Goal: Communication & Community: Answer question/provide support

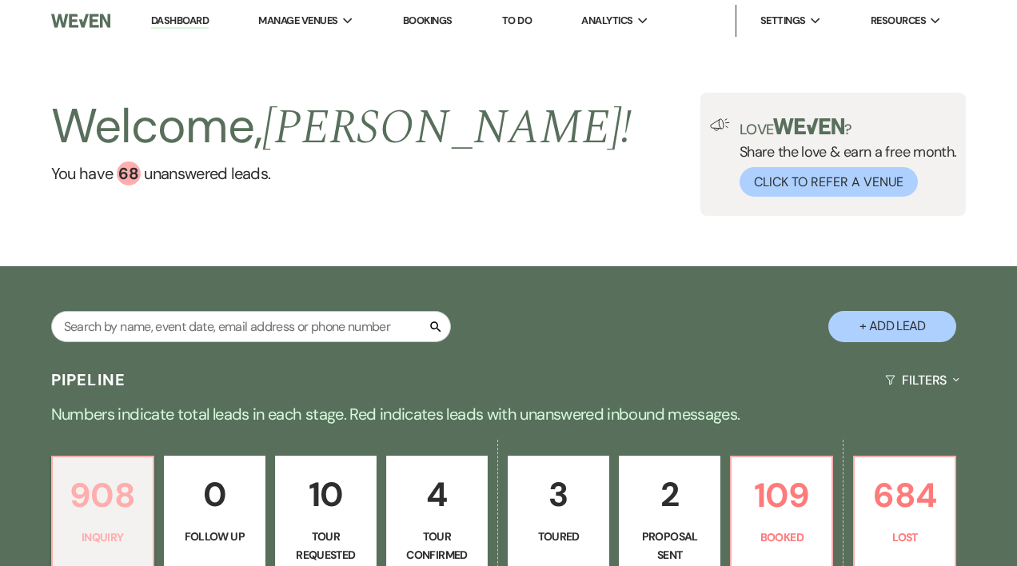
click at [106, 513] on p "908" at bounding box center [102, 496] width 81 height 54
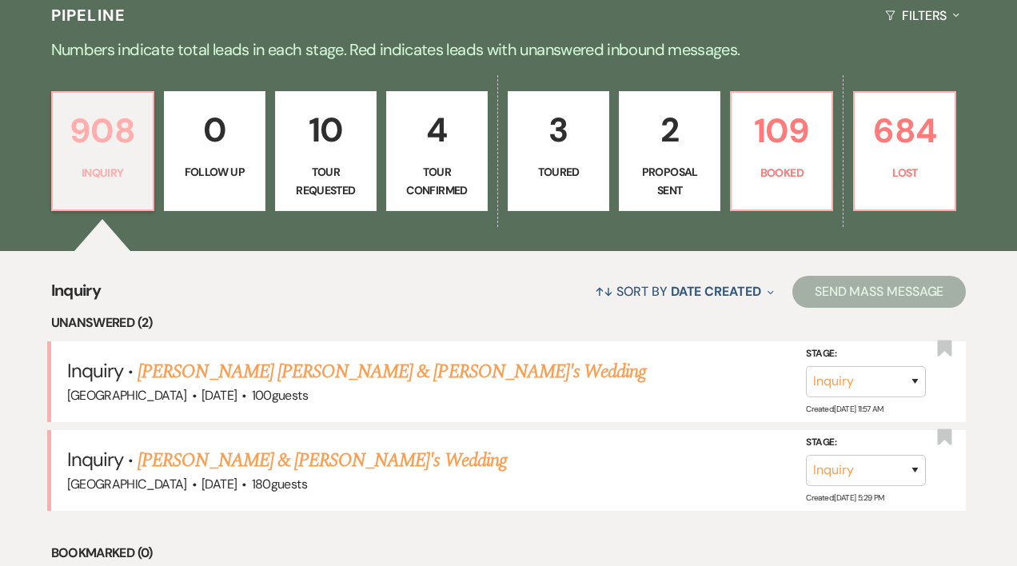
scroll to position [391, 0]
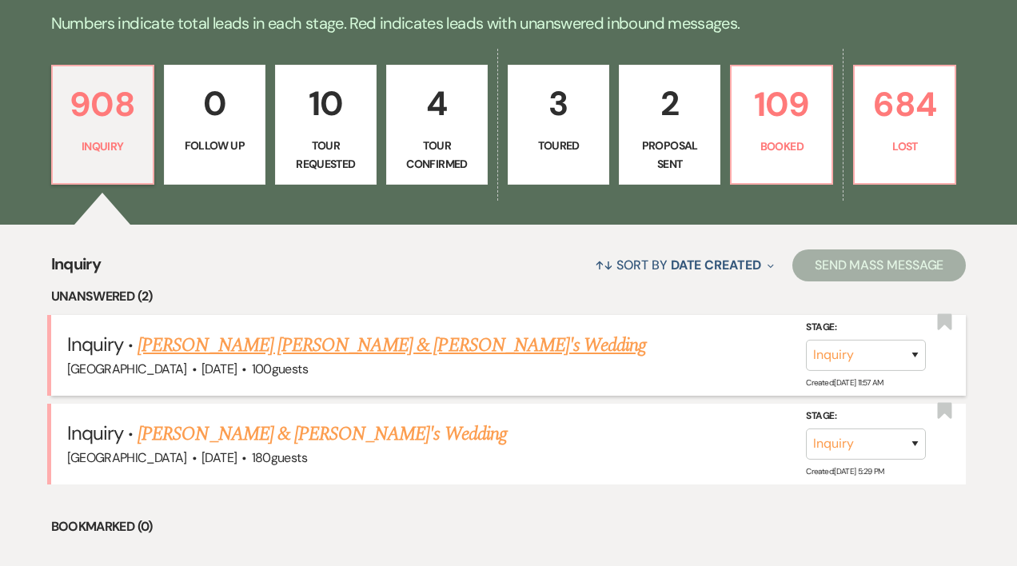
click at [273, 349] on link "[PERSON_NAME] [PERSON_NAME] & [PERSON_NAME]'s Wedding" at bounding box center [392, 345] width 509 height 29
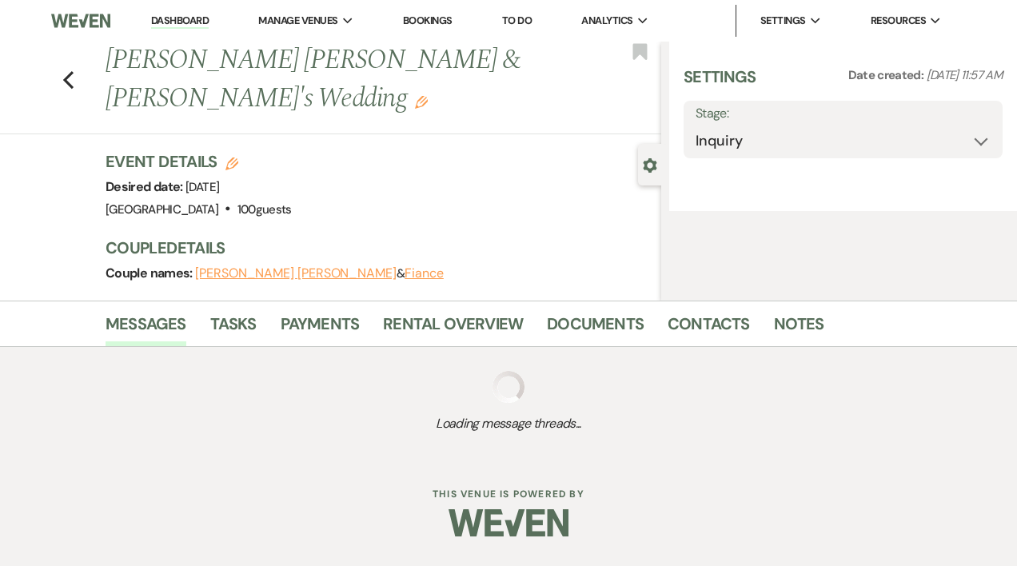
select select "5"
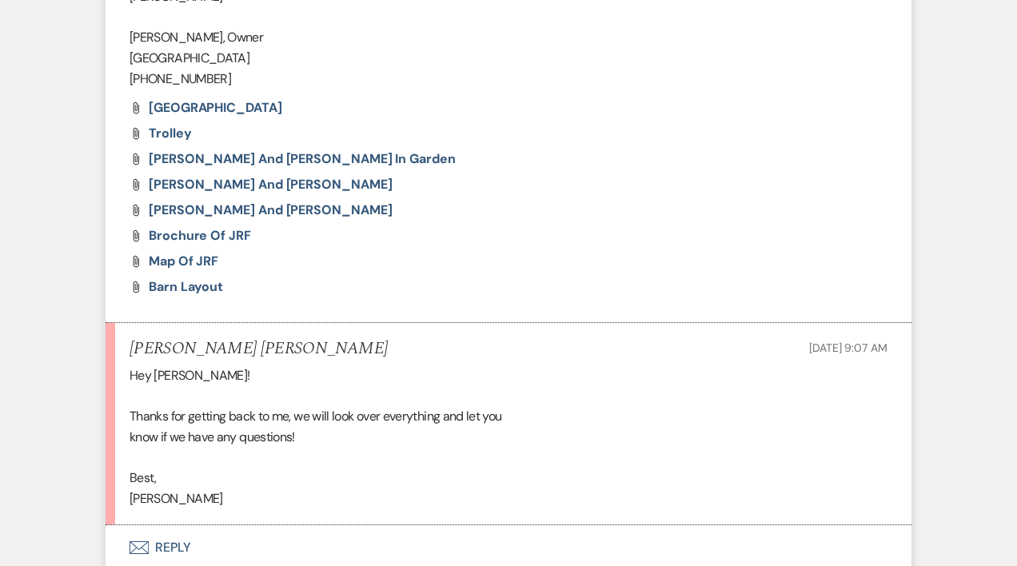
scroll to position [2400, 0]
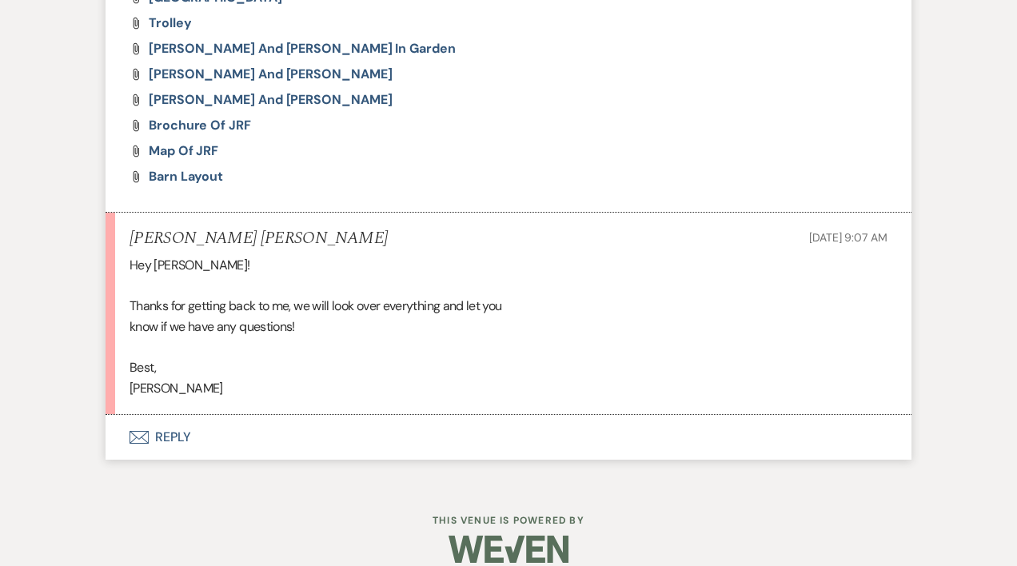
click at [170, 415] on button "Envelope Reply" at bounding box center [509, 437] width 806 height 45
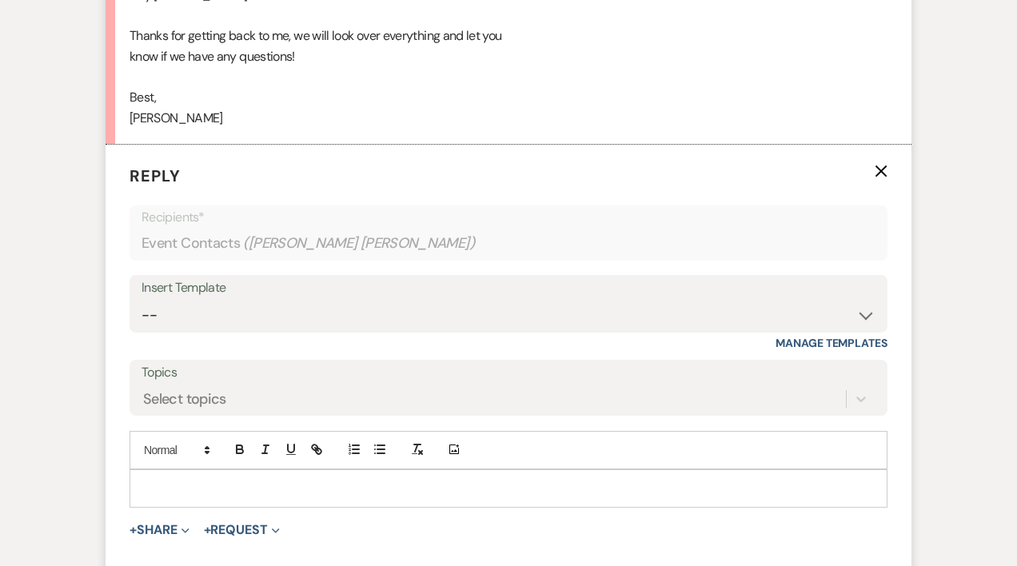
scroll to position [2677, 0]
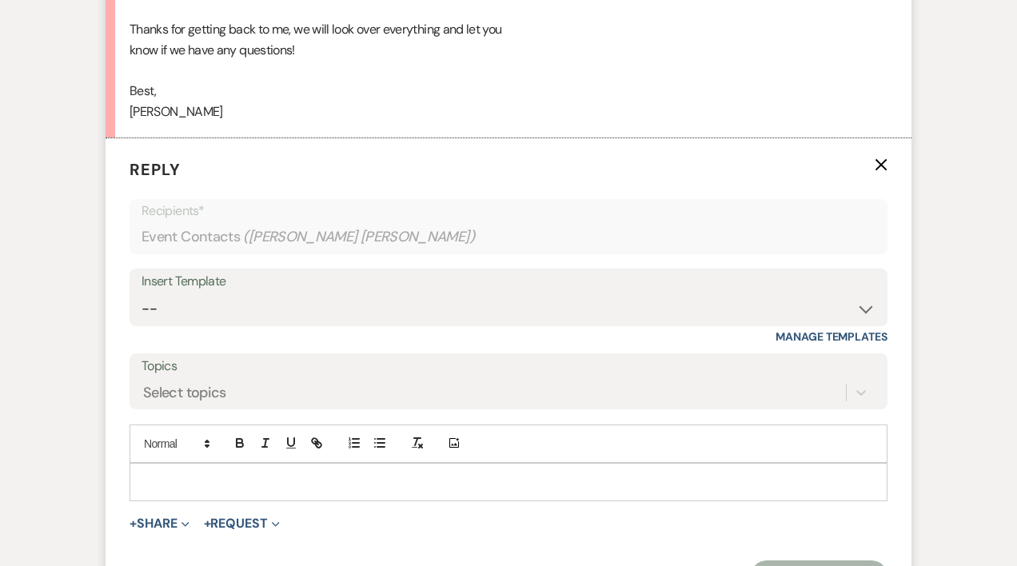
click at [170, 473] on p at bounding box center [508, 482] width 733 height 18
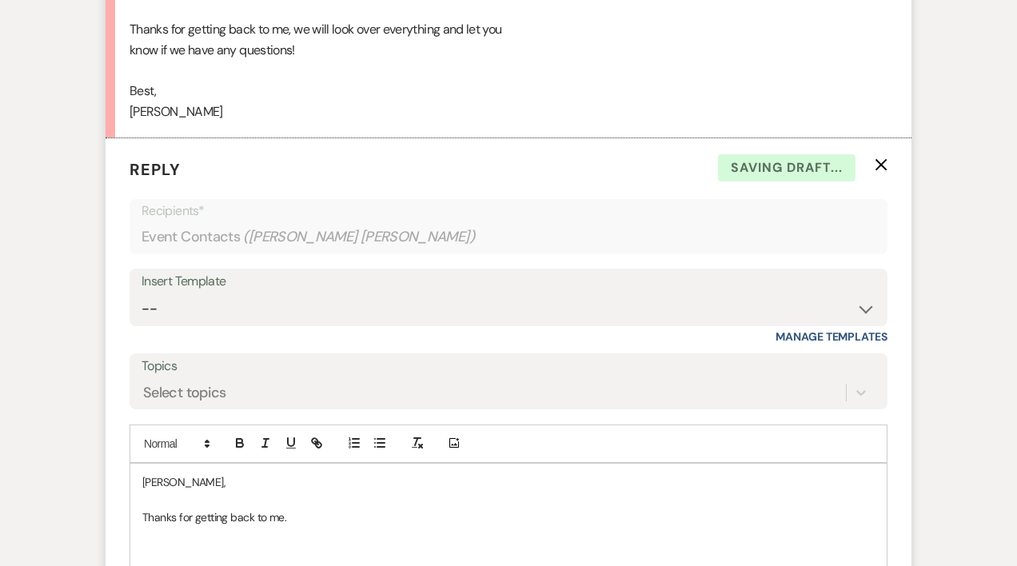
click at [330, 509] on p "Thanks for getting back to me." at bounding box center [508, 518] width 733 height 18
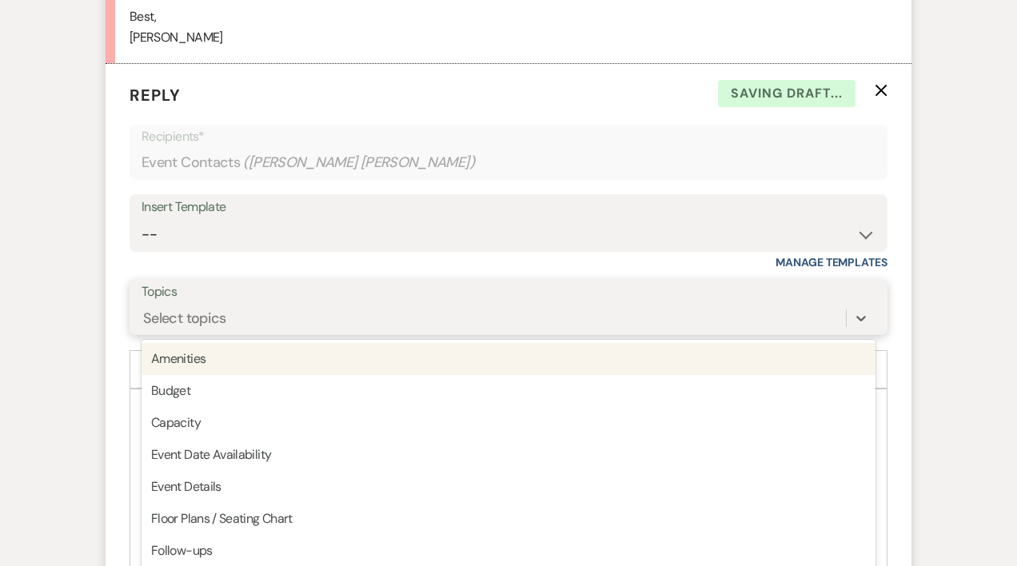
click at [161, 333] on div "option Amenities focused, 1 of 20. 20 results available. Use Up and Down to cho…" at bounding box center [509, 318] width 734 height 30
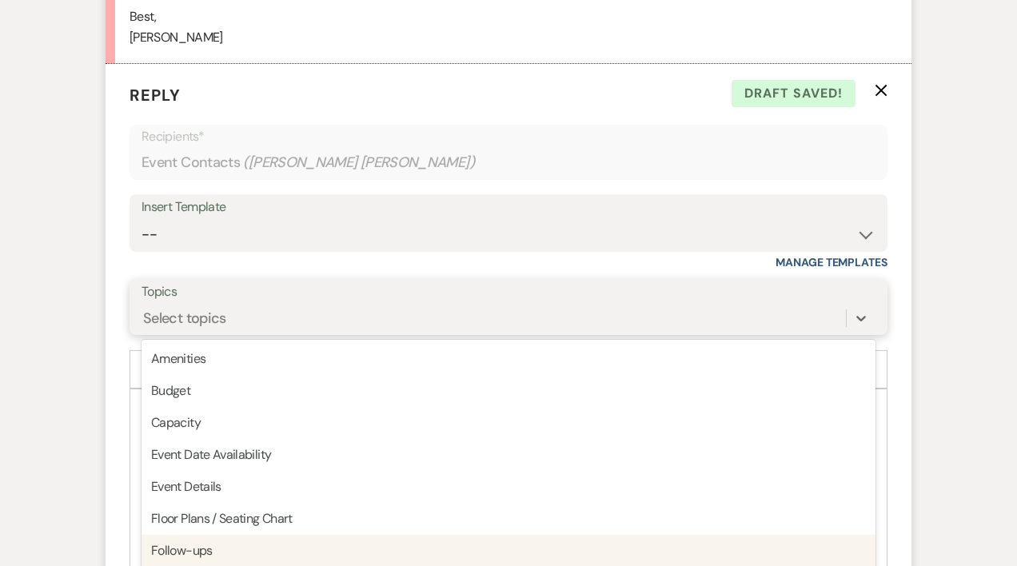
click at [205, 535] on div "Follow-ups" at bounding box center [509, 551] width 734 height 32
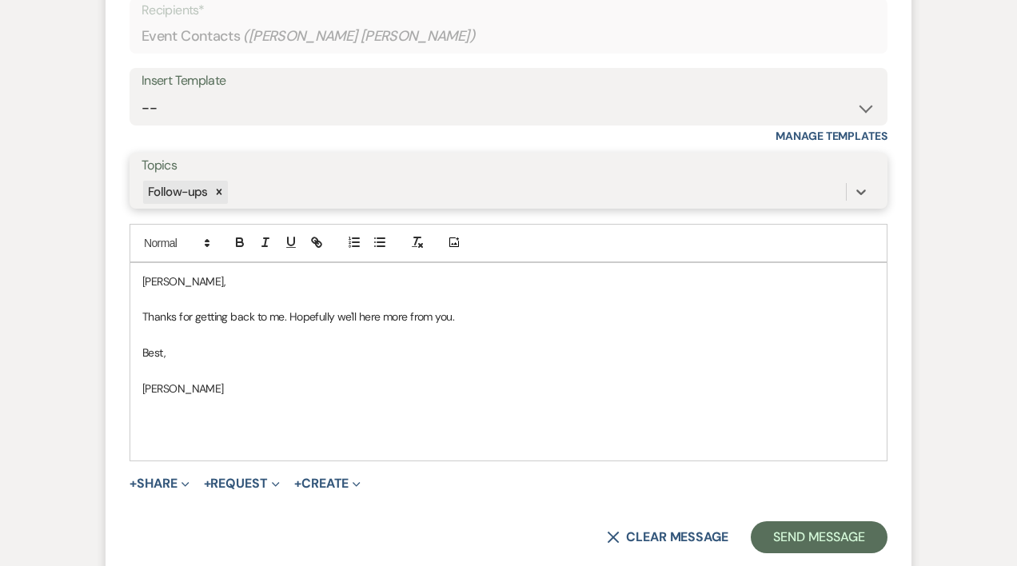
scroll to position [3008, 0]
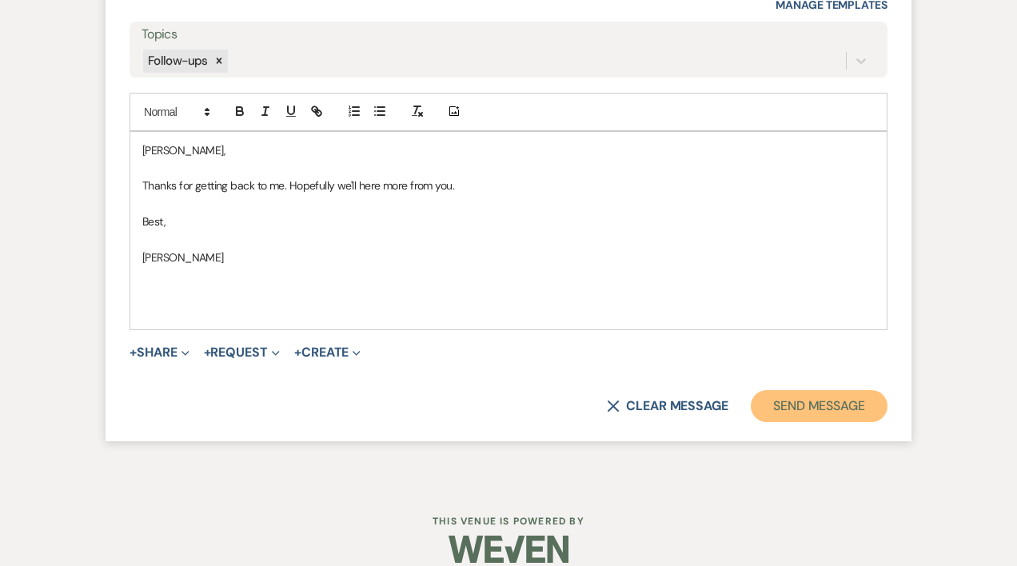
click at [793, 390] on button "Send Message" at bounding box center [819, 406] width 137 height 32
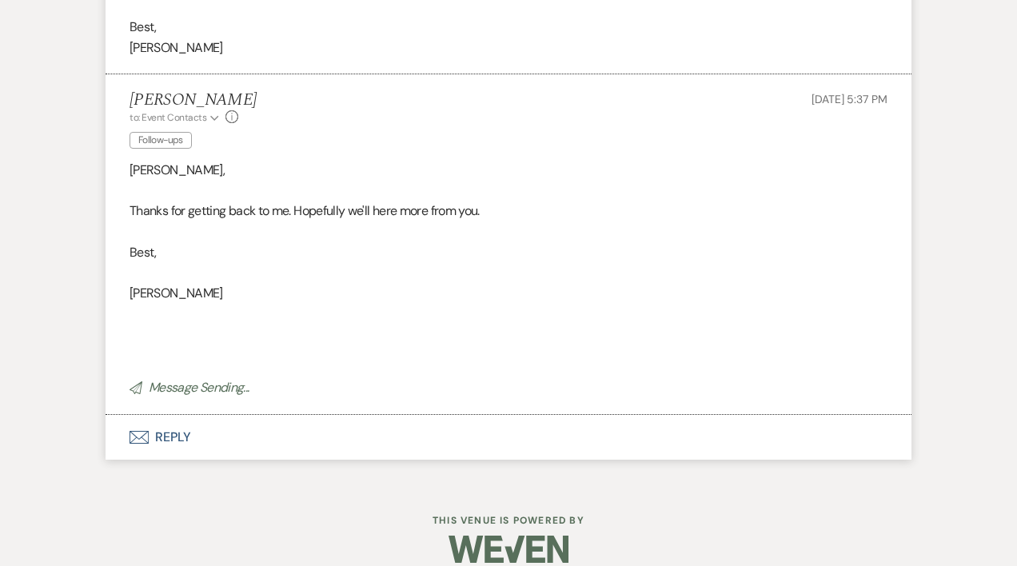
scroll to position [2707, 0]
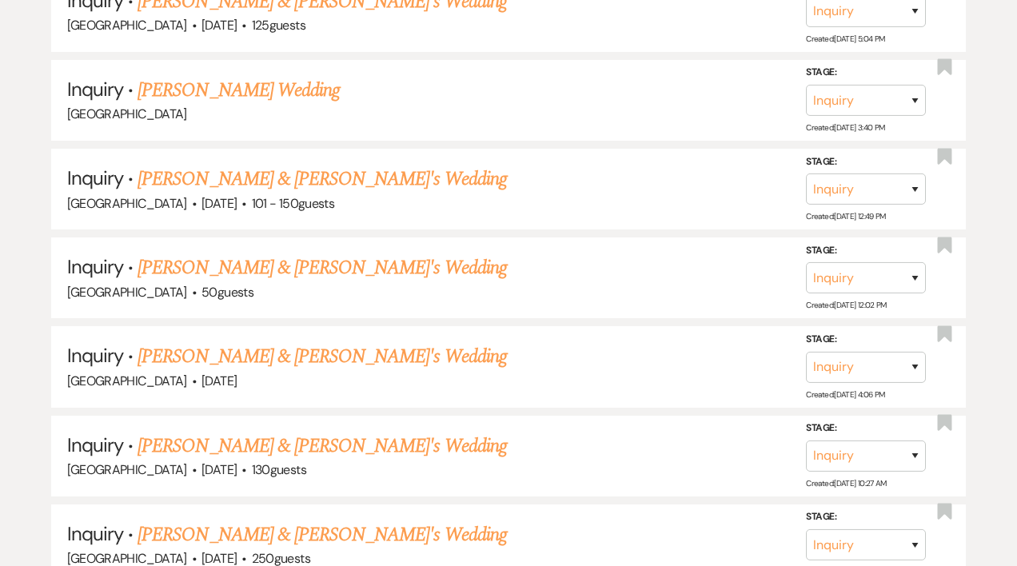
scroll to position [391, 0]
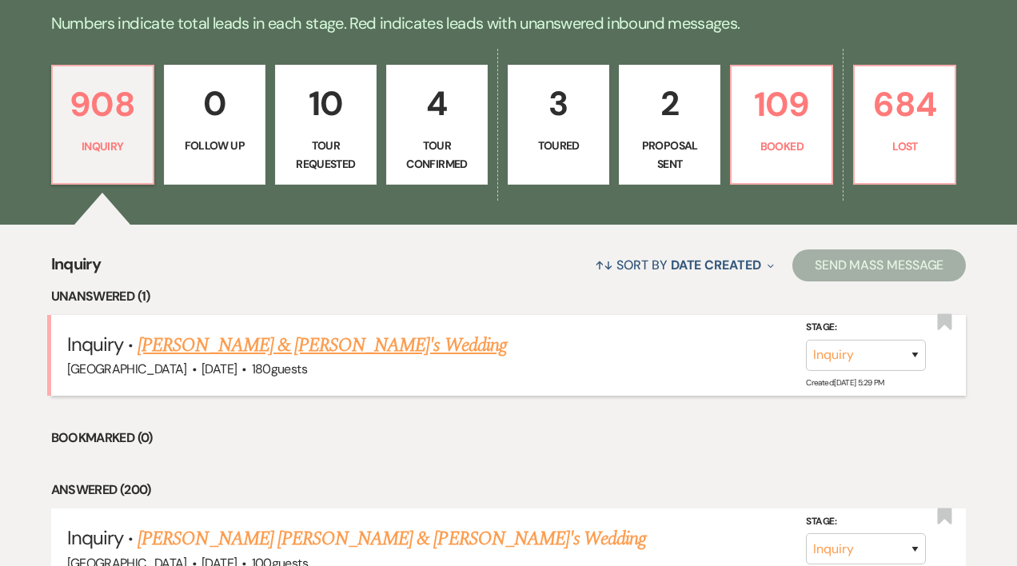
click at [163, 346] on link "[PERSON_NAME] & [PERSON_NAME]'s Wedding" at bounding box center [322, 345] width 369 height 29
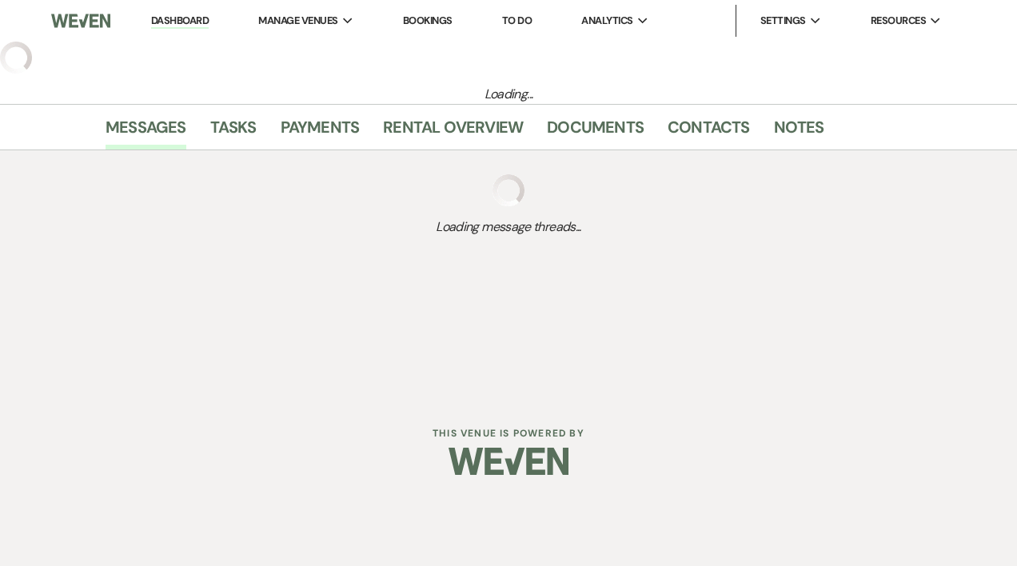
select select "5"
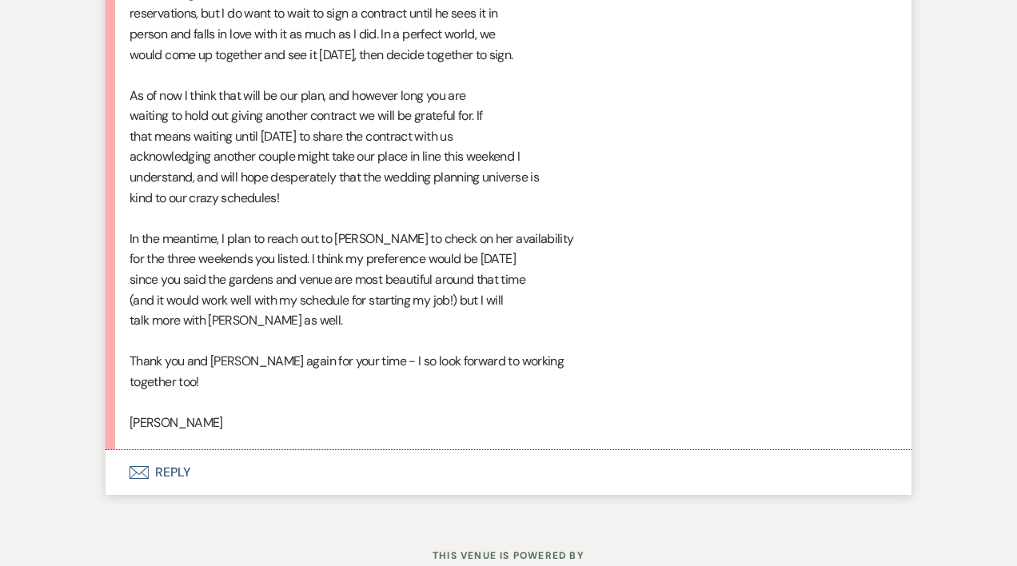
scroll to position [6610, 0]
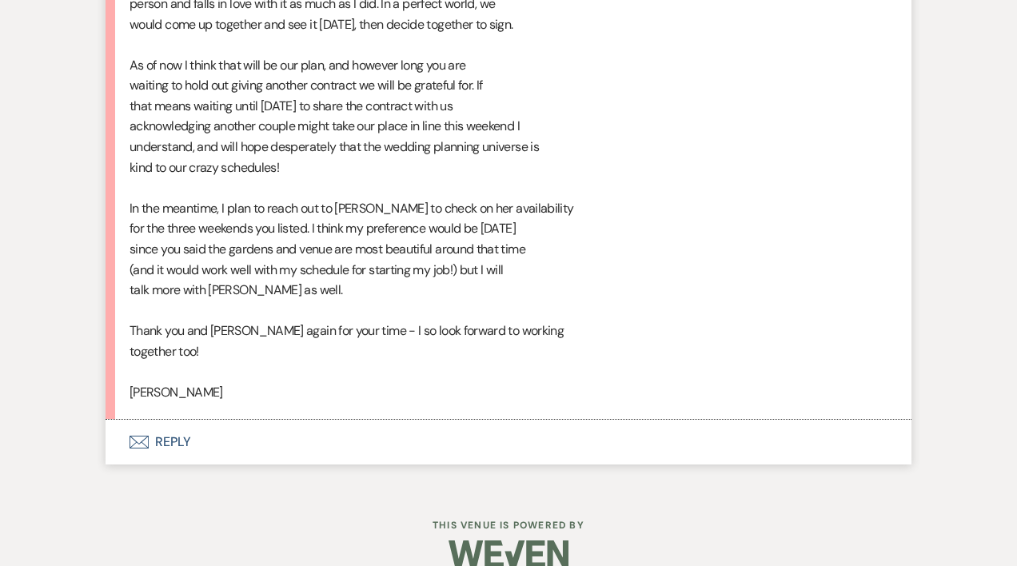
click at [172, 461] on button "Envelope Reply" at bounding box center [509, 442] width 806 height 45
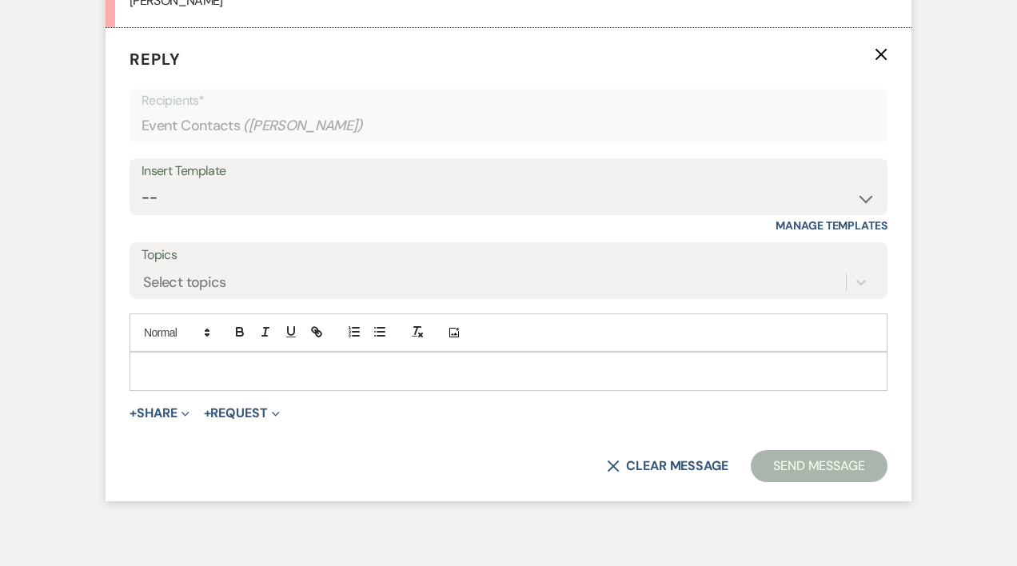
scroll to position [7003, 0]
click at [157, 376] on div at bounding box center [508, 369] width 757 height 37
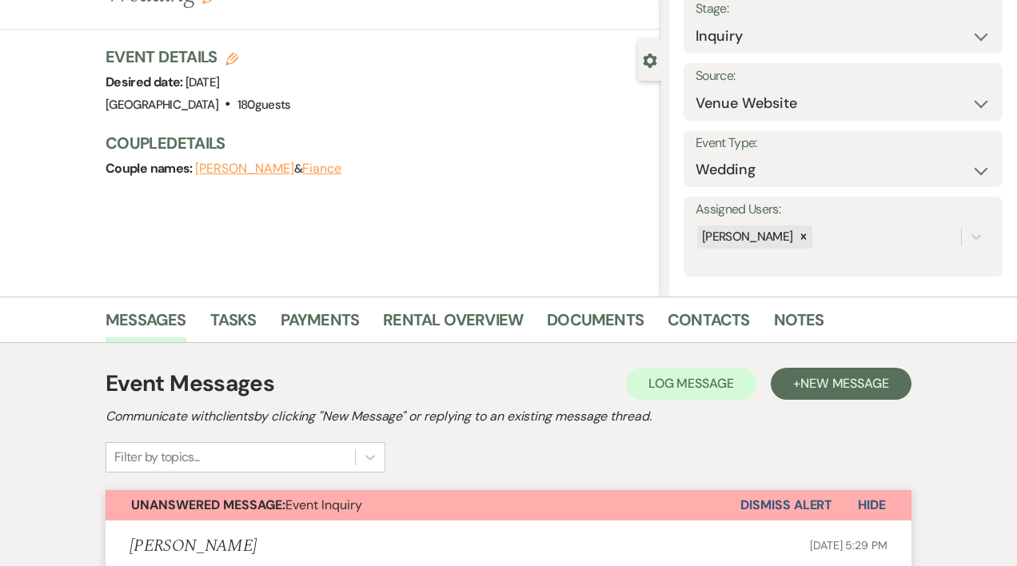
scroll to position [0, 0]
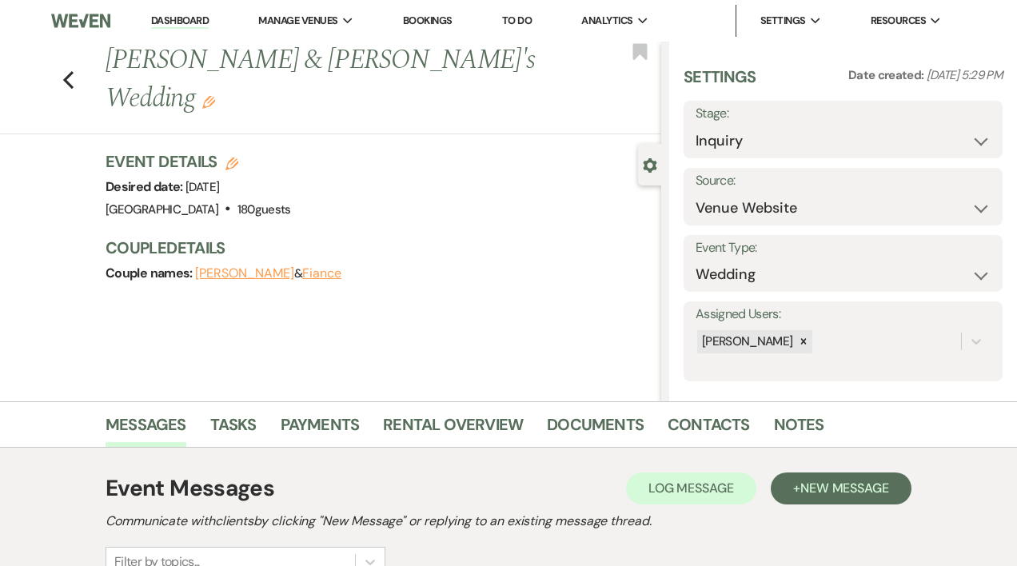
click at [190, 15] on link "Dashboard" at bounding box center [180, 21] width 58 height 15
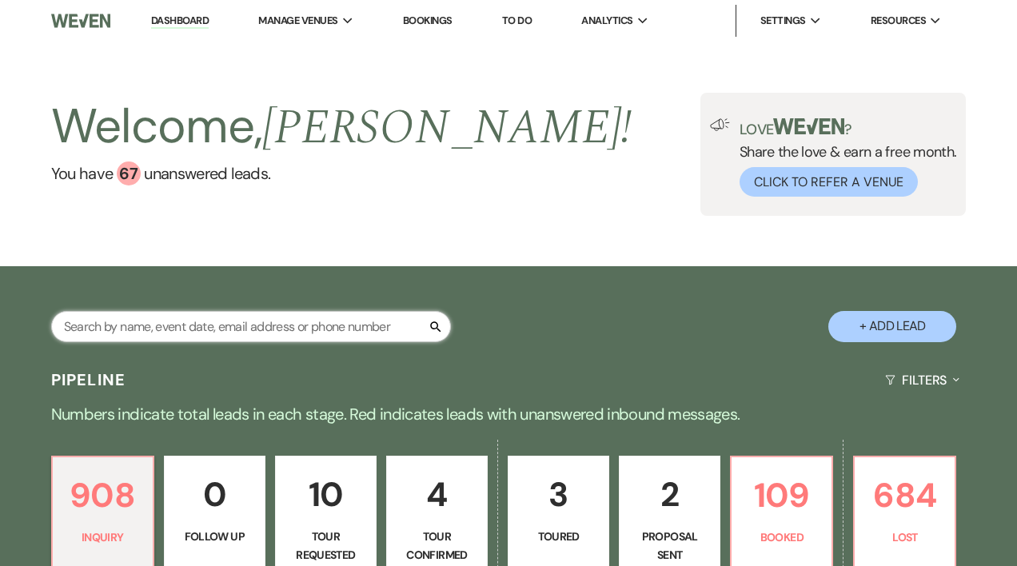
click at [132, 329] on input "text" at bounding box center [251, 326] width 400 height 31
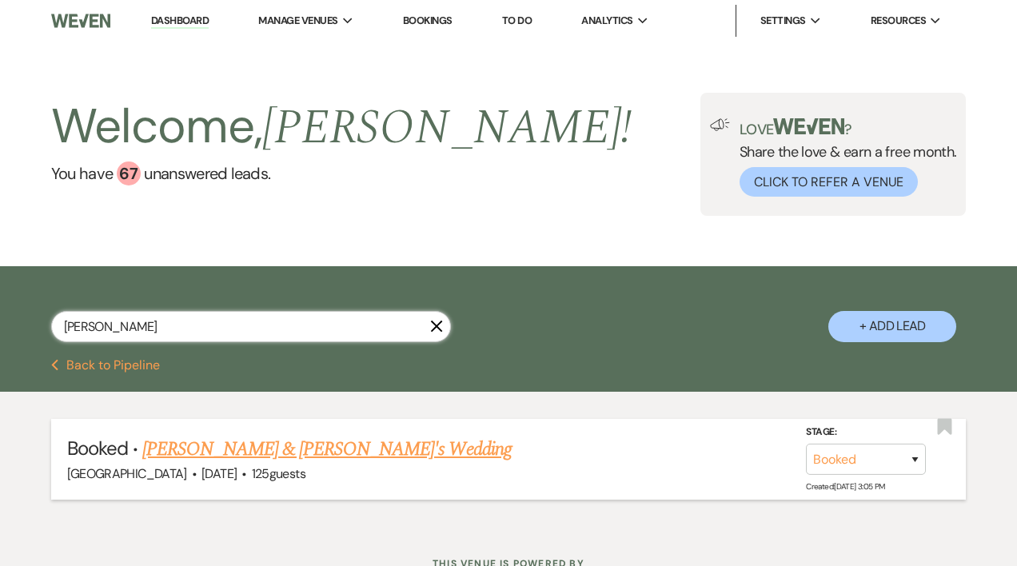
type input "[PERSON_NAME]"
click at [305, 453] on link "[PERSON_NAME] & [PERSON_NAME]'s Wedding" at bounding box center [326, 449] width 369 height 29
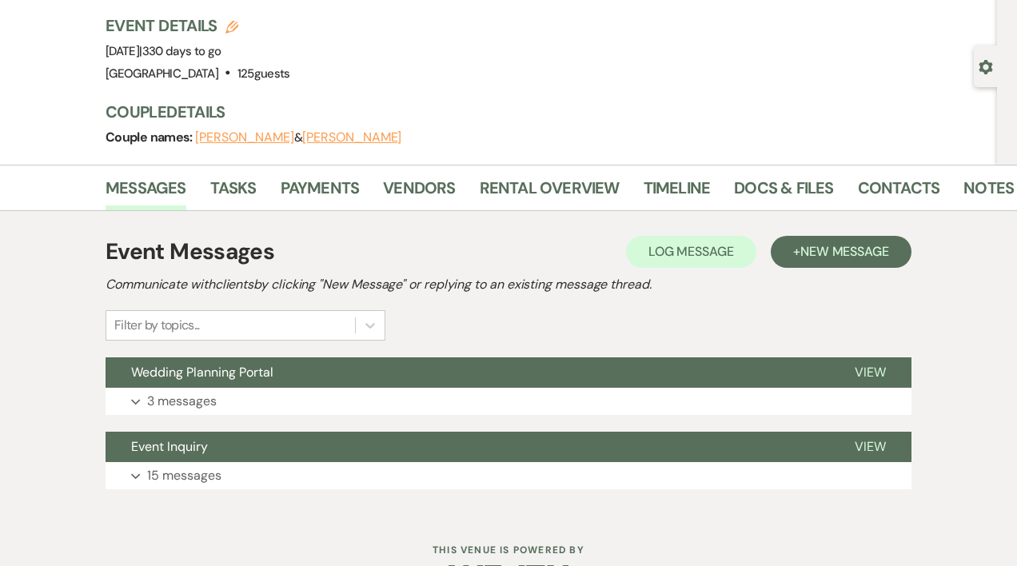
scroll to position [149, 0]
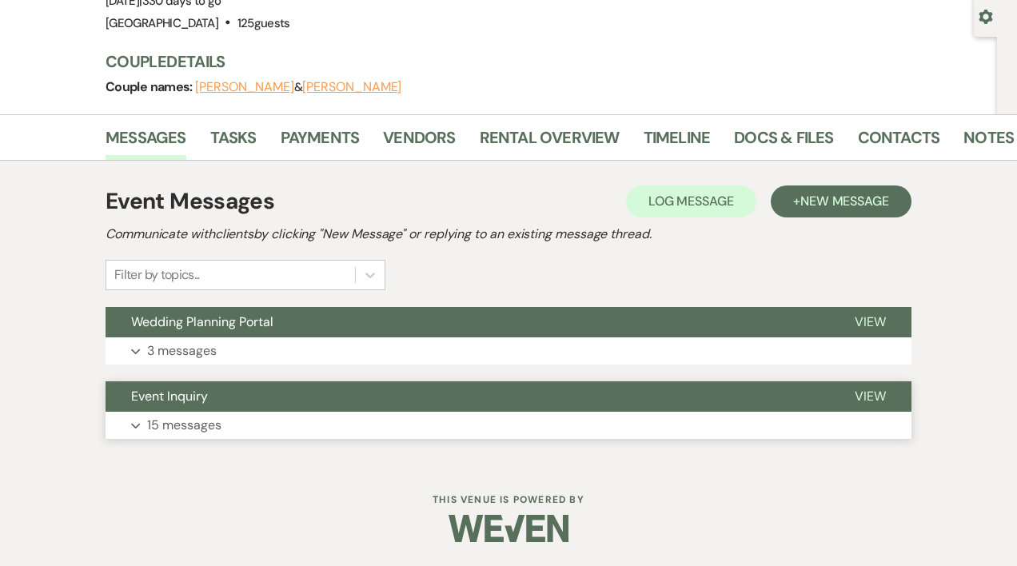
click at [867, 397] on span "View" at bounding box center [870, 396] width 31 height 17
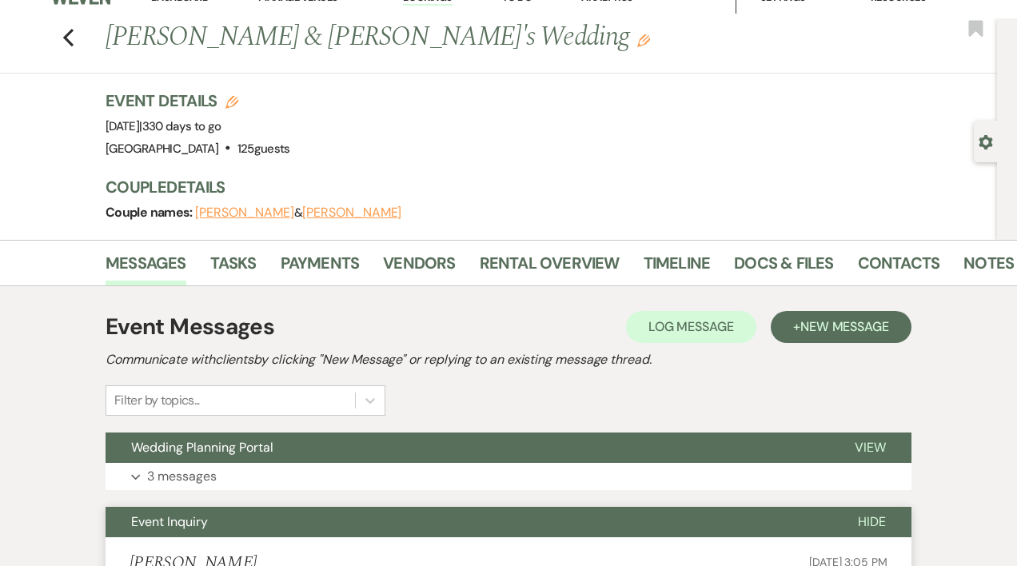
scroll to position [0, 0]
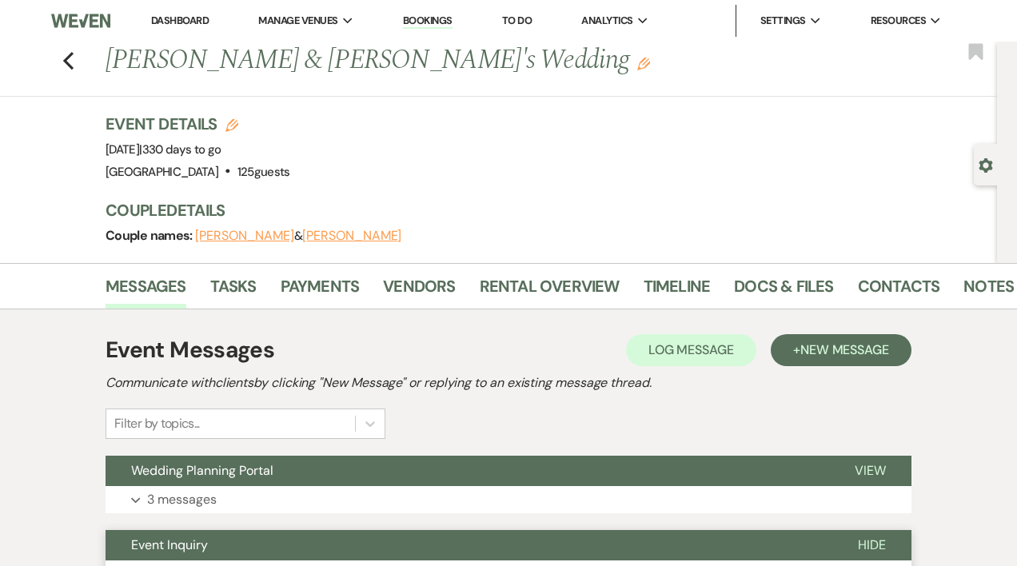
click at [208, 17] on link "Dashboard" at bounding box center [180, 21] width 58 height 14
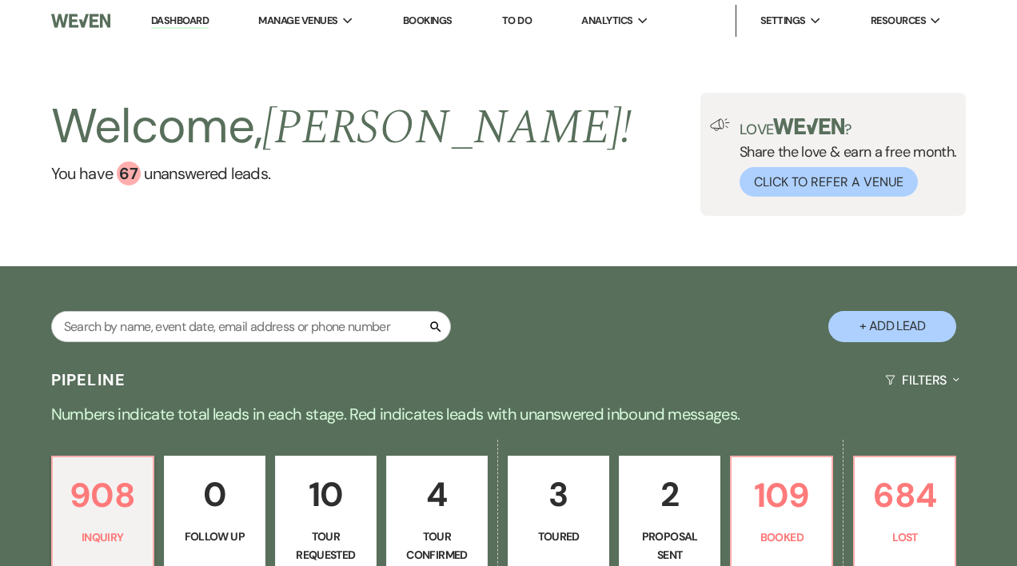
click at [359, 513] on p "10" at bounding box center [325, 495] width 81 height 54
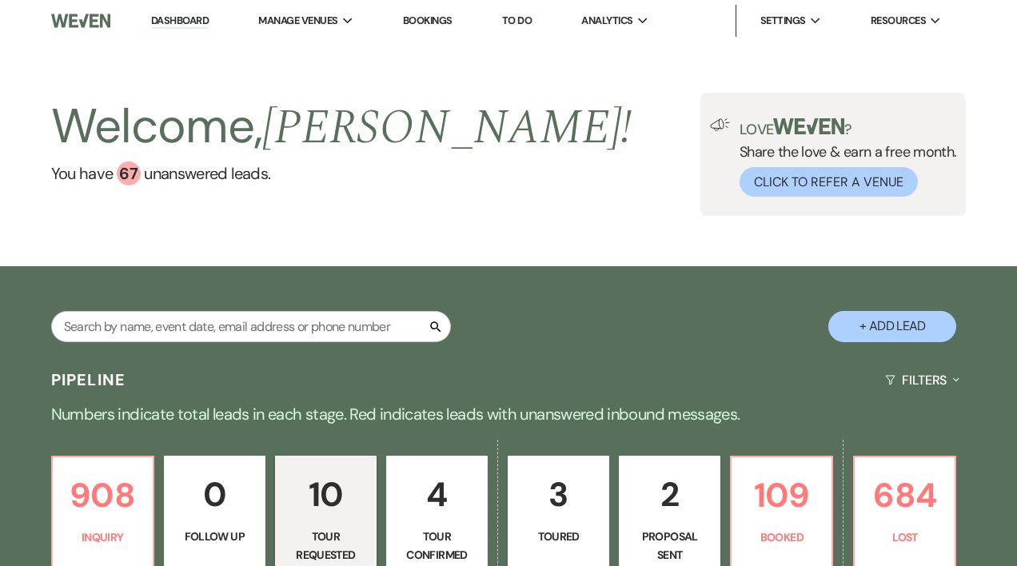
select select "2"
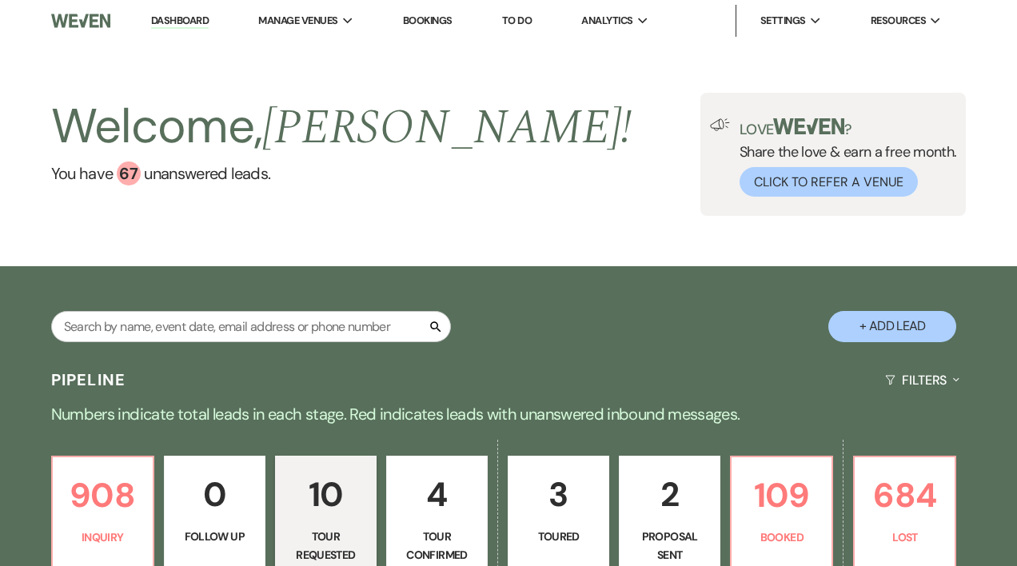
select select "2"
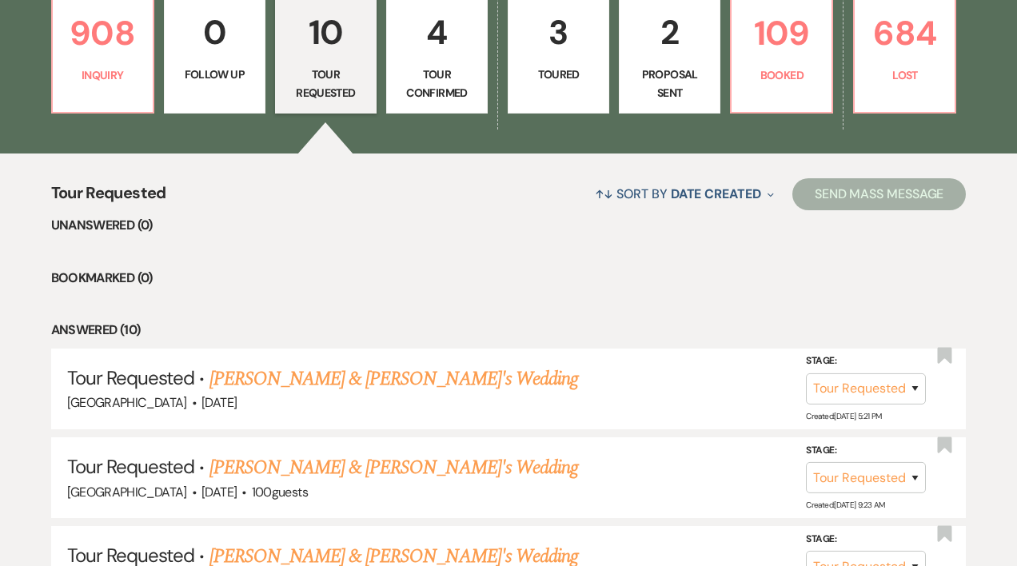
scroll to position [482, 0]
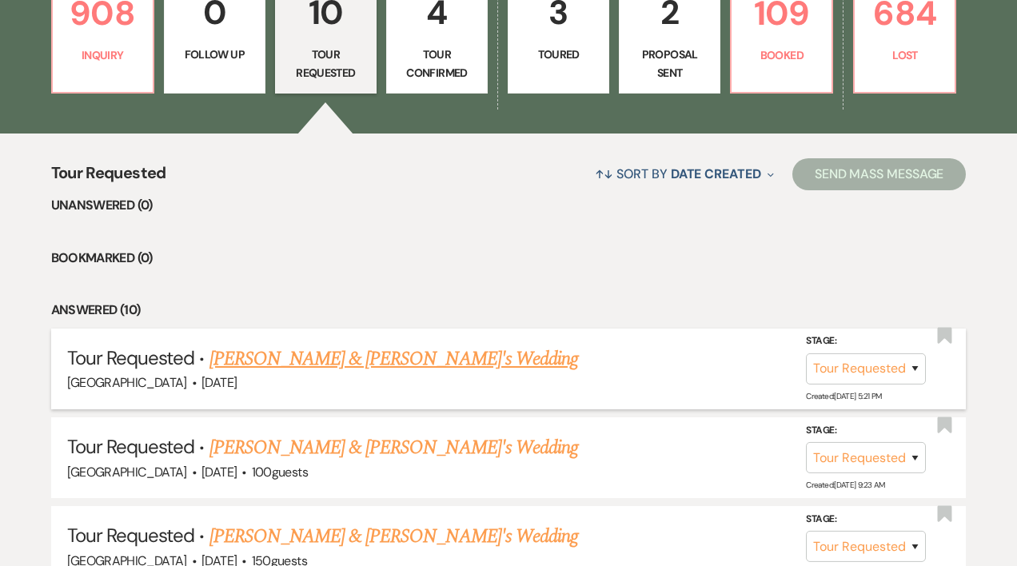
click at [350, 361] on link "[PERSON_NAME] & [PERSON_NAME]'s Wedding" at bounding box center [394, 359] width 369 height 29
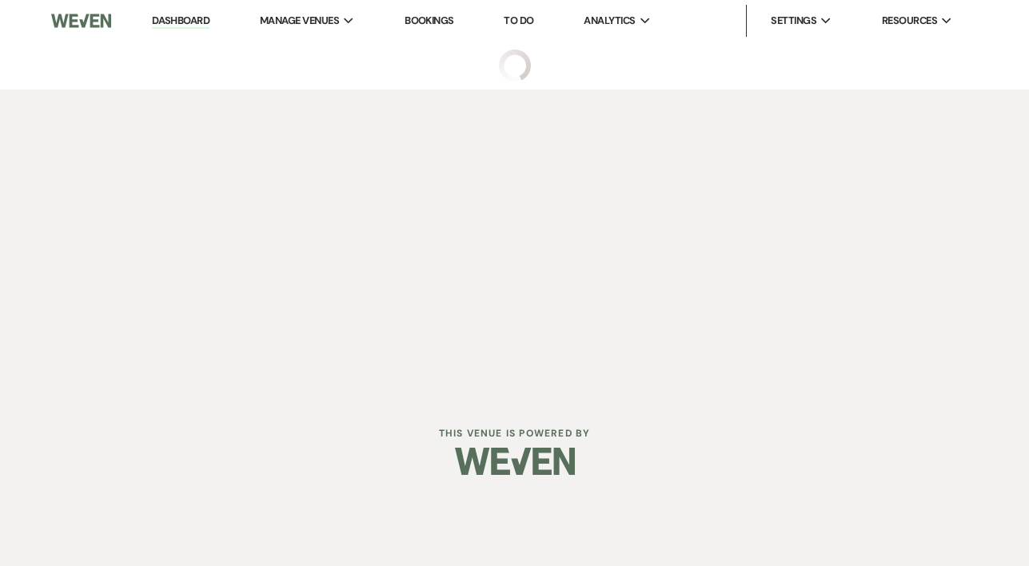
select select "2"
select select "5"
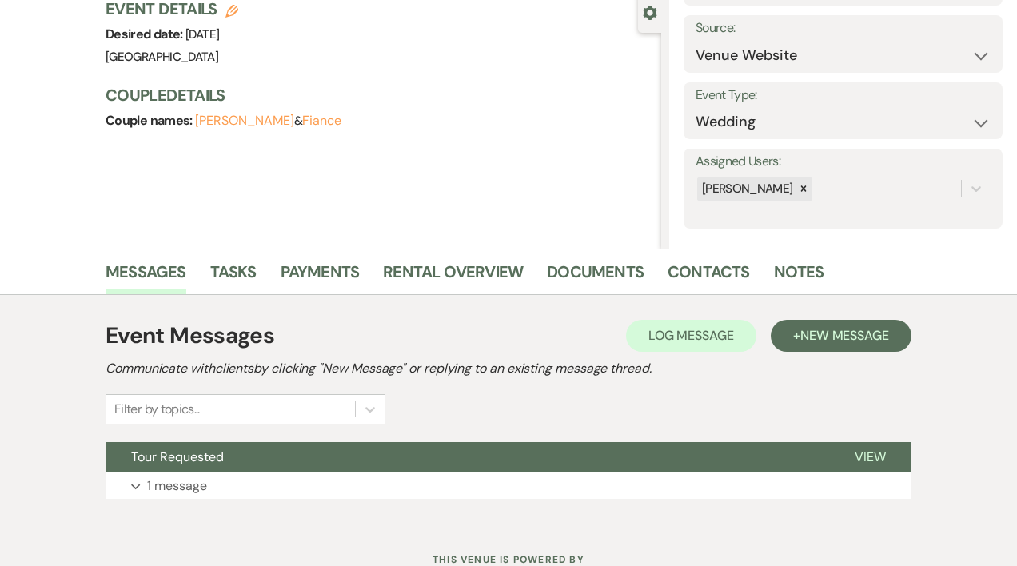
scroll to position [213, 0]
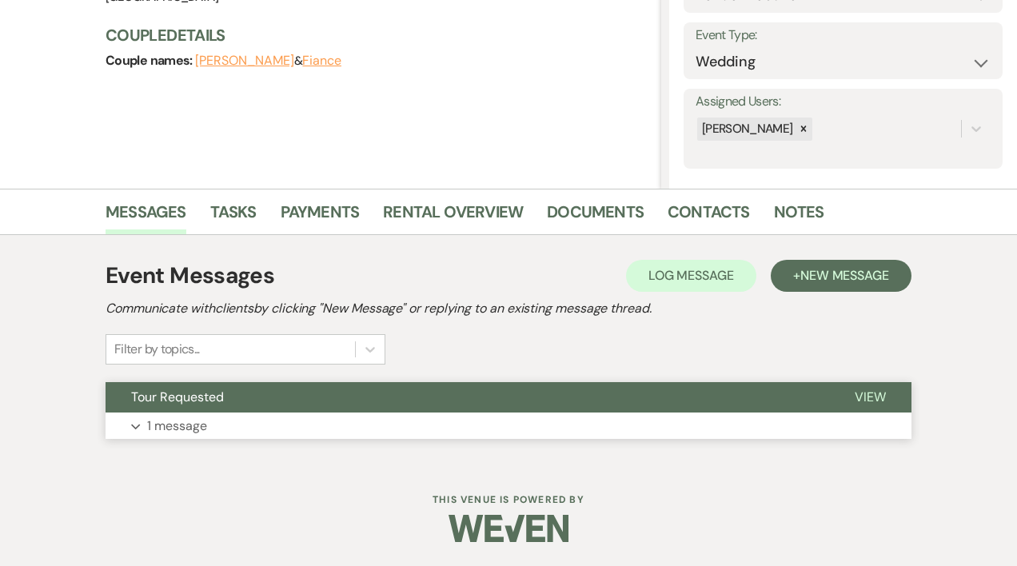
click at [801, 401] on button "Tour Requested" at bounding box center [468, 397] width 724 height 30
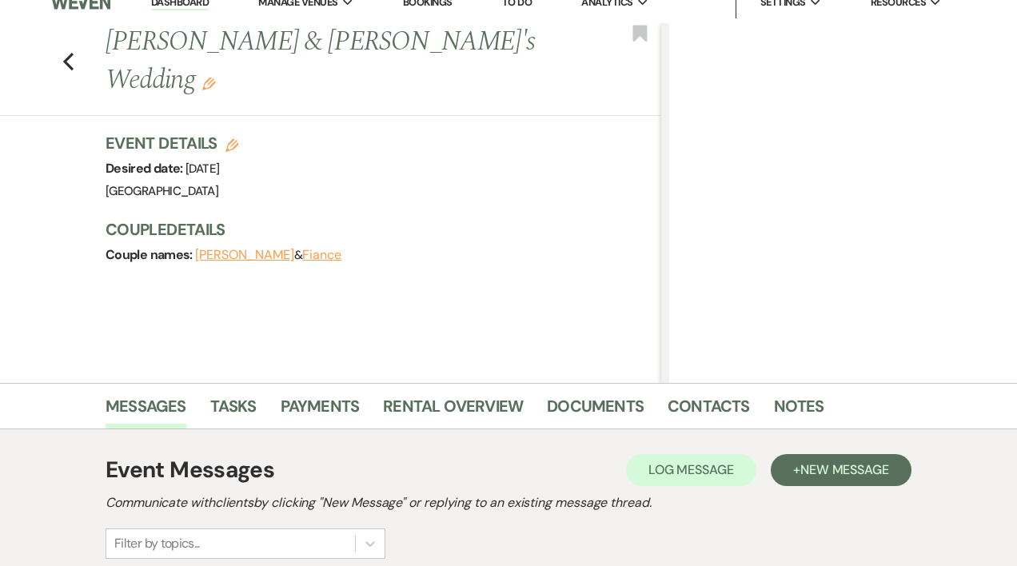
scroll to position [0, 0]
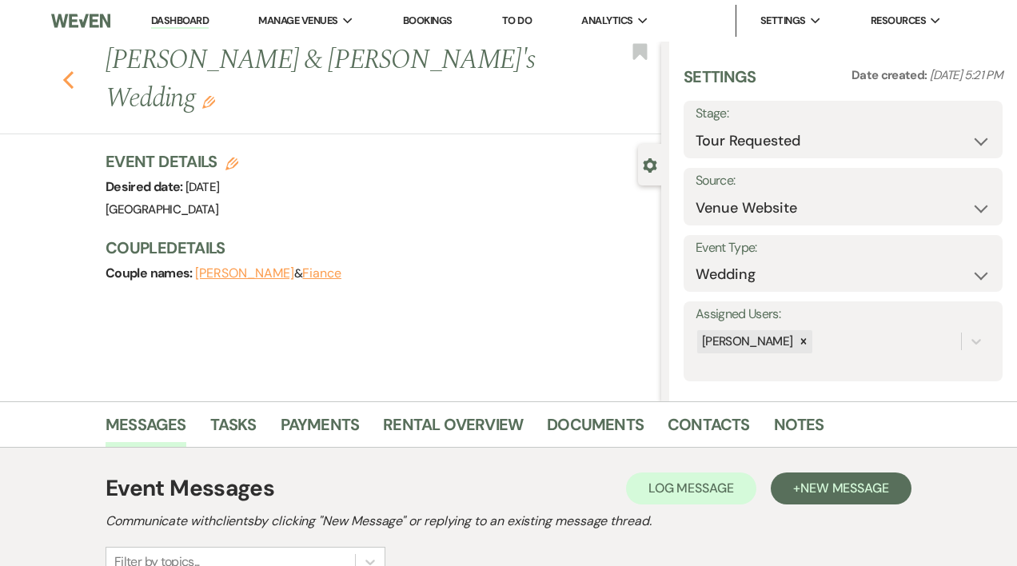
click at [74, 70] on icon "Previous" at bounding box center [68, 79] width 12 height 19
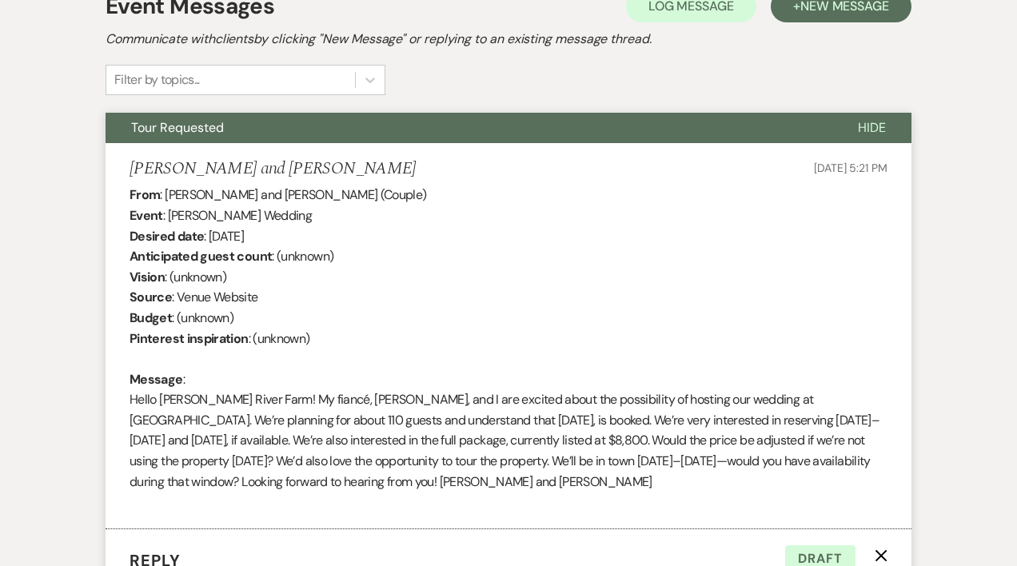
select select "2"
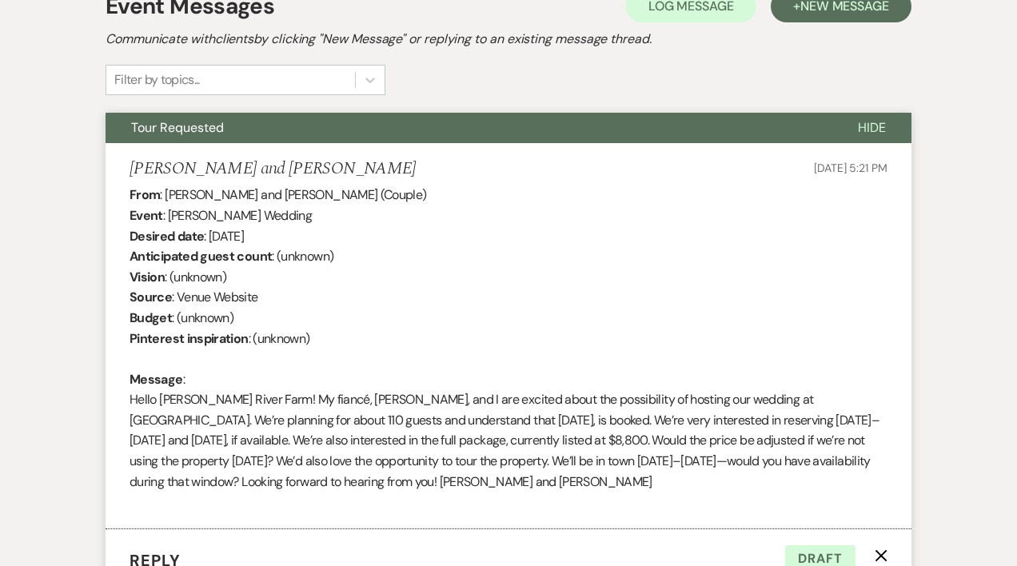
select select "2"
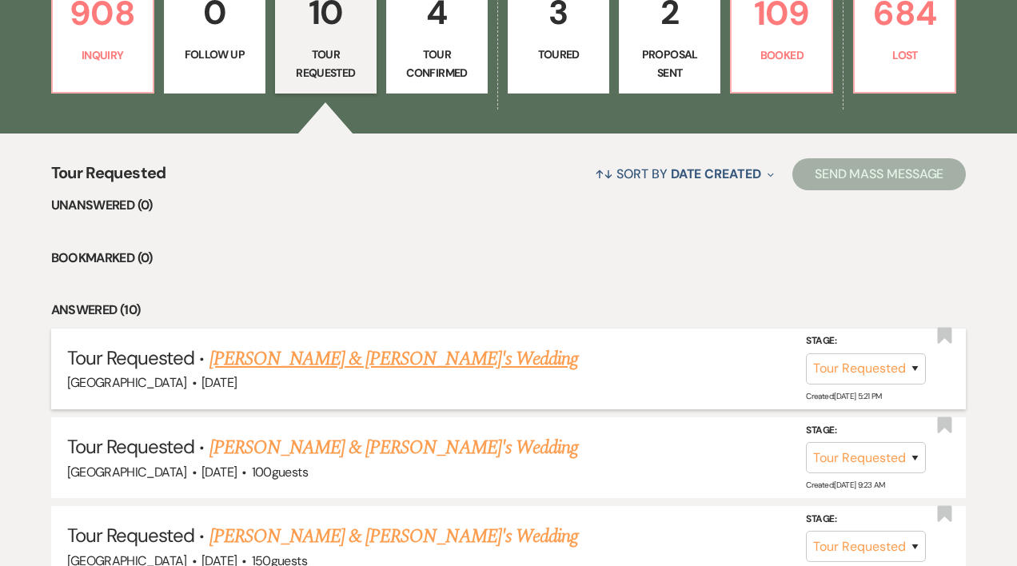
click at [340, 361] on link "[PERSON_NAME] & [PERSON_NAME]'s Wedding" at bounding box center [394, 359] width 369 height 29
select select "2"
select select "5"
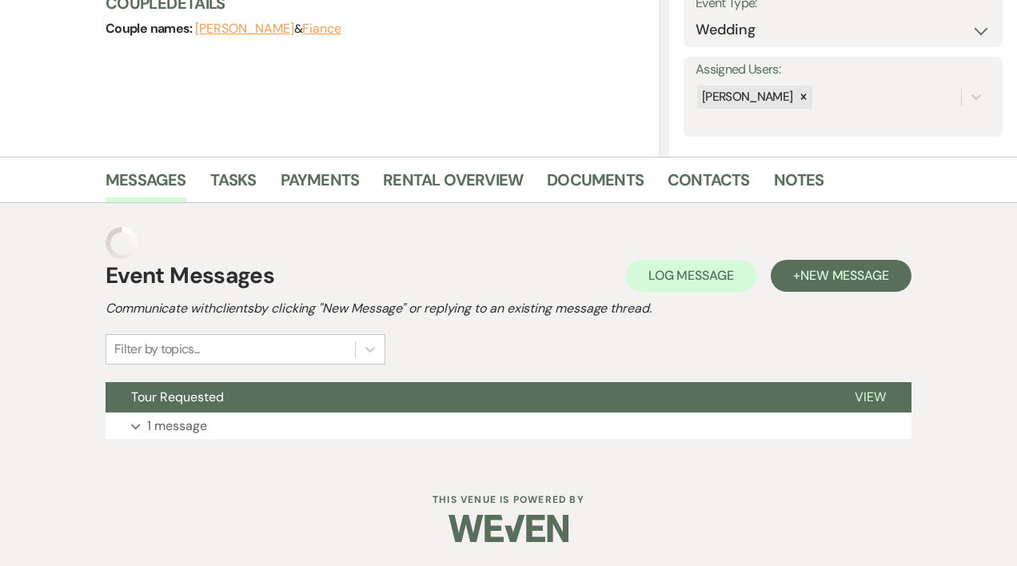
scroll to position [213, 0]
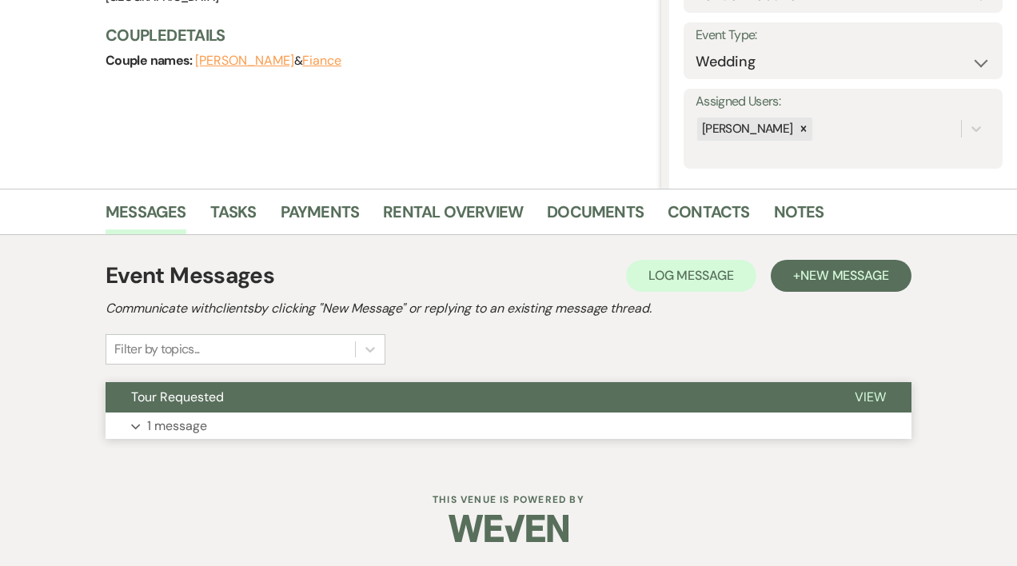
click at [150, 425] on p "1 message" at bounding box center [177, 426] width 60 height 21
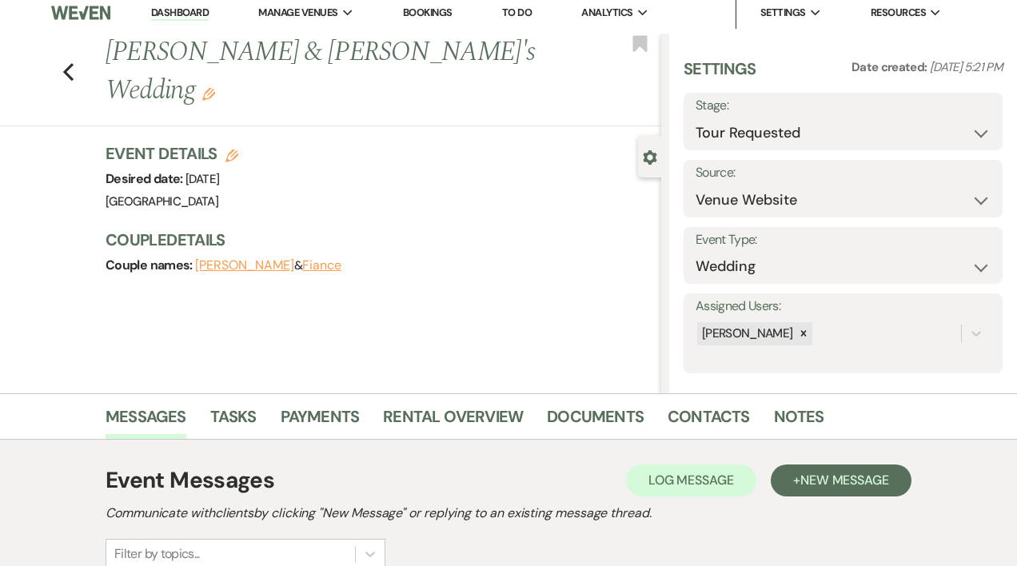
scroll to position [0, 0]
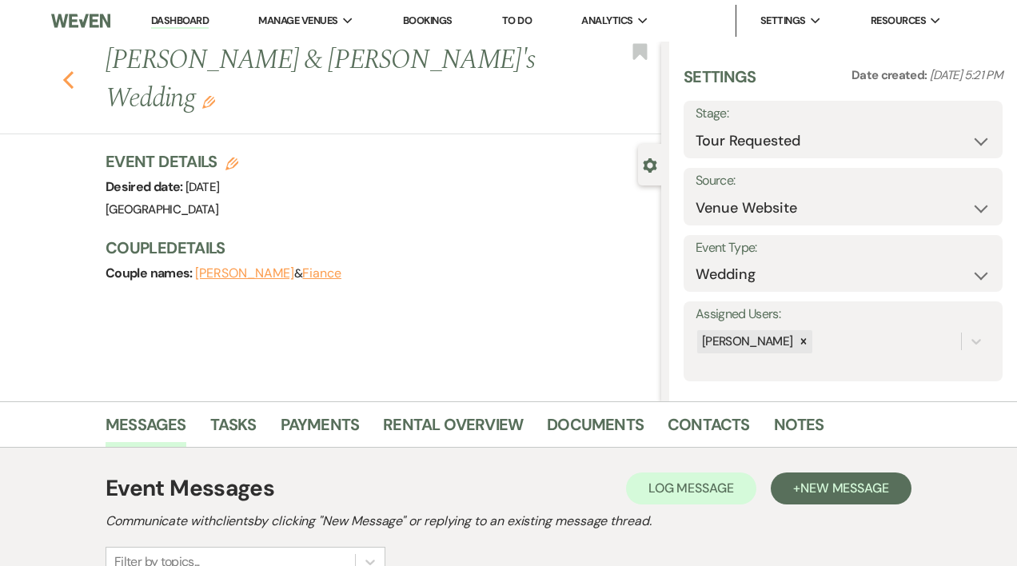
click at [74, 70] on icon "Previous" at bounding box center [68, 79] width 12 height 19
select select "2"
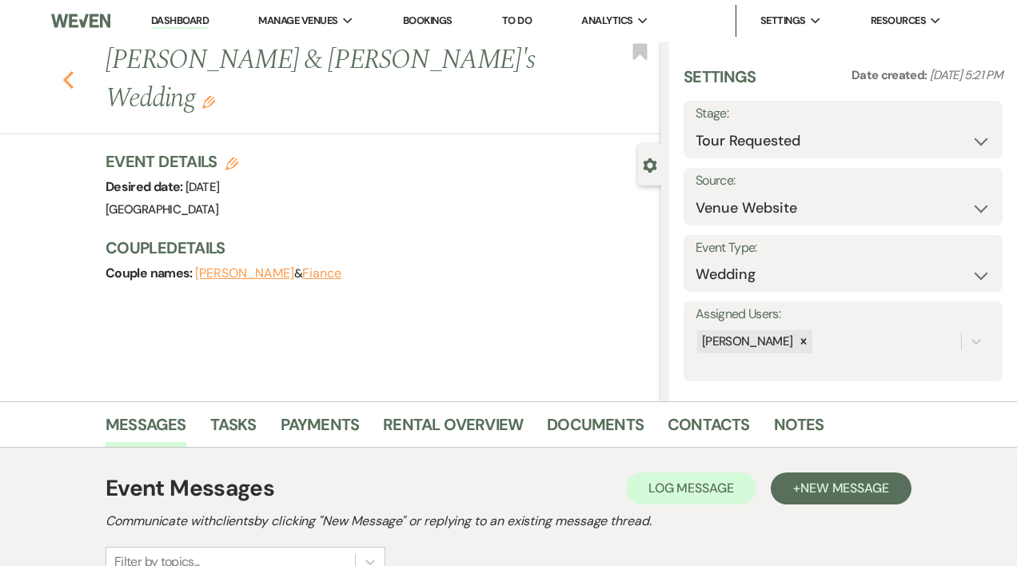
select select "2"
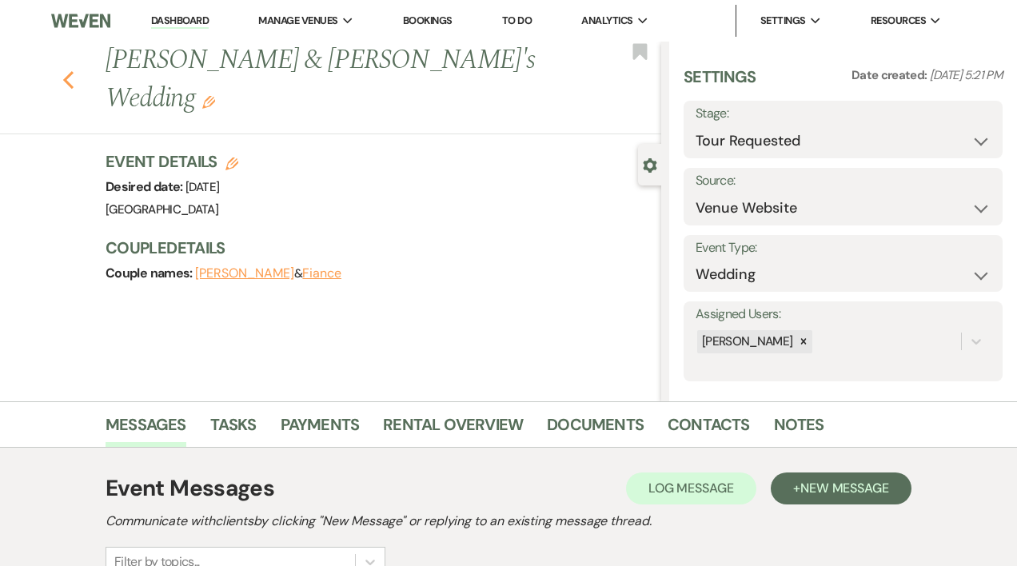
select select "2"
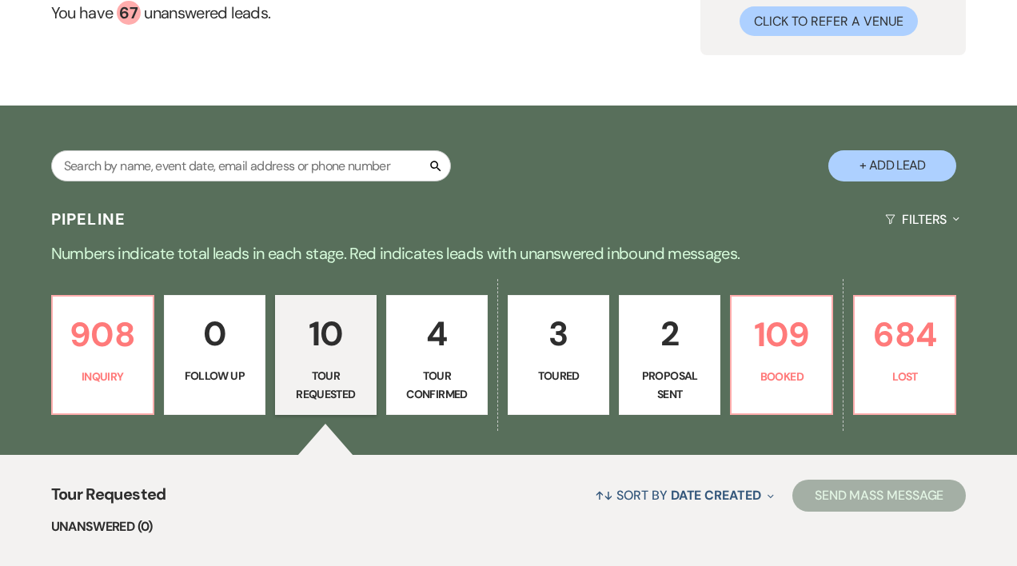
scroll to position [162, 0]
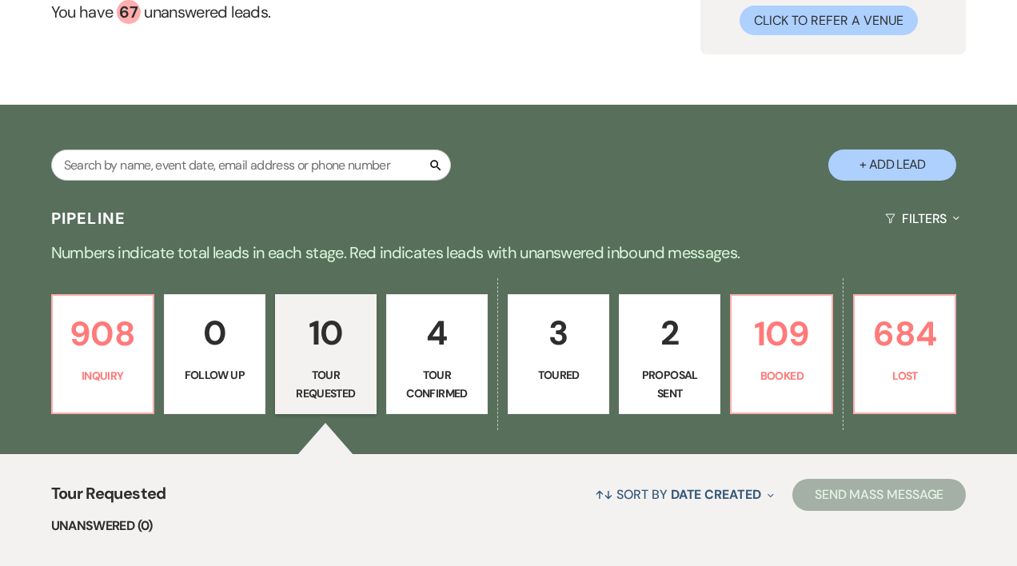
click at [453, 357] on p "4" at bounding box center [437, 333] width 81 height 54
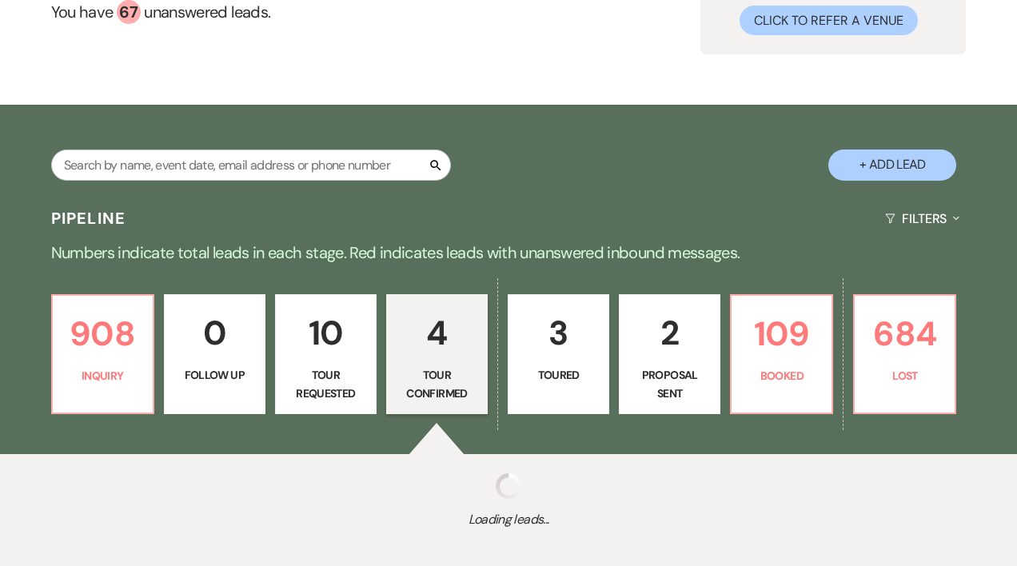
select select "4"
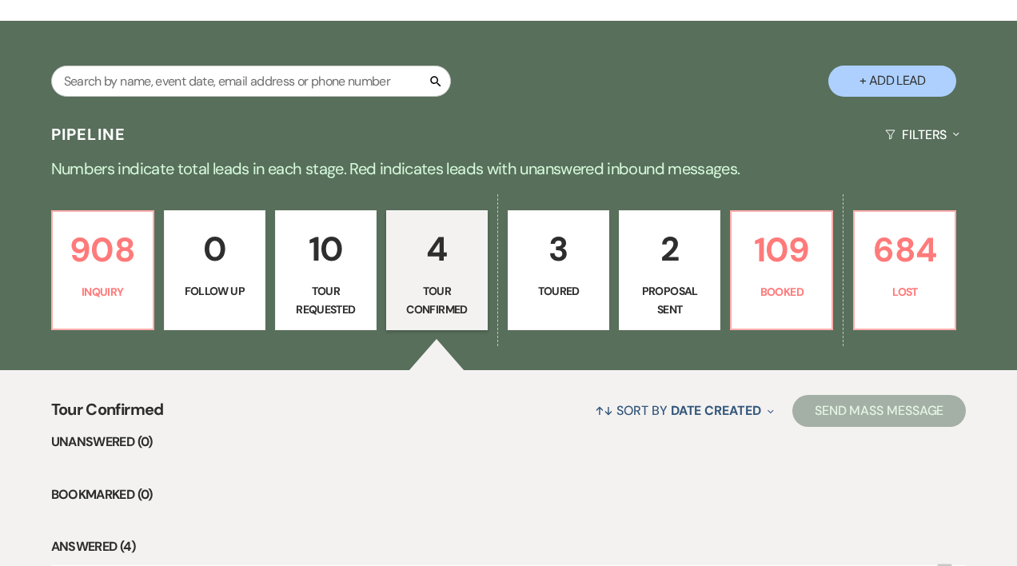
scroll to position [214, 0]
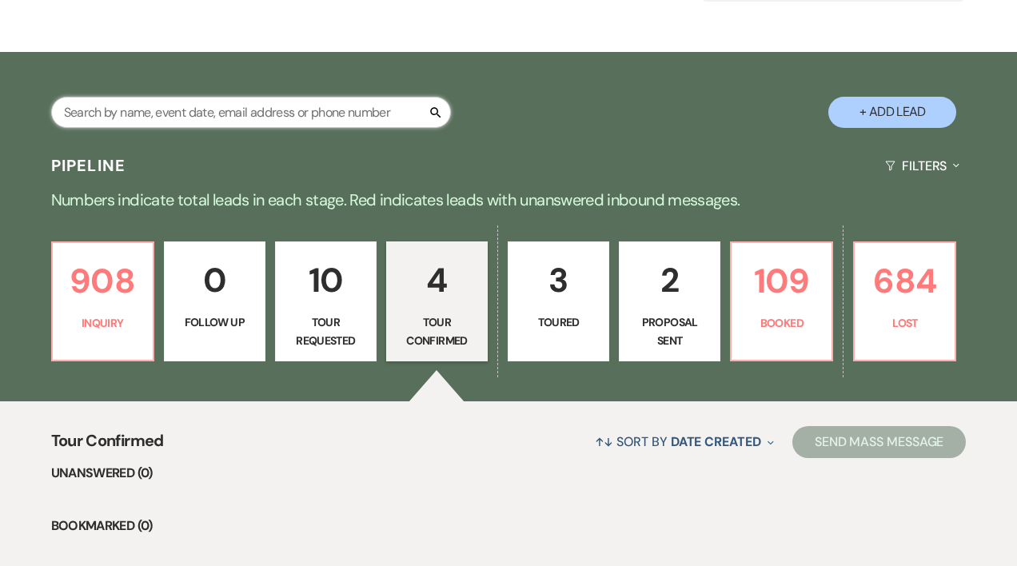
click at [258, 100] on input "text" at bounding box center [251, 112] width 400 height 31
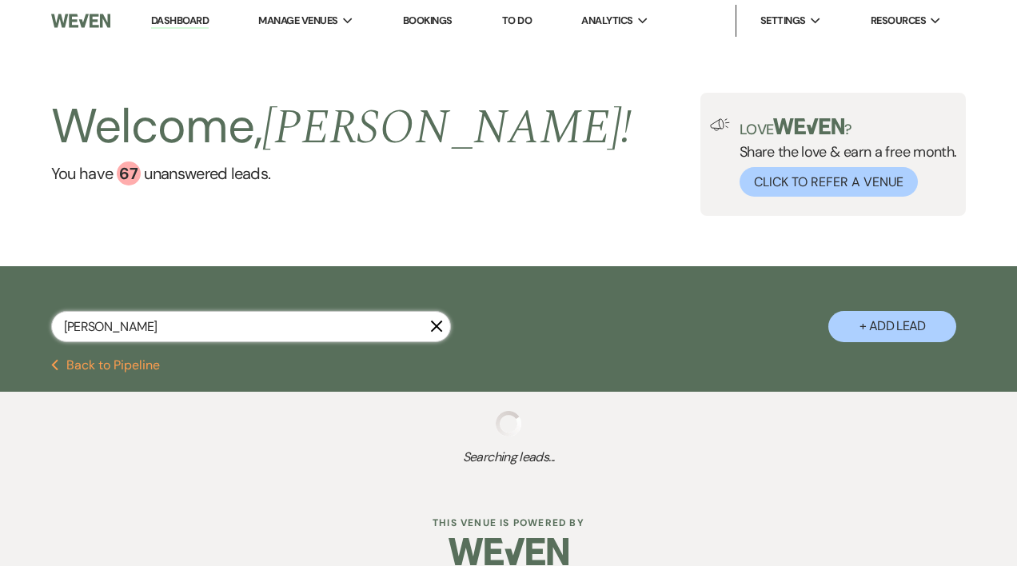
type input "[PERSON_NAME]"
select select "8"
select select "7"
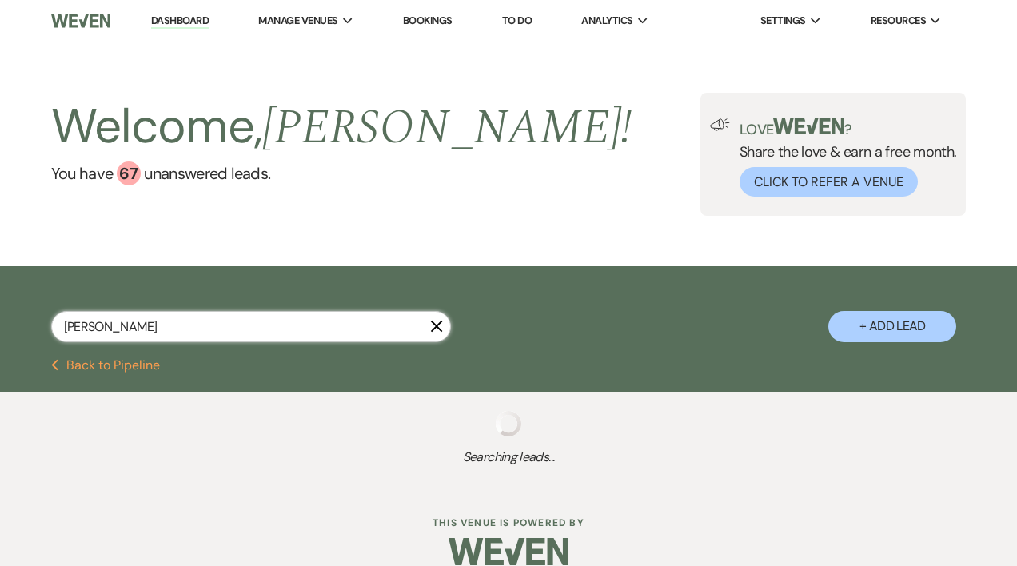
select select "8"
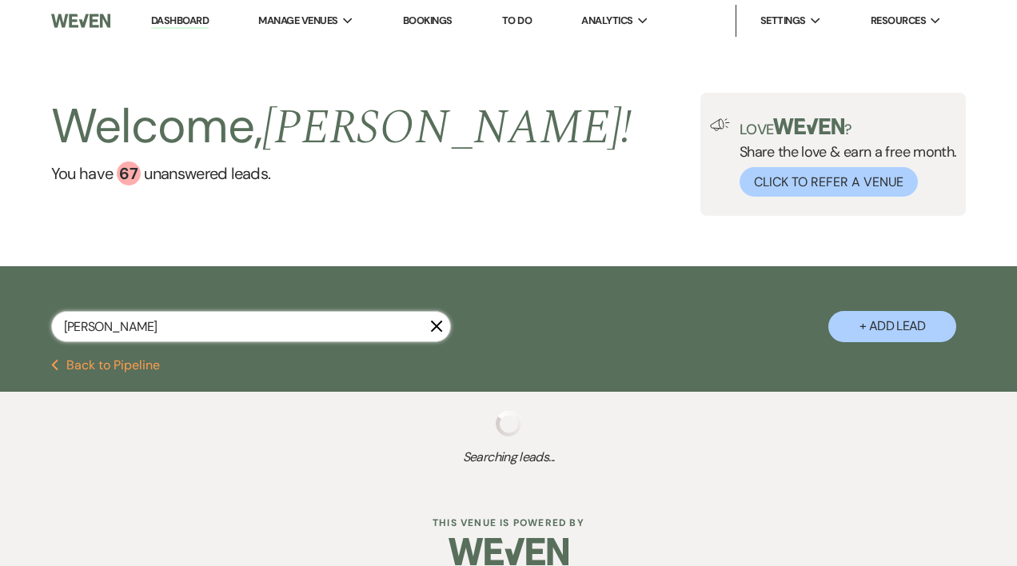
select select "8"
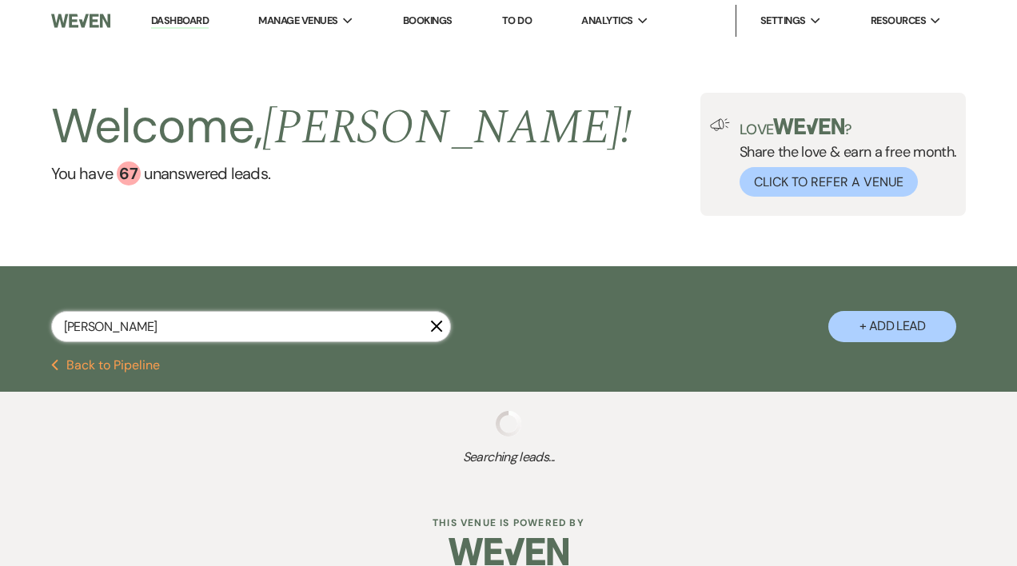
select select "8"
select select "6"
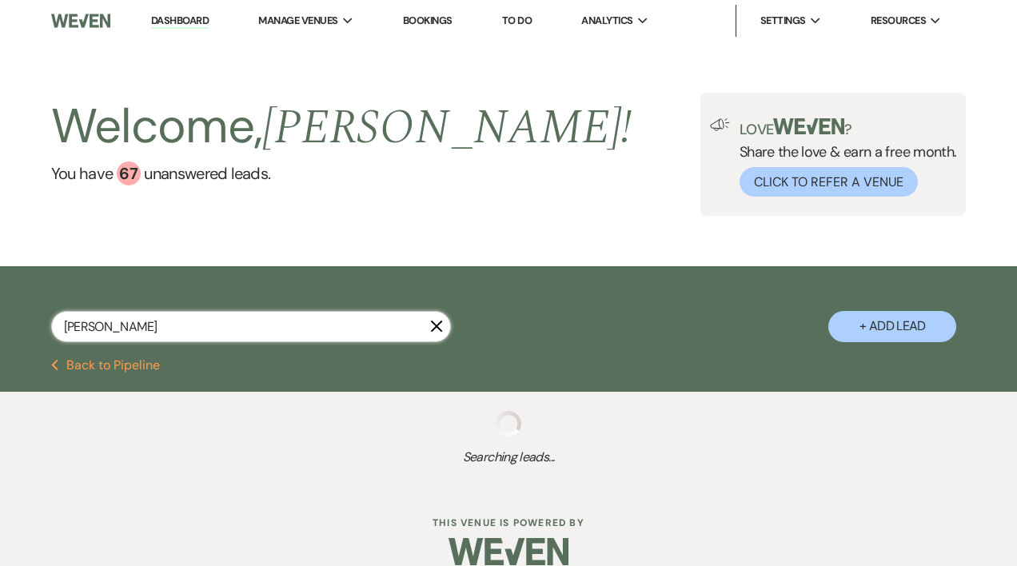
select select "8"
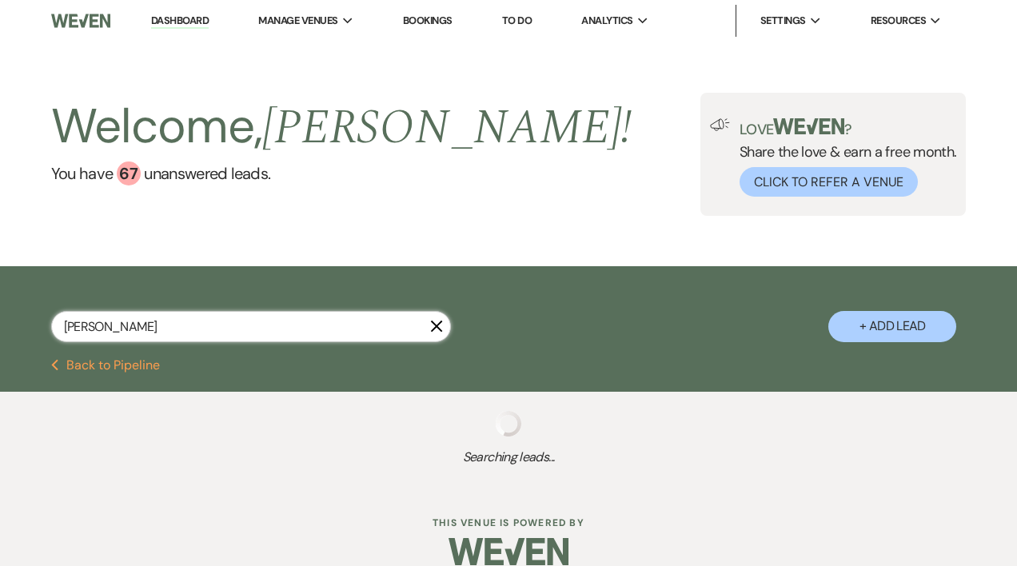
select select "8"
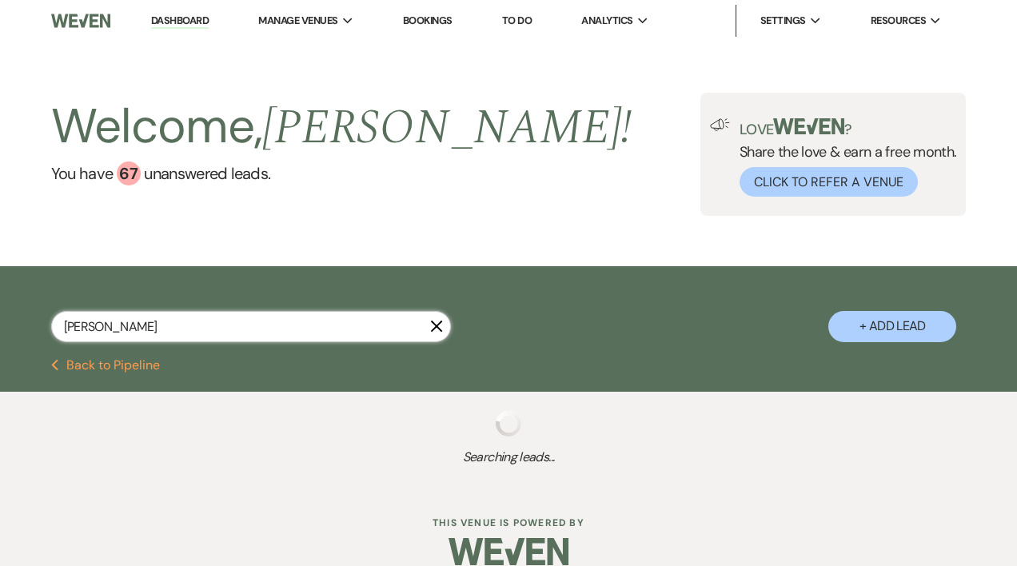
select select "8"
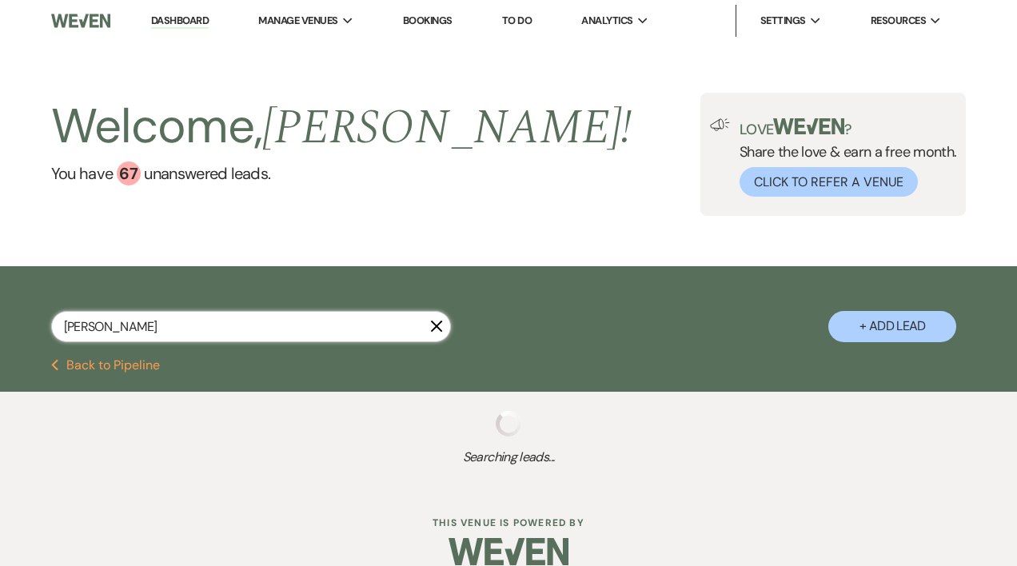
select select "8"
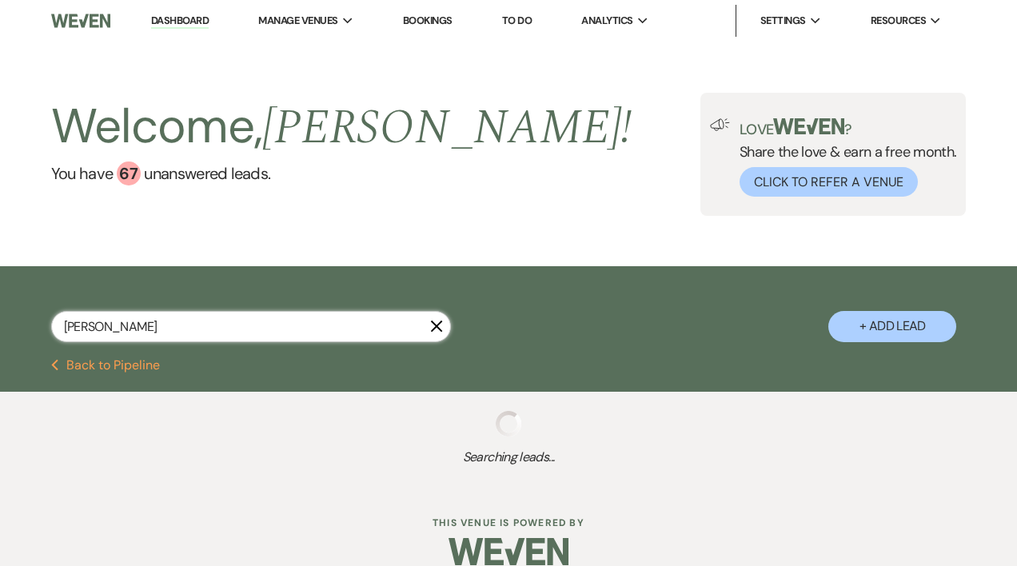
select select "8"
select select "11"
select select "8"
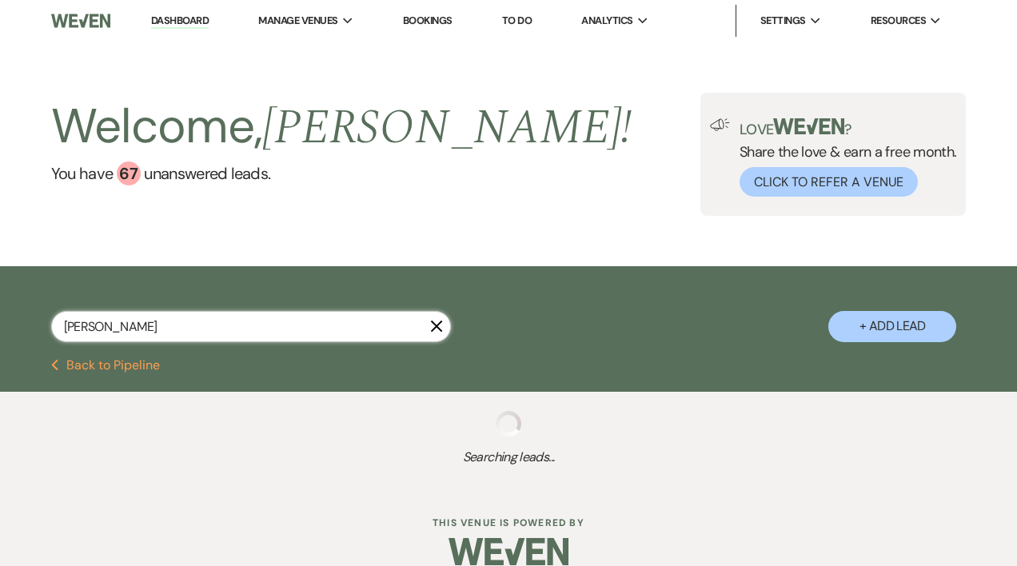
select select "8"
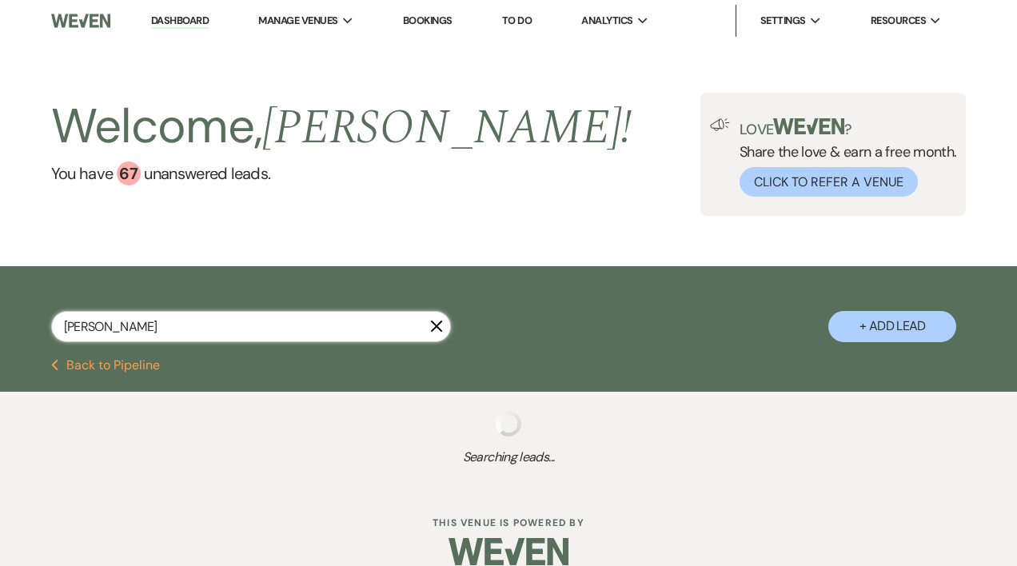
select select "8"
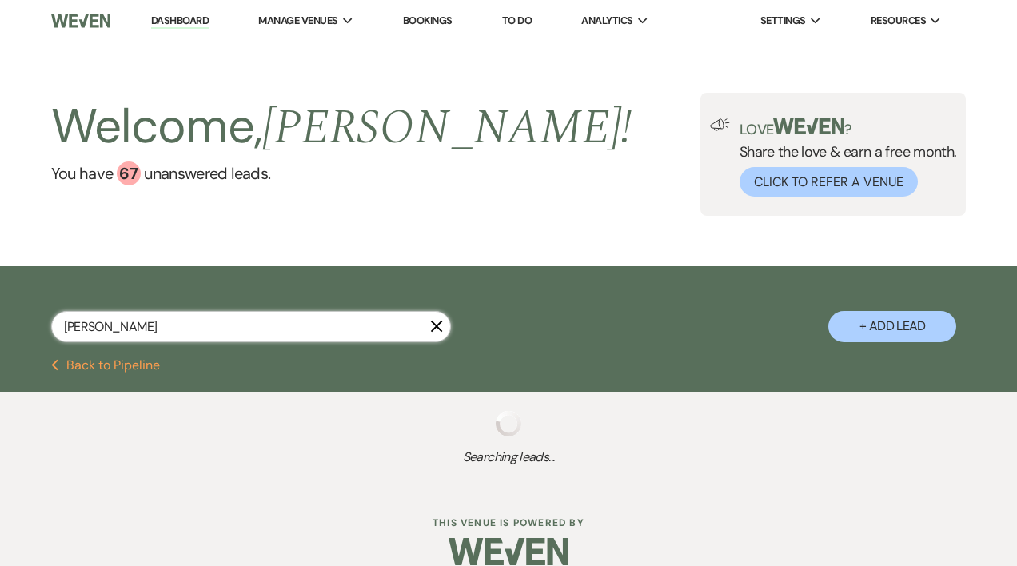
select select "8"
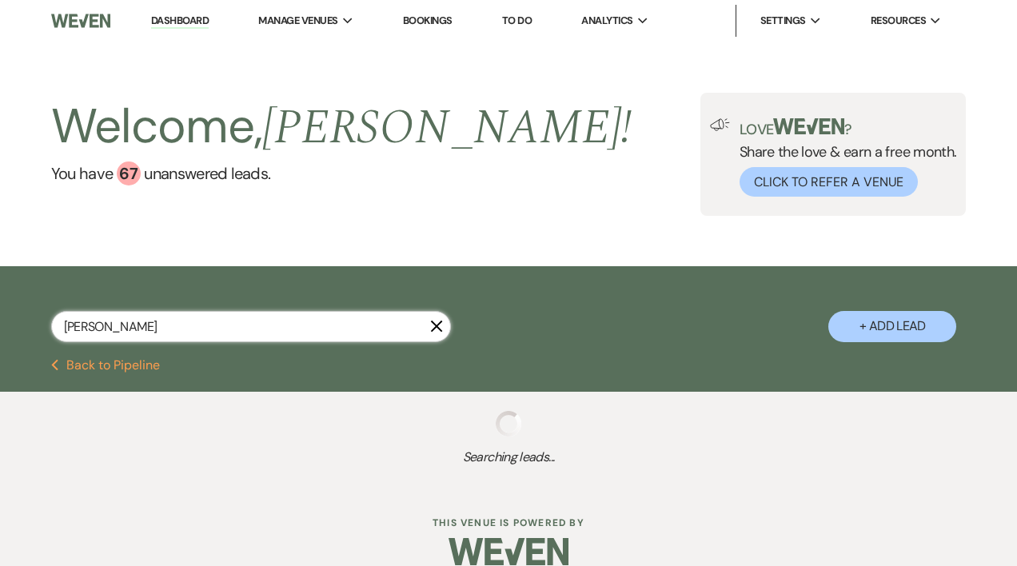
select select "8"
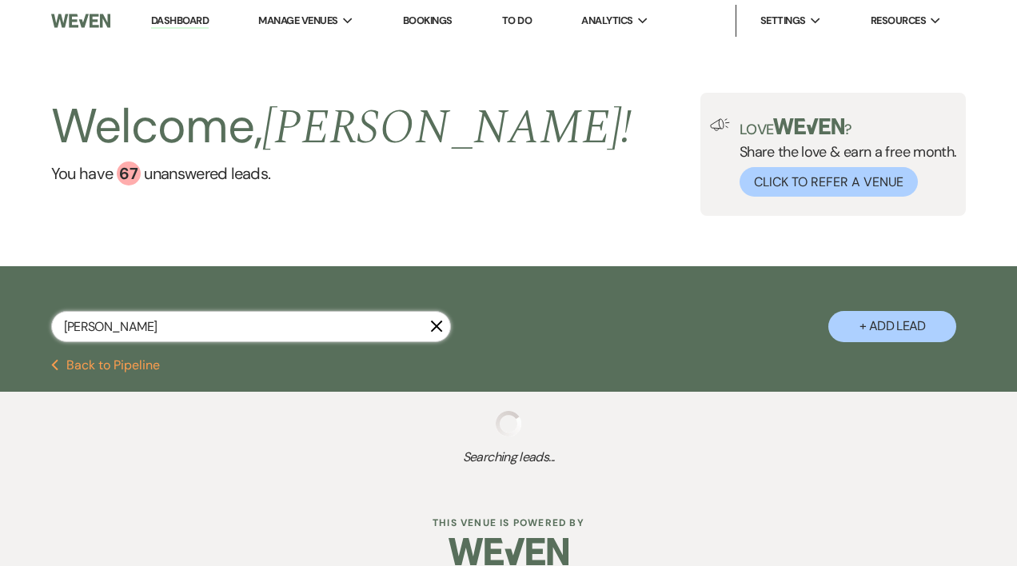
select select "8"
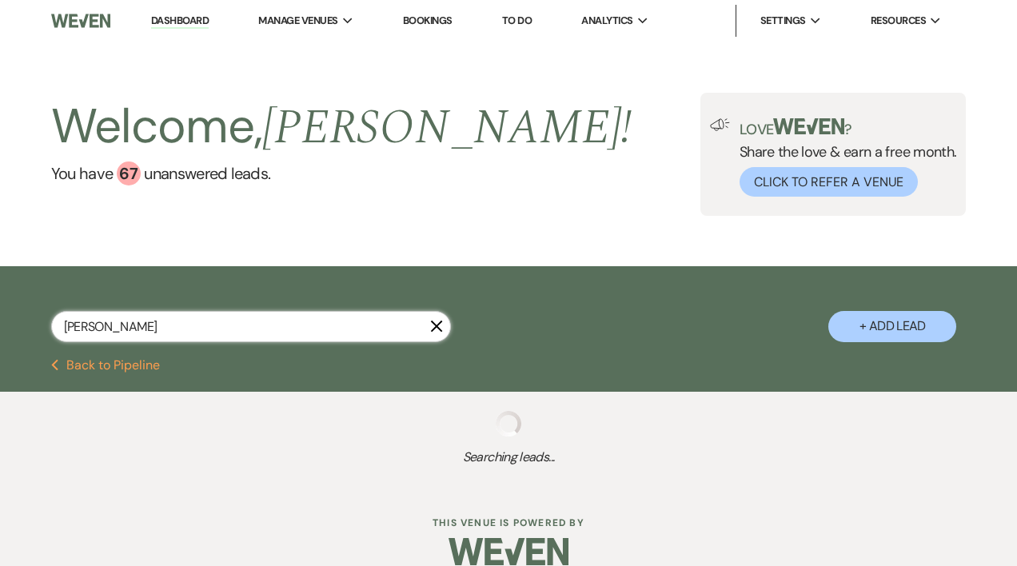
select select "8"
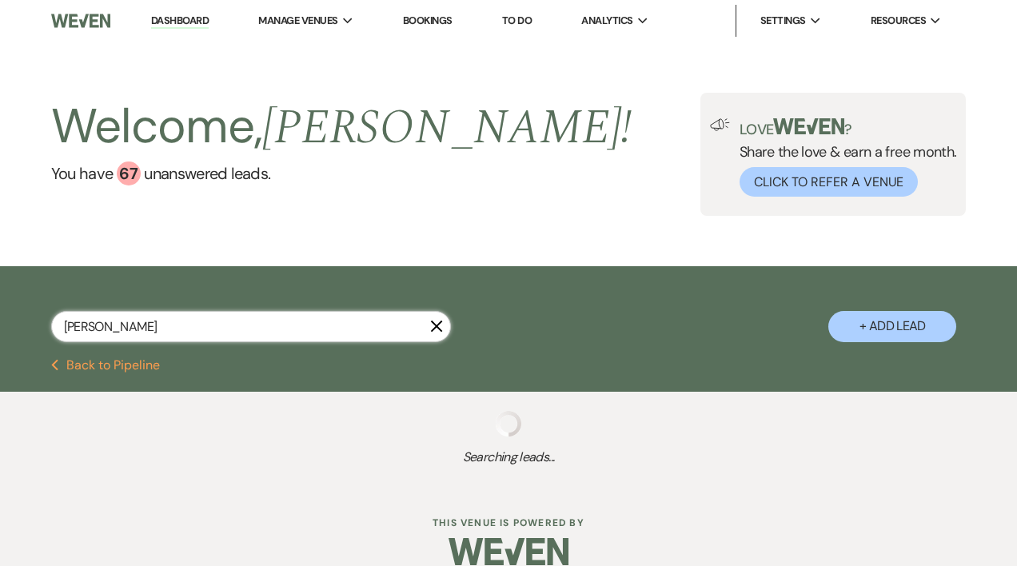
select select "8"
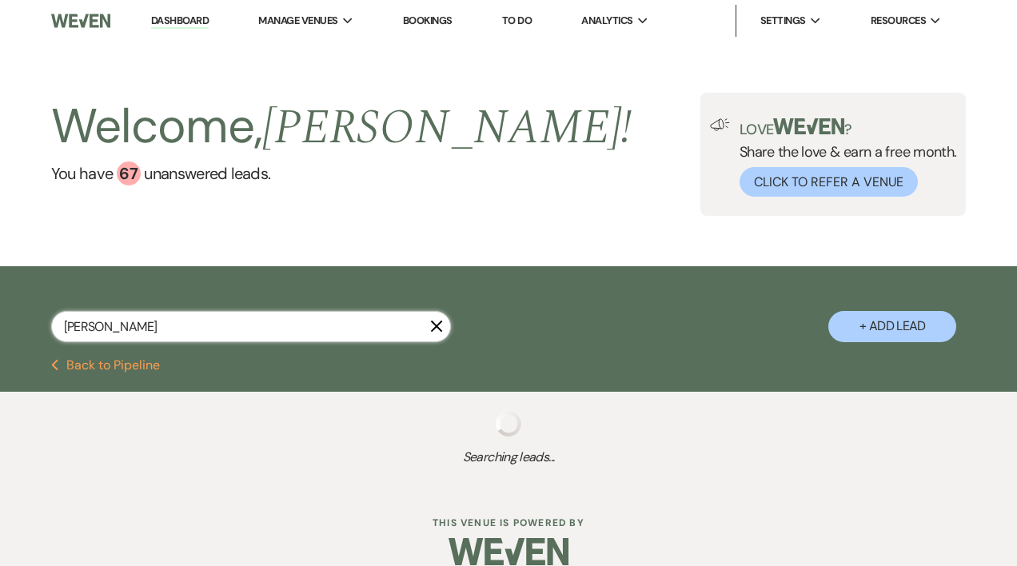
select select "8"
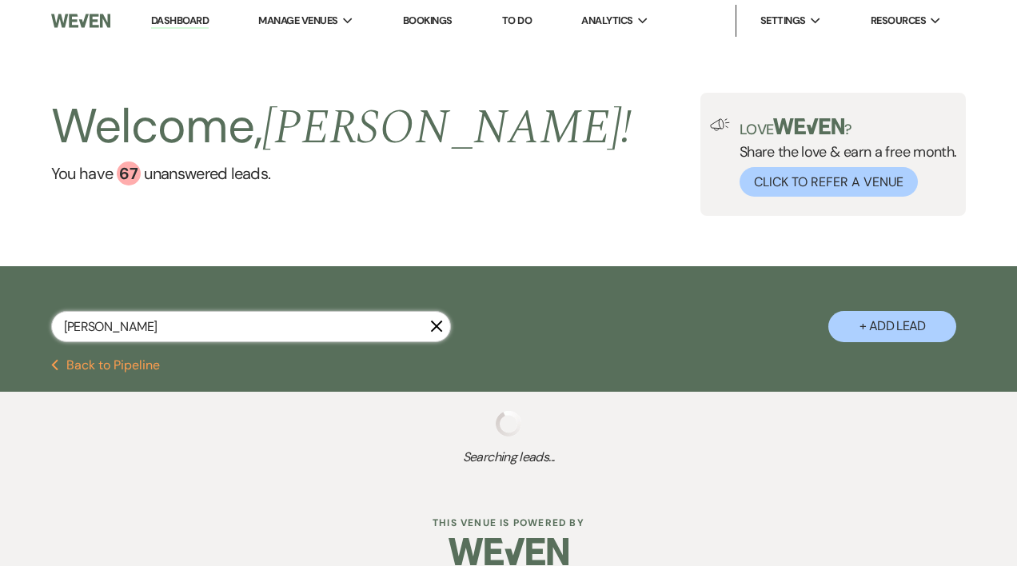
select select "8"
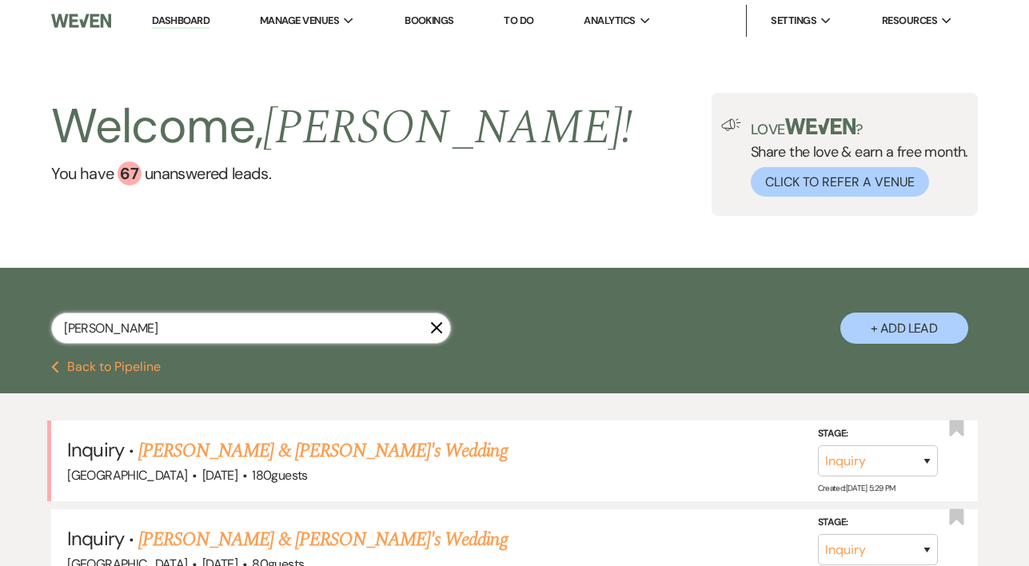
select select "8"
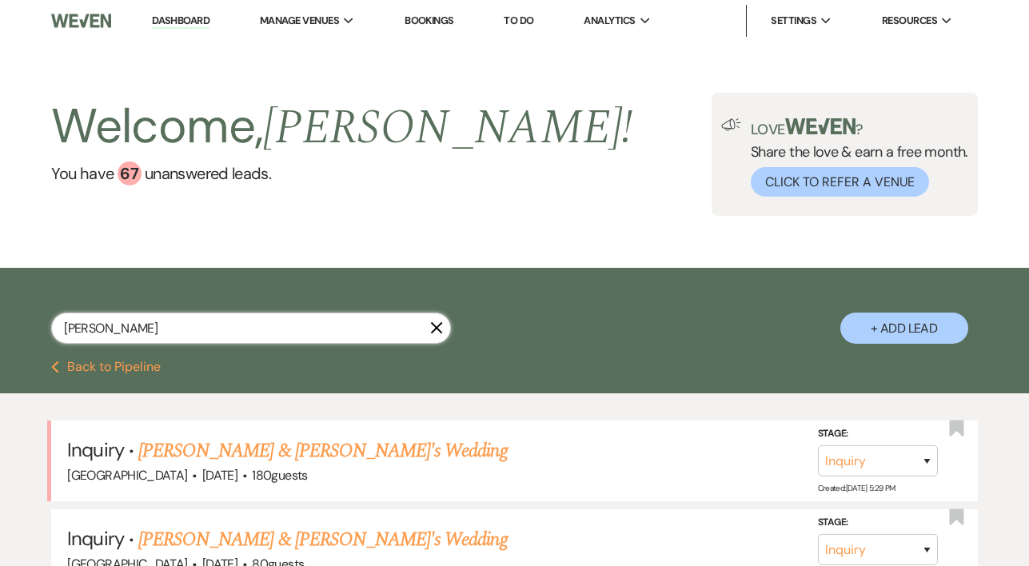
select select "8"
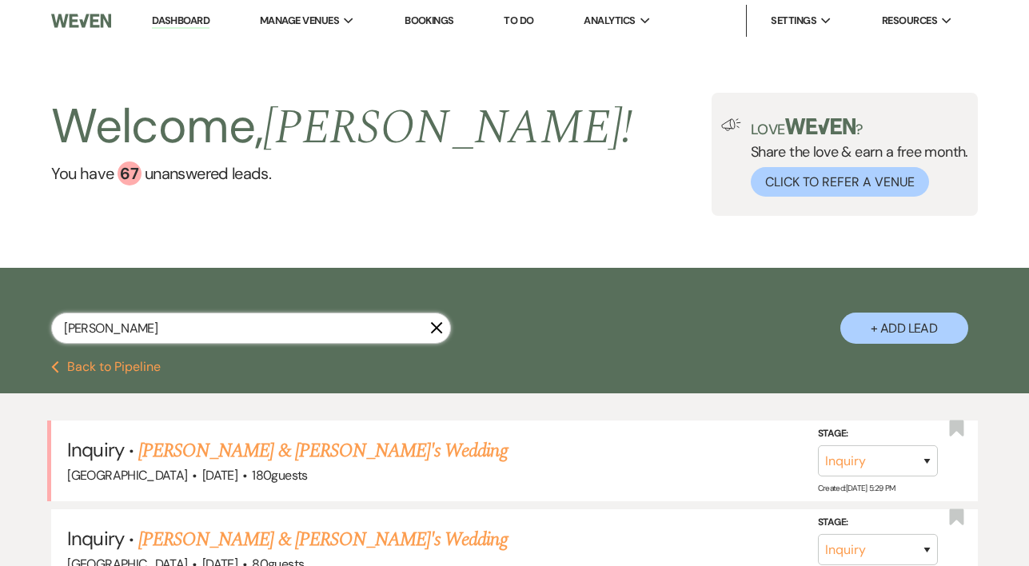
select select "8"
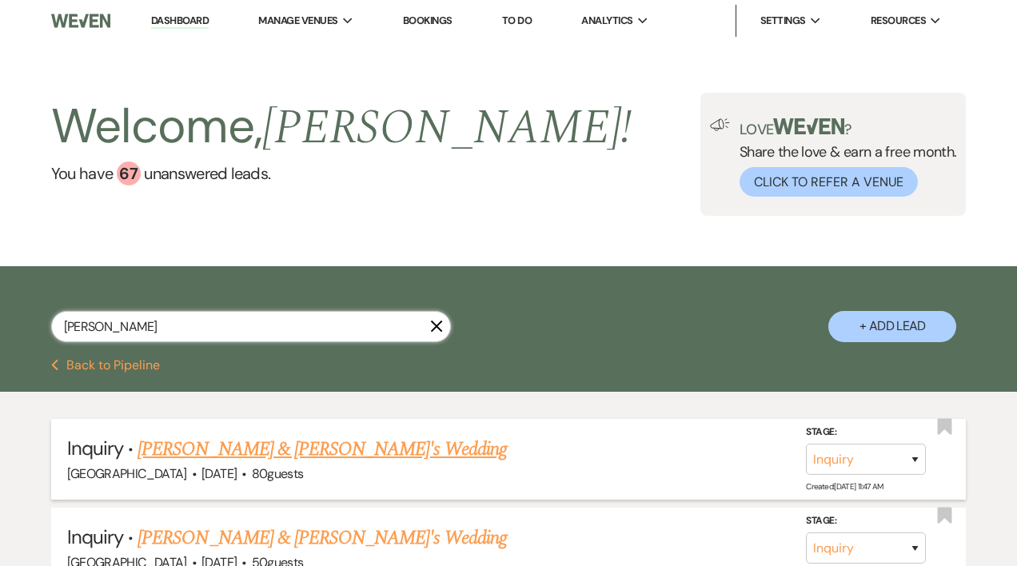
type input "[PERSON_NAME]"
click at [312, 447] on link "[PERSON_NAME] & [PERSON_NAME]'s Wedding" at bounding box center [322, 449] width 369 height 29
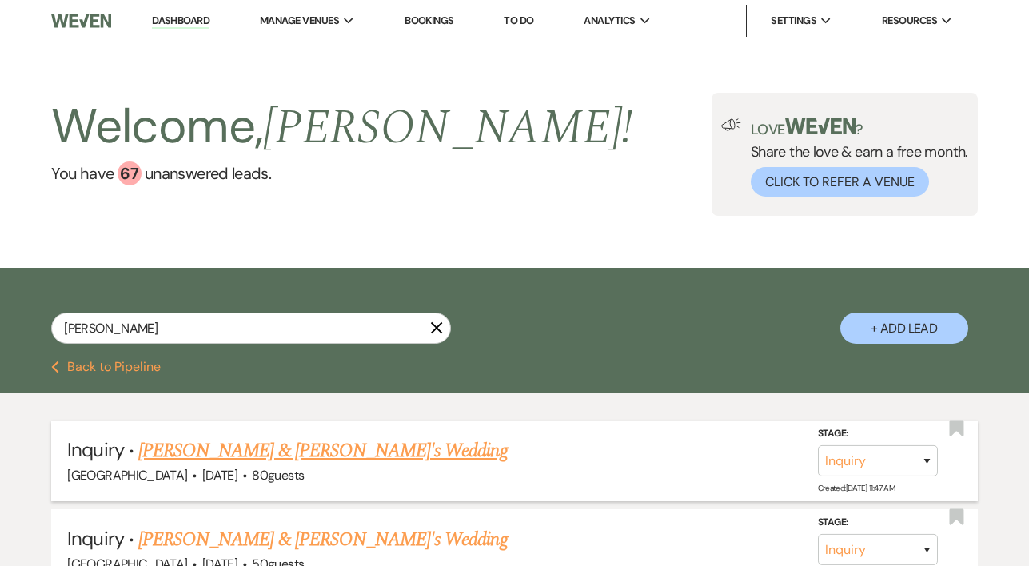
select select "5"
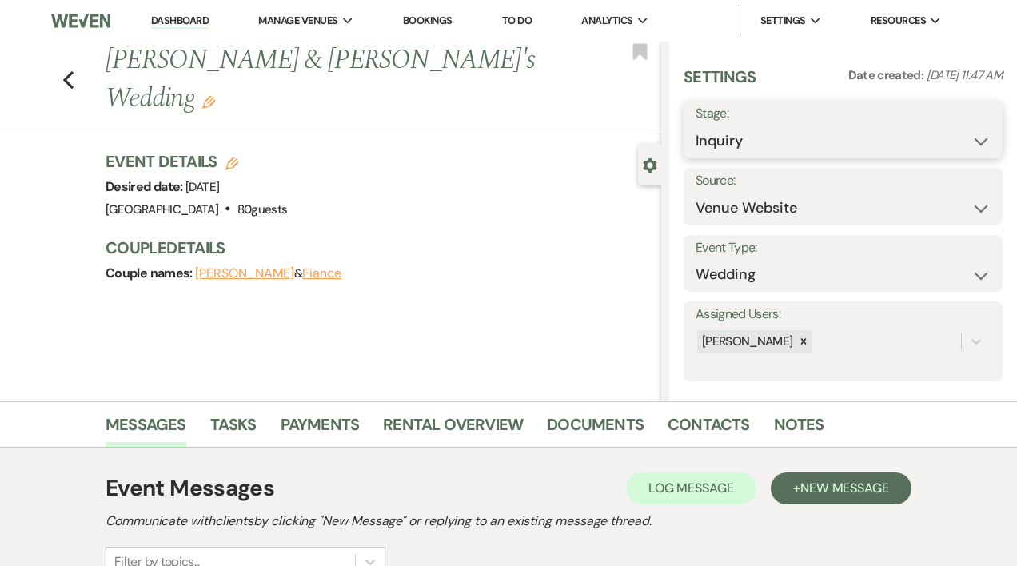
click at [972, 140] on select "Inquiry Follow Up Tour Requested Tour Confirmed Toured Proposal Sent Booked Lost" at bounding box center [843, 141] width 295 height 31
select select "4"
click at [696, 126] on select "Inquiry Follow Up Tour Requested Tour Confirmed Toured Proposal Sent Booked Lost" at bounding box center [843, 141] width 295 height 31
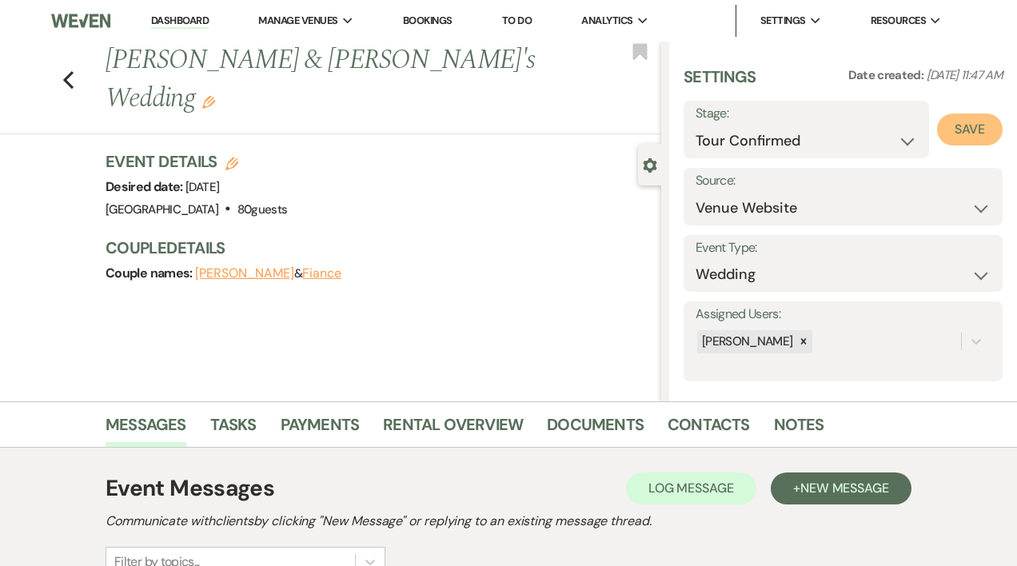
click at [952, 133] on button "Save" at bounding box center [970, 130] width 66 height 32
click at [188, 18] on link "Dashboard" at bounding box center [180, 21] width 58 height 15
select select "4"
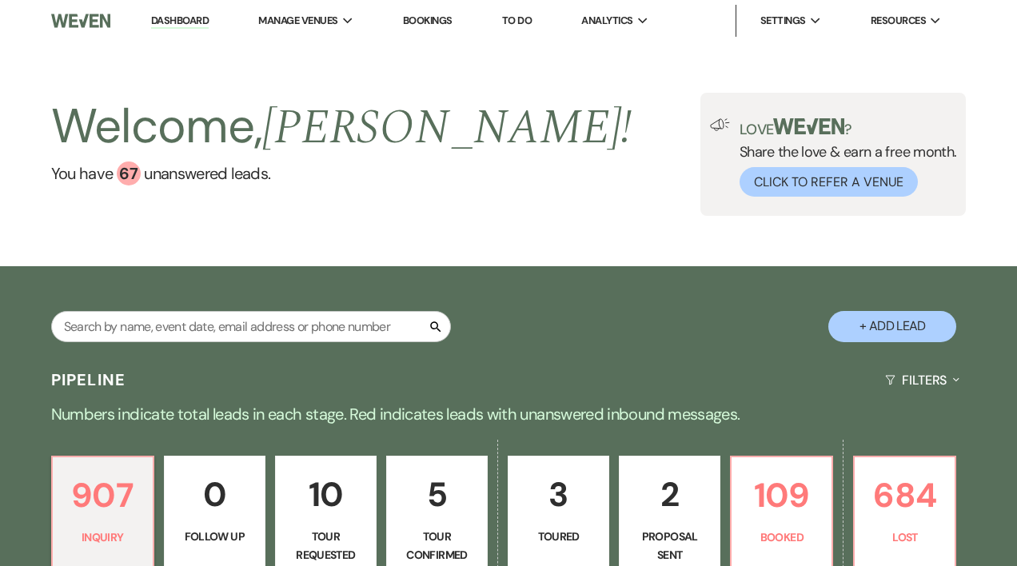
click at [333, 511] on p "10" at bounding box center [325, 495] width 81 height 54
select select "2"
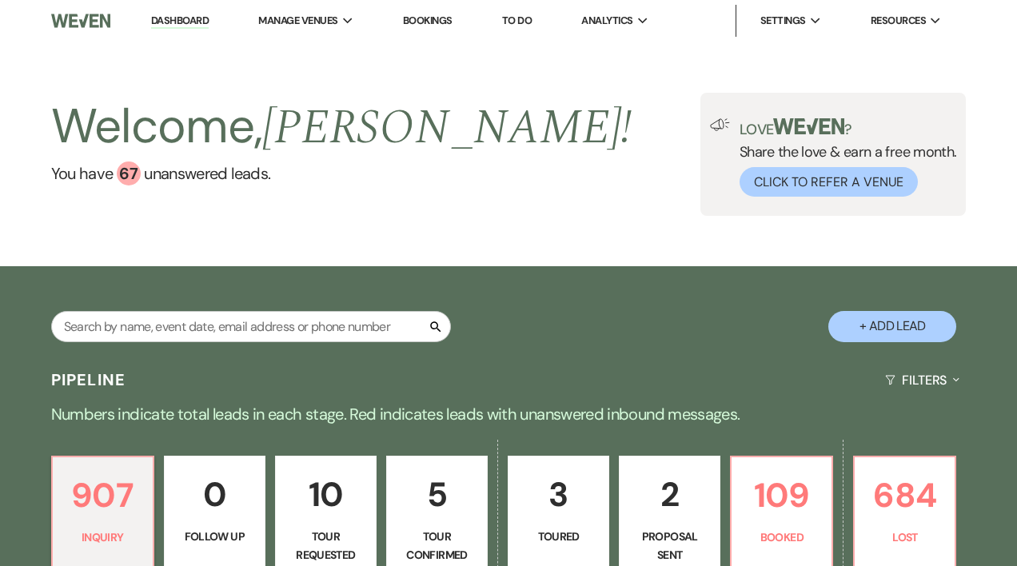
select select "2"
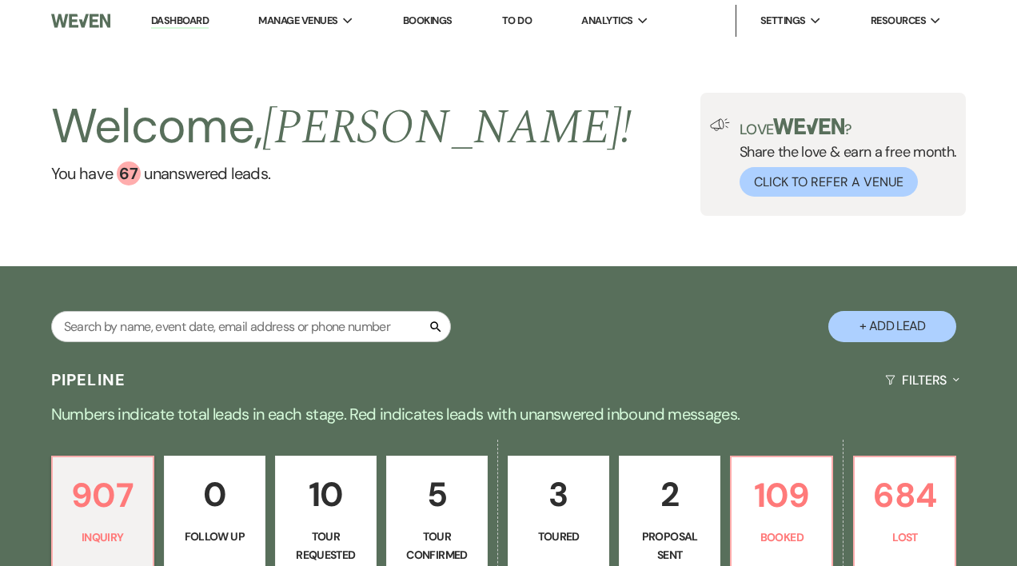
select select "2"
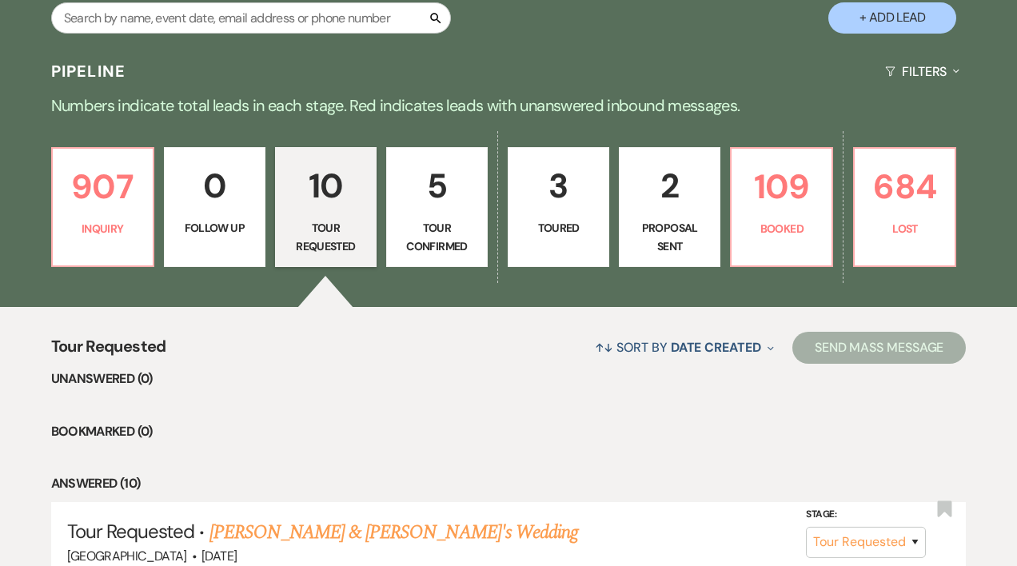
scroll to position [309, 0]
click at [455, 219] on p "Tour Confirmed" at bounding box center [437, 237] width 81 height 36
select select "4"
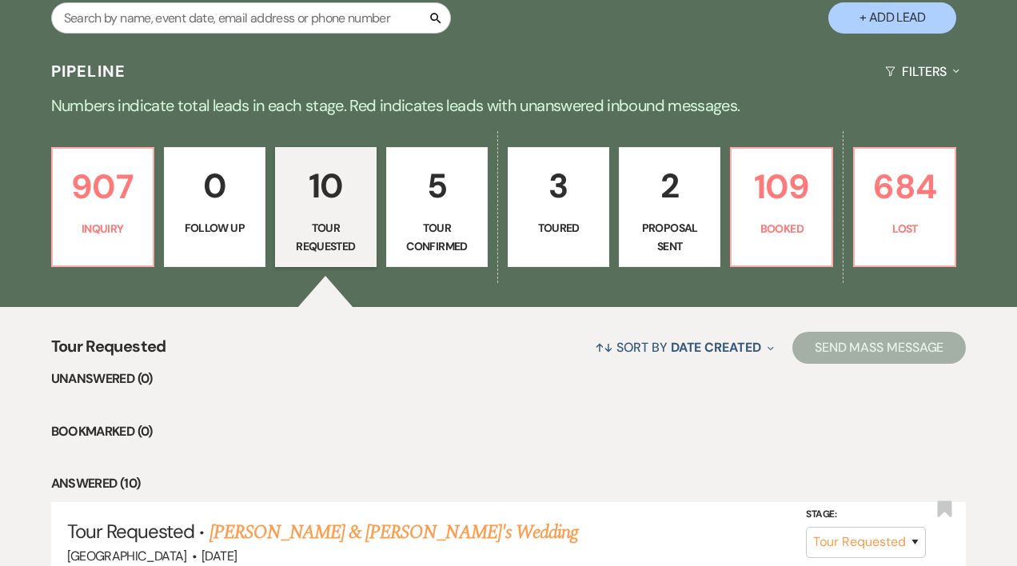
select select "4"
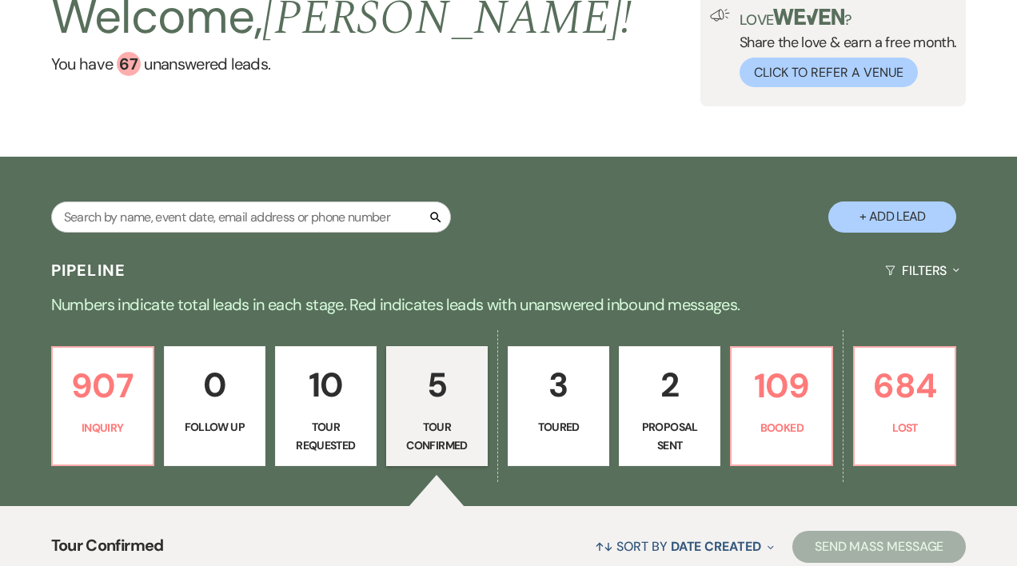
scroll to position [110, 0]
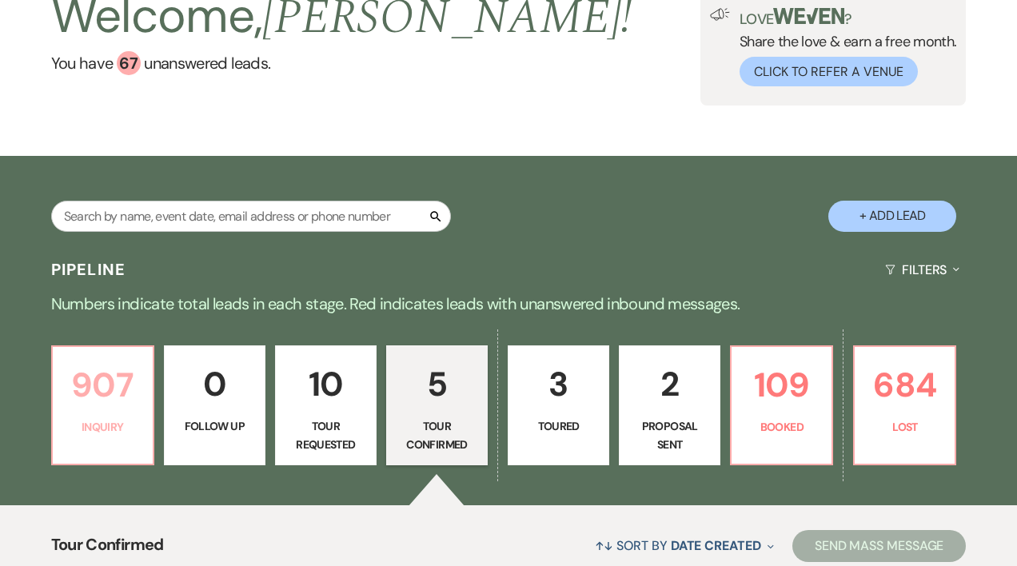
click at [92, 417] on link "907 Inquiry" at bounding box center [102, 405] width 103 height 120
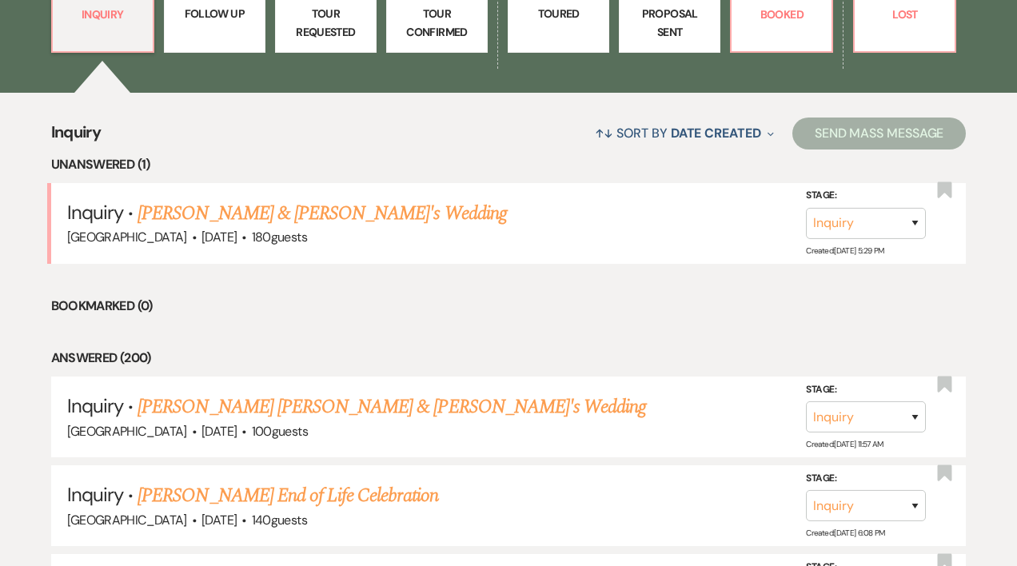
scroll to position [615, 0]
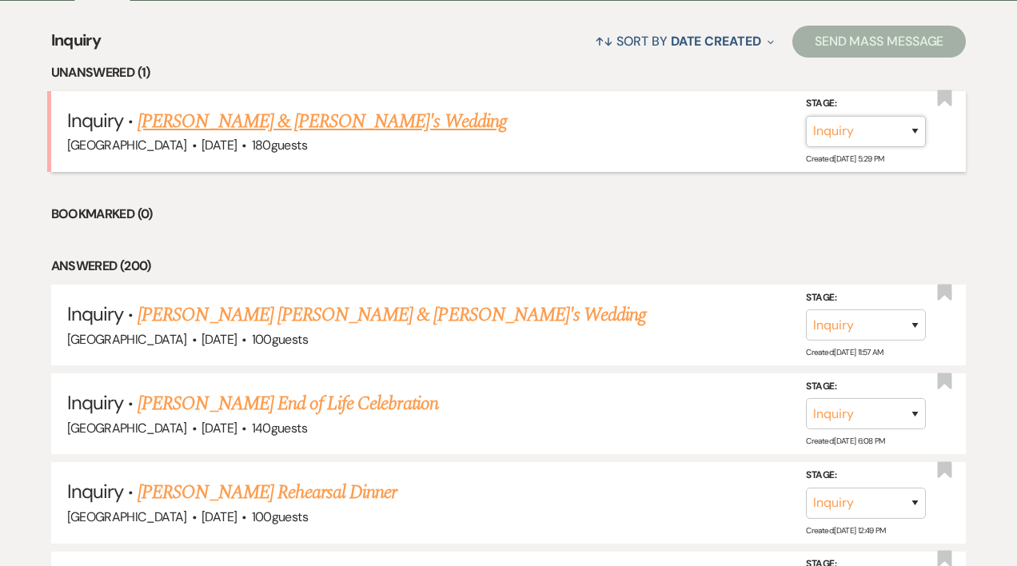
click at [913, 130] on select "Inquiry Follow Up Tour Requested Tour Confirmed Toured Proposal Sent Booked Lost" at bounding box center [866, 131] width 120 height 31
select select "5"
click at [806, 116] on select "Inquiry Follow Up Tour Requested Tour Confirmed Toured Proposal Sent Booked Lost" at bounding box center [866, 131] width 120 height 31
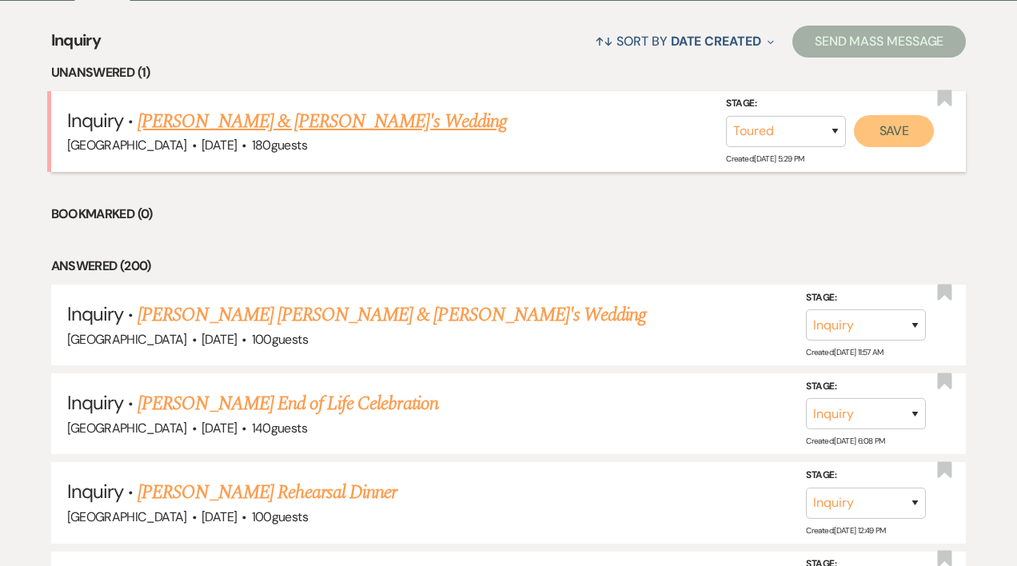
click at [884, 137] on button "Save" at bounding box center [894, 131] width 80 height 32
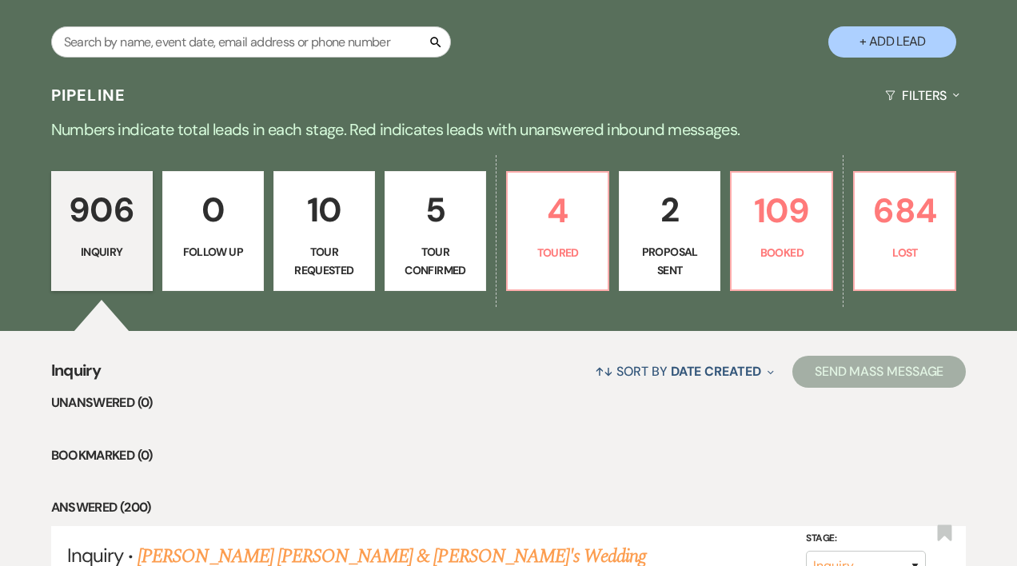
scroll to position [258, 0]
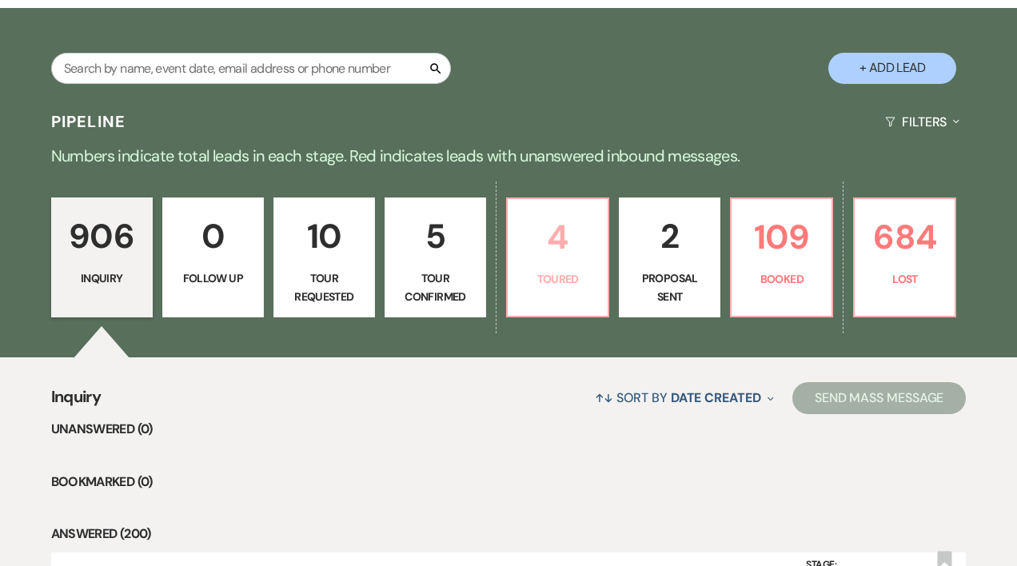
click at [564, 266] on link "4 Toured" at bounding box center [557, 258] width 103 height 120
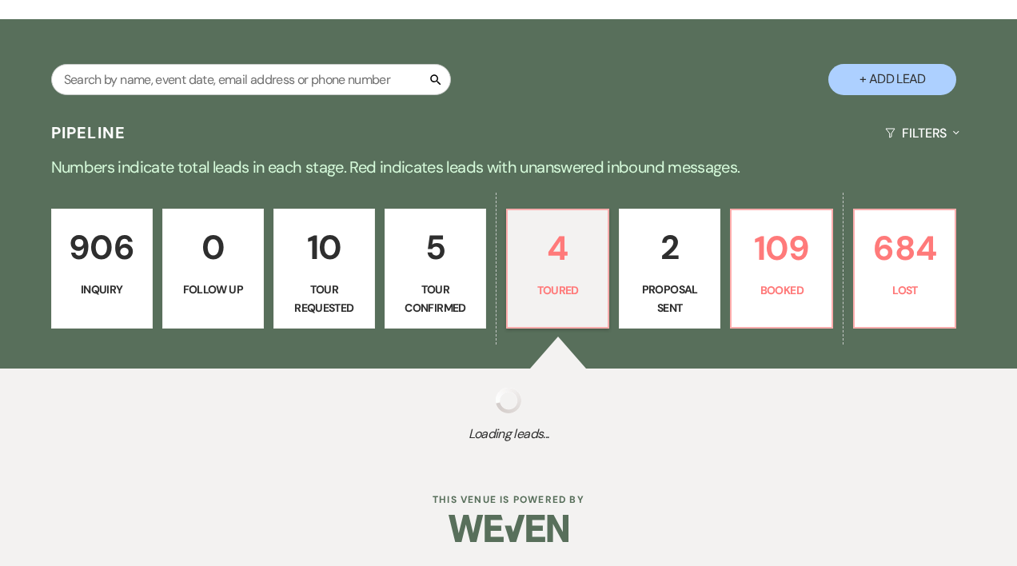
scroll to position [258, 0]
select select "5"
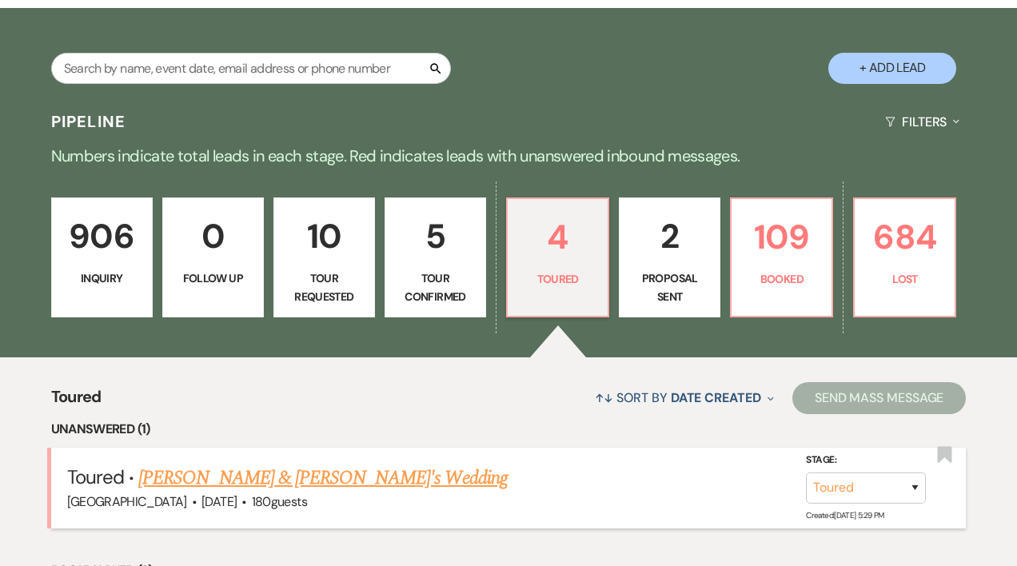
click at [285, 478] on link "[PERSON_NAME] & [PERSON_NAME]'s Wedding" at bounding box center [322, 478] width 369 height 29
select select "5"
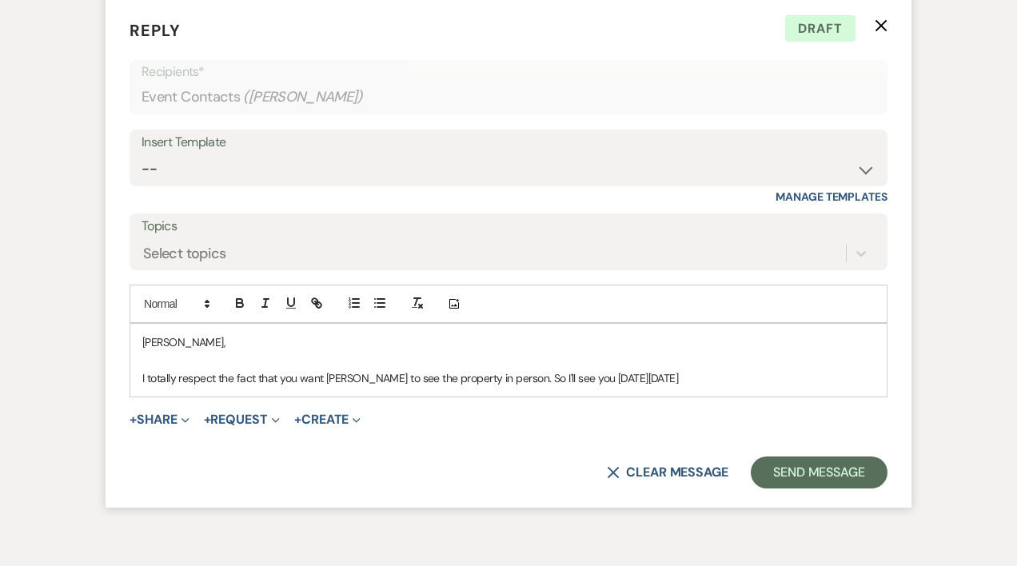
scroll to position [7035, 0]
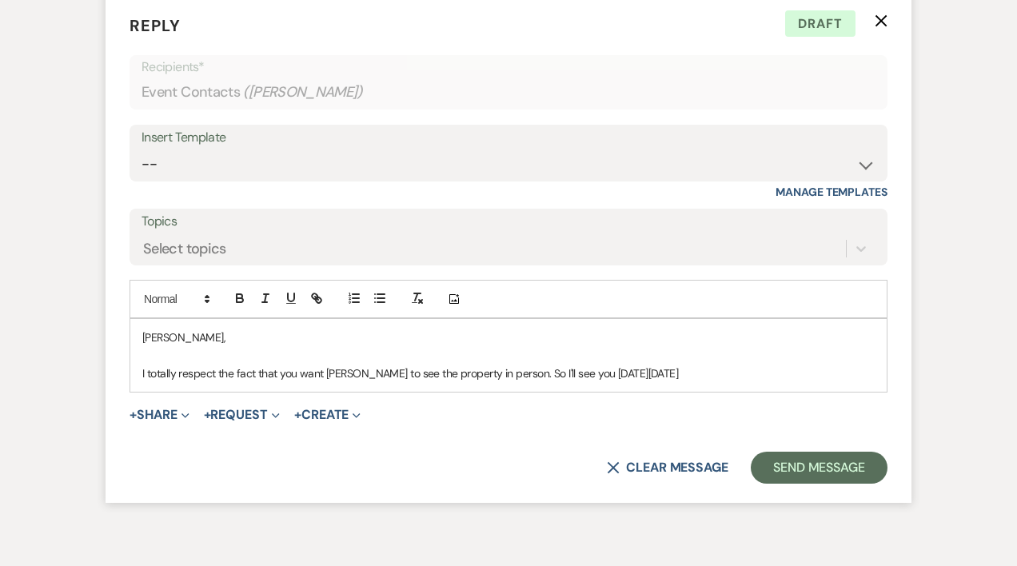
click at [733, 382] on p "I totally respect the fact that you want [PERSON_NAME] to see the property in p…" at bounding box center [508, 374] width 733 height 18
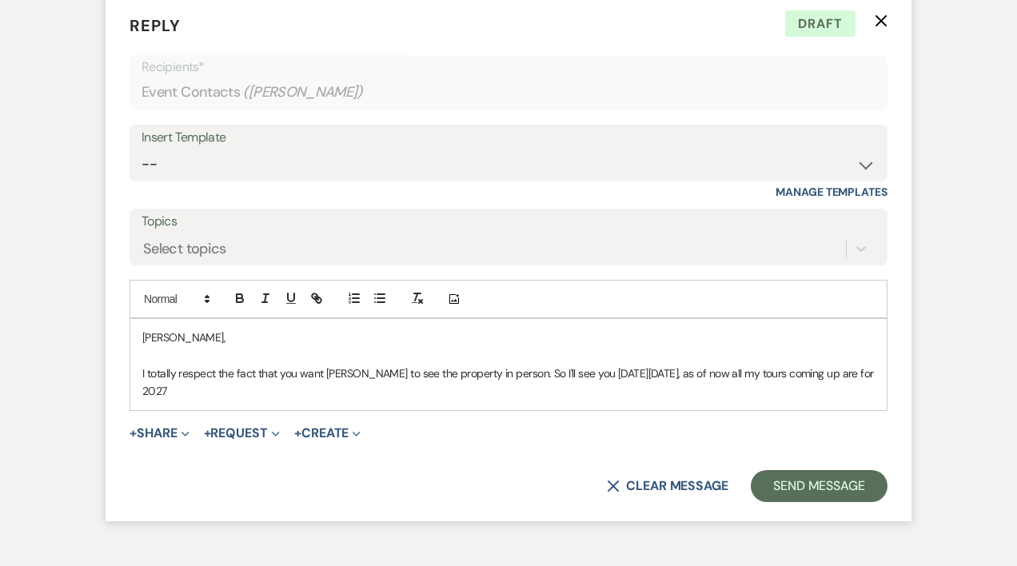
click at [689, 395] on p "I totally respect the fact that you want [PERSON_NAME] to see the property in p…" at bounding box center [508, 383] width 733 height 36
drag, startPoint x: 692, startPoint y: 393, endPoint x: 816, endPoint y: 417, distance: 127.0
click at [816, 401] on p "I totally respect the fact that you want [PERSON_NAME] to see the property in p…" at bounding box center [508, 383] width 733 height 36
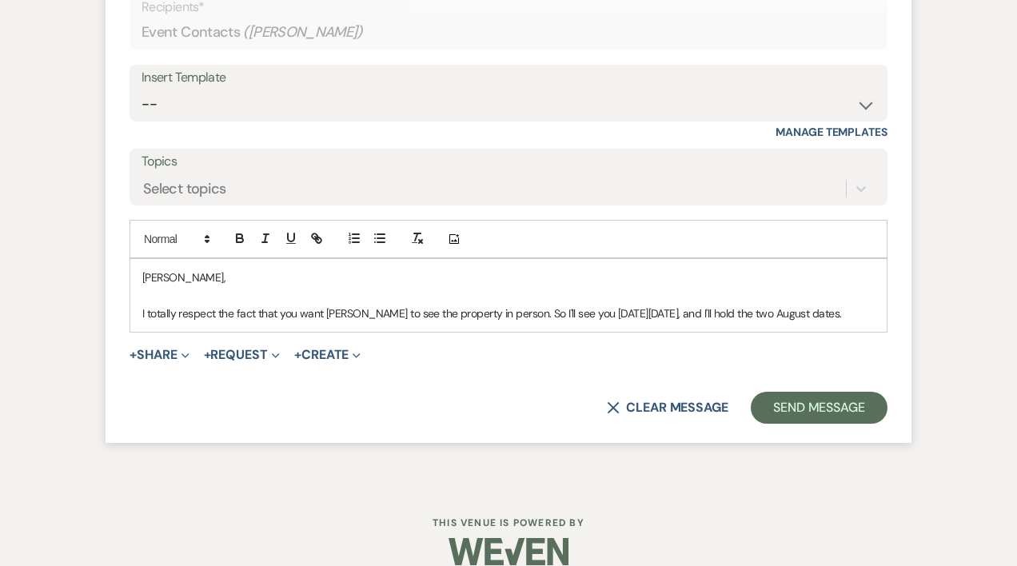
scroll to position [7122, 0]
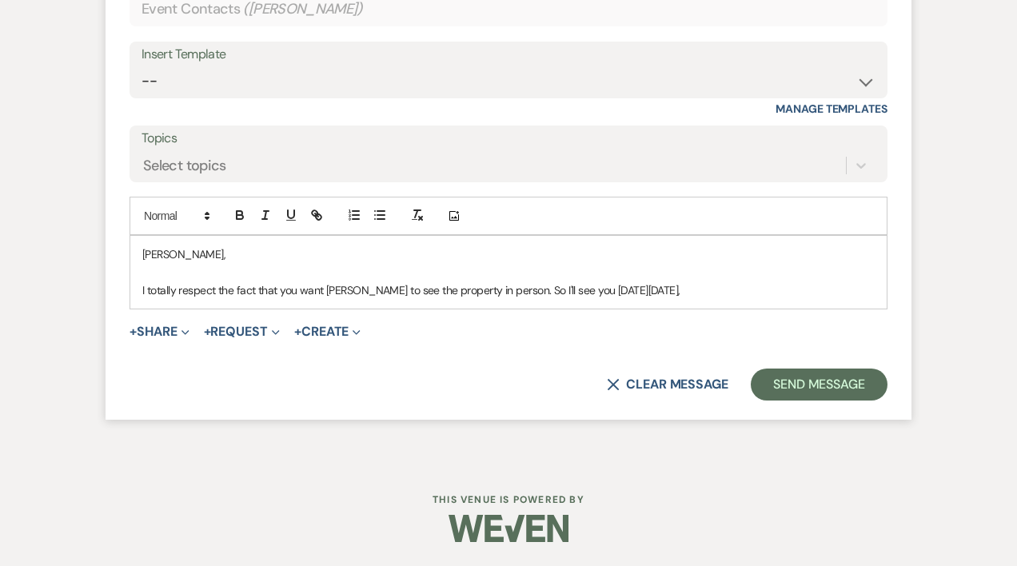
click at [570, 299] on p "I totally respect the fact that you want [PERSON_NAME] to see the property in p…" at bounding box center [508, 290] width 733 height 18
click at [790, 299] on p "I totally respect the fact that you want [PERSON_NAME] to see the property in p…" at bounding box center [508, 290] width 733 height 18
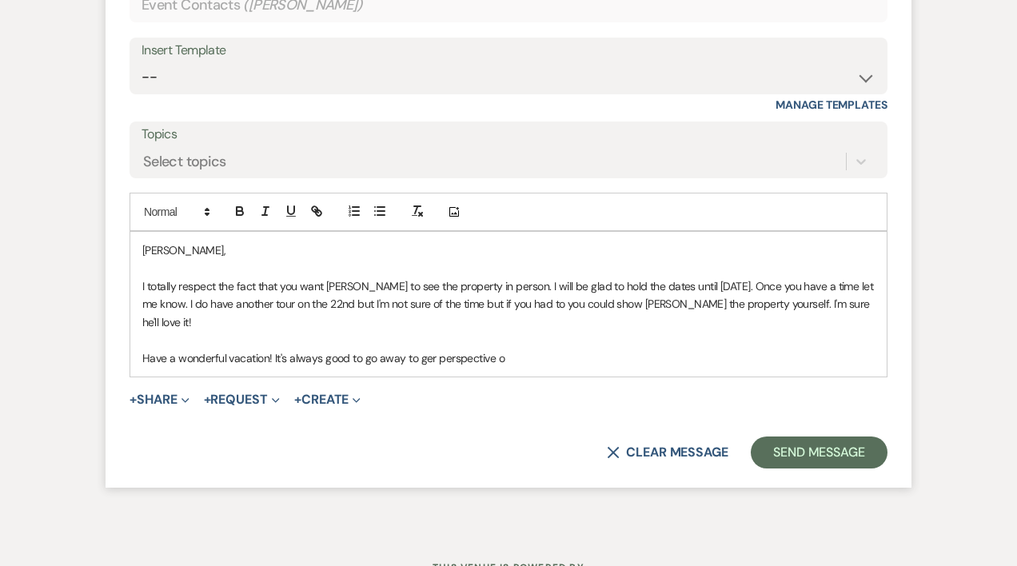
click at [432, 367] on p "Have a wonderful vacation! It's always good to go away to ger perspective o" at bounding box center [508, 358] width 733 height 18
click at [502, 367] on p "Have a wonderful vacation! It's always good to go away to get perspective o" at bounding box center [508, 358] width 733 height 18
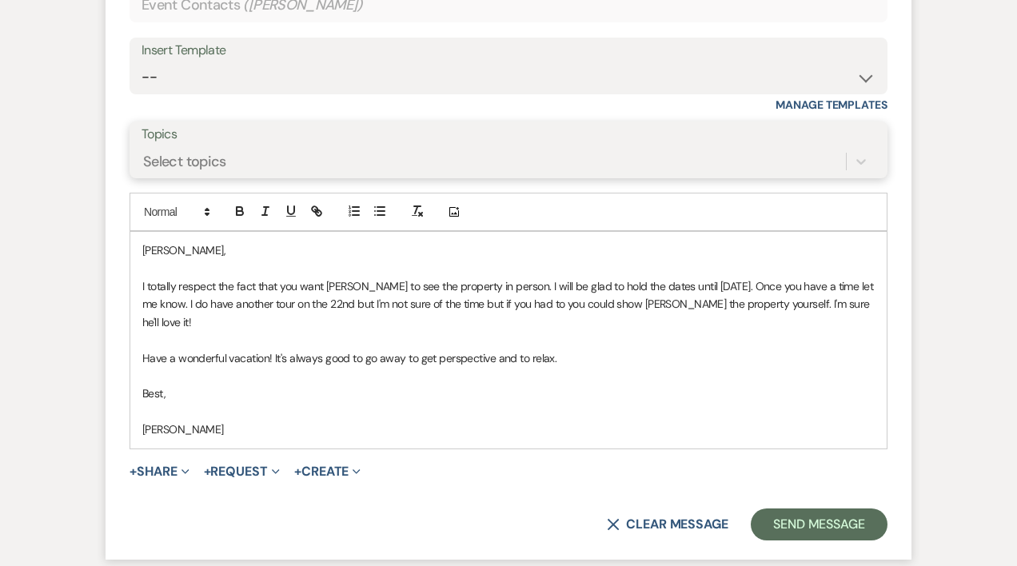
click at [164, 173] on div "Select topics" at bounding box center [184, 162] width 83 height 22
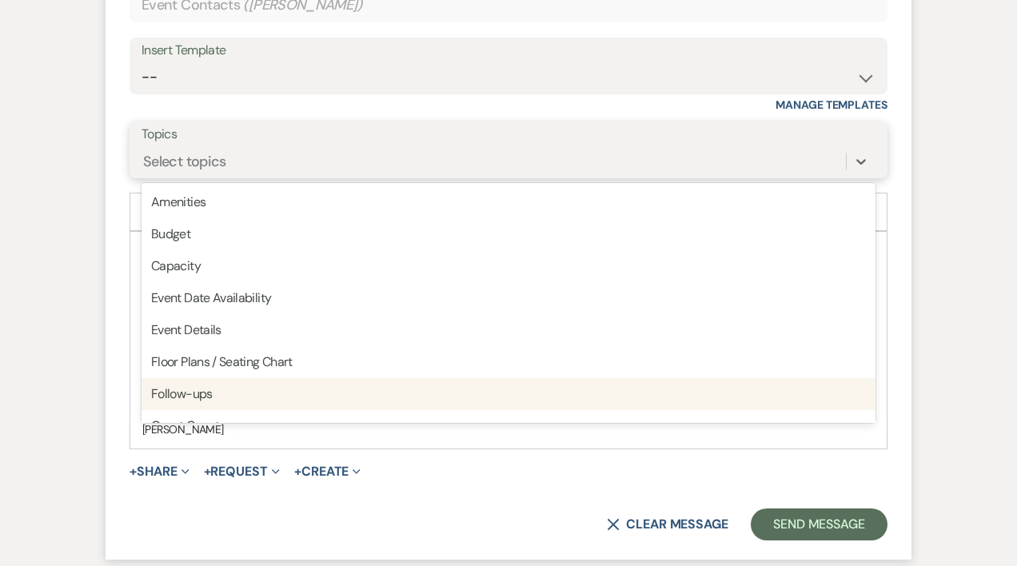
click at [170, 410] on div "Follow-ups" at bounding box center [509, 394] width 734 height 32
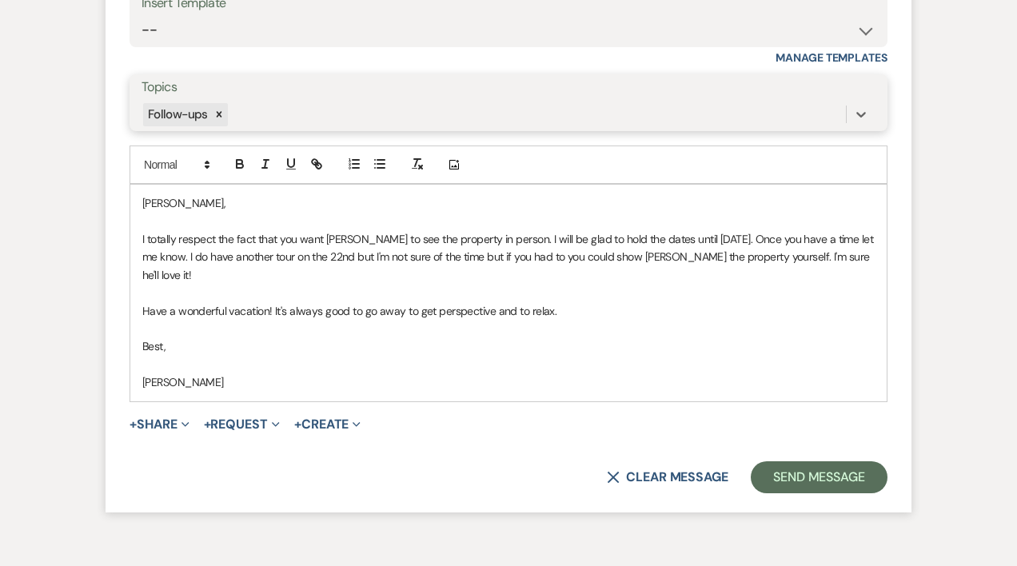
scroll to position [7220, 0]
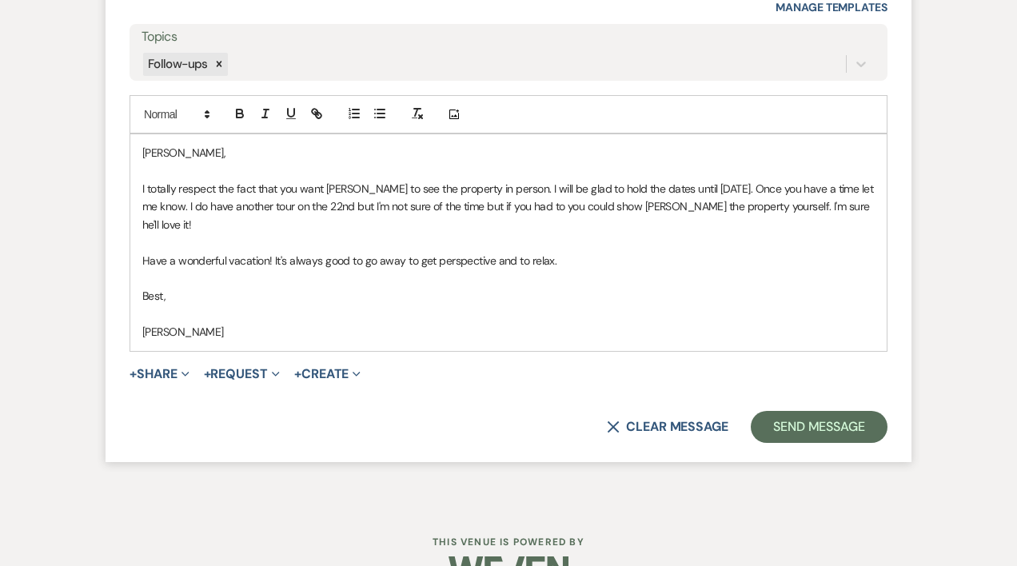
click at [581, 269] on p "Have a wonderful vacation! It's always good to go away to get perspective and t…" at bounding box center [508, 261] width 733 height 18
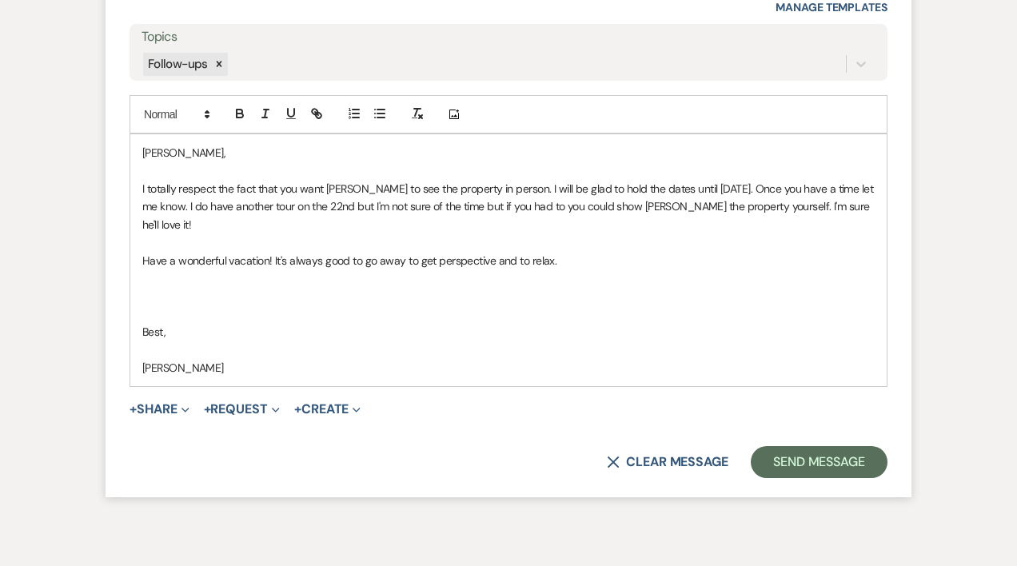
click at [247, 234] on p "I totally respect the fact that you want [PERSON_NAME] to see the property in p…" at bounding box center [508, 207] width 733 height 54
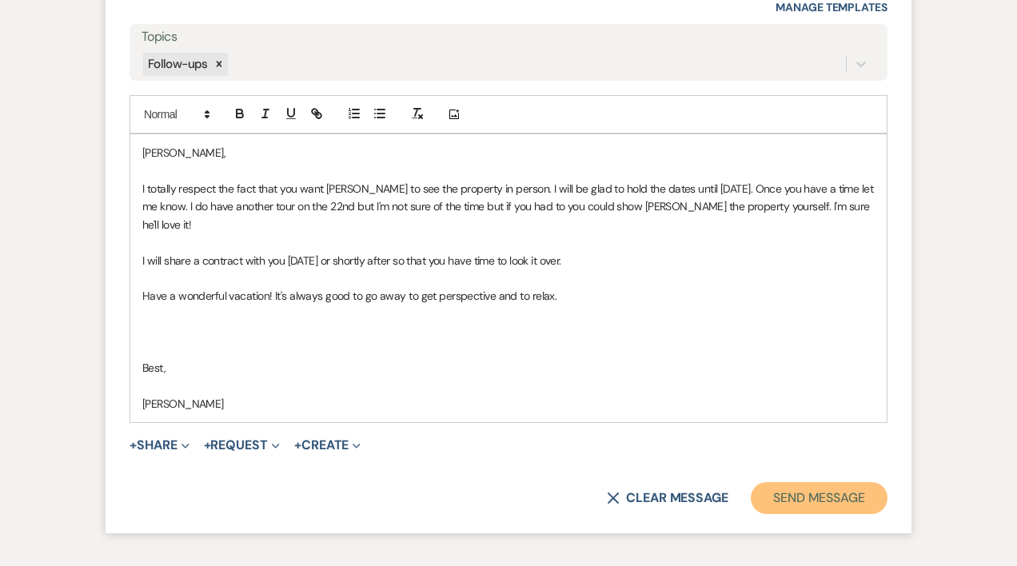
click at [812, 514] on button "Send Message" at bounding box center [819, 498] width 137 height 32
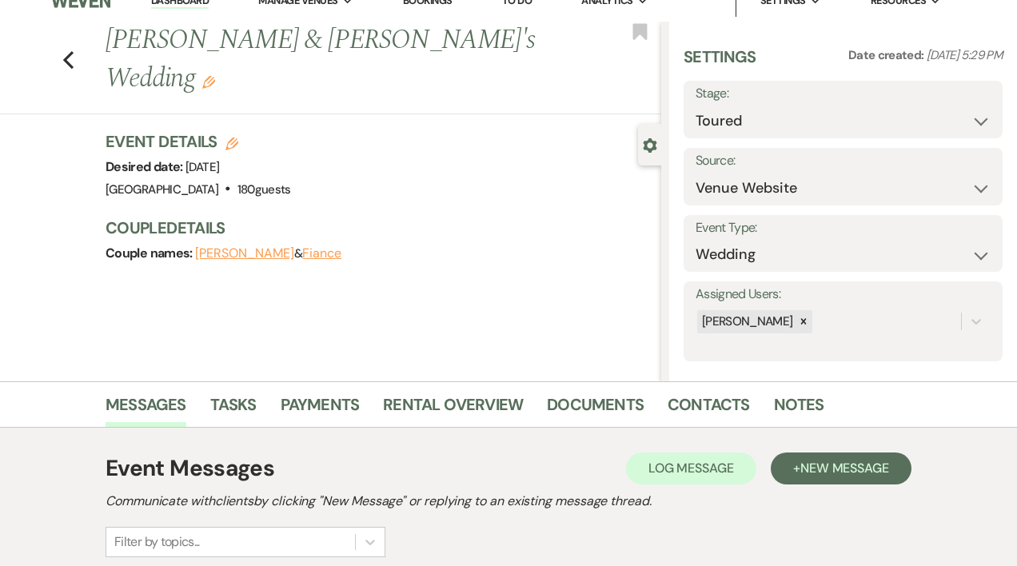
scroll to position [0, 0]
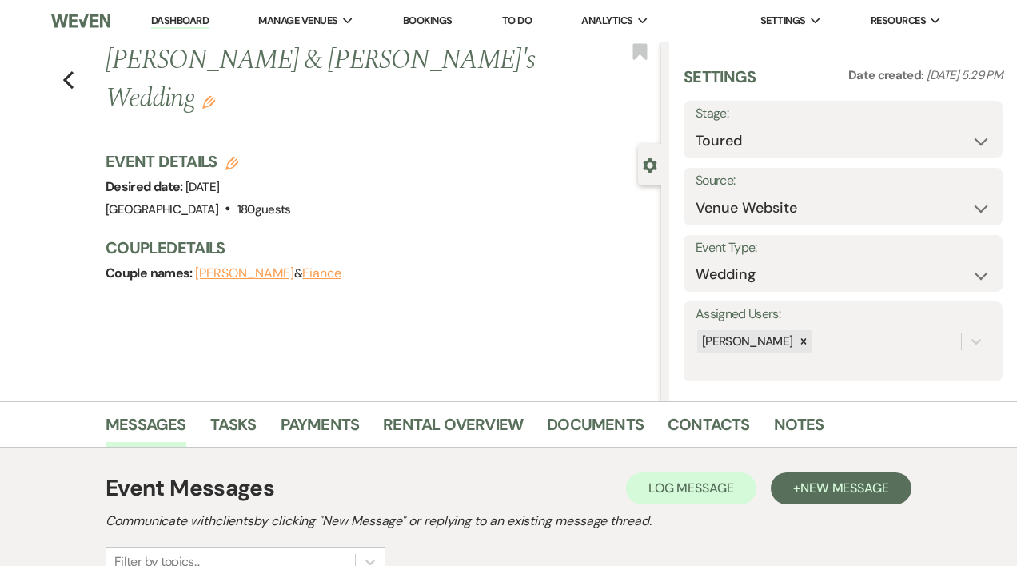
click at [439, 19] on link "Bookings" at bounding box center [428, 21] width 50 height 14
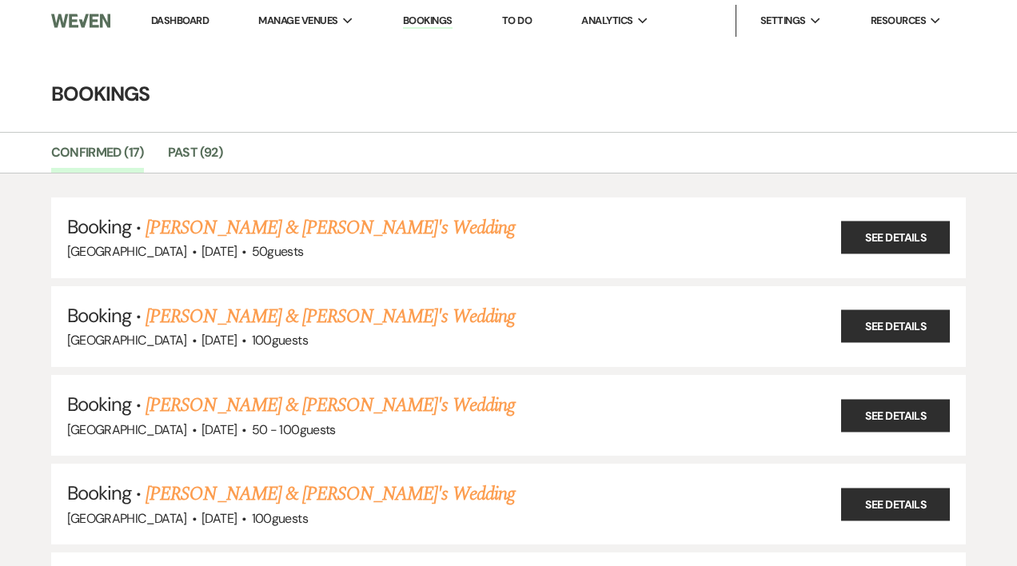
click at [199, 19] on link "Dashboard" at bounding box center [180, 21] width 58 height 14
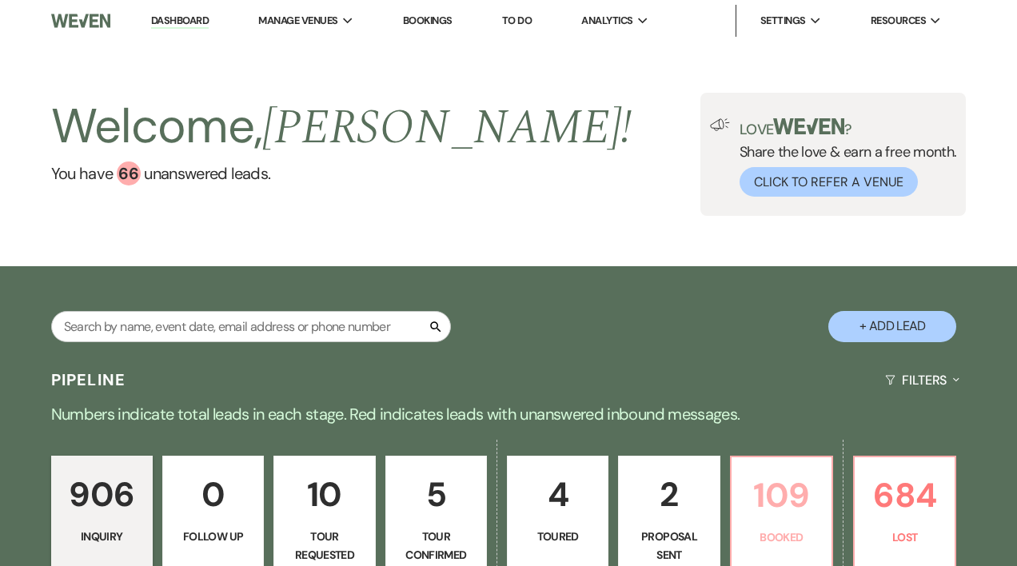
click at [784, 517] on p "109" at bounding box center [781, 496] width 81 height 54
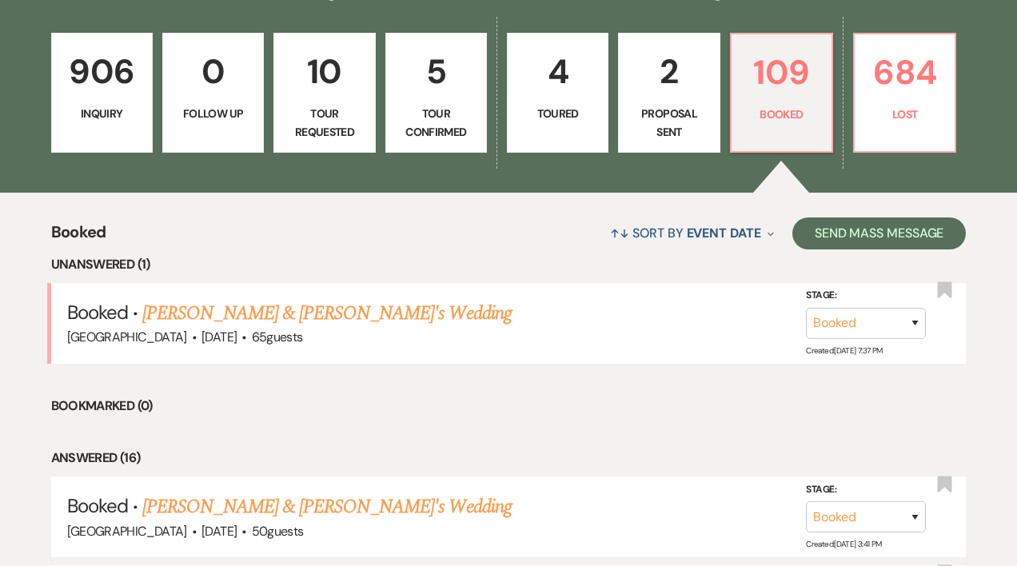
scroll to position [431, 0]
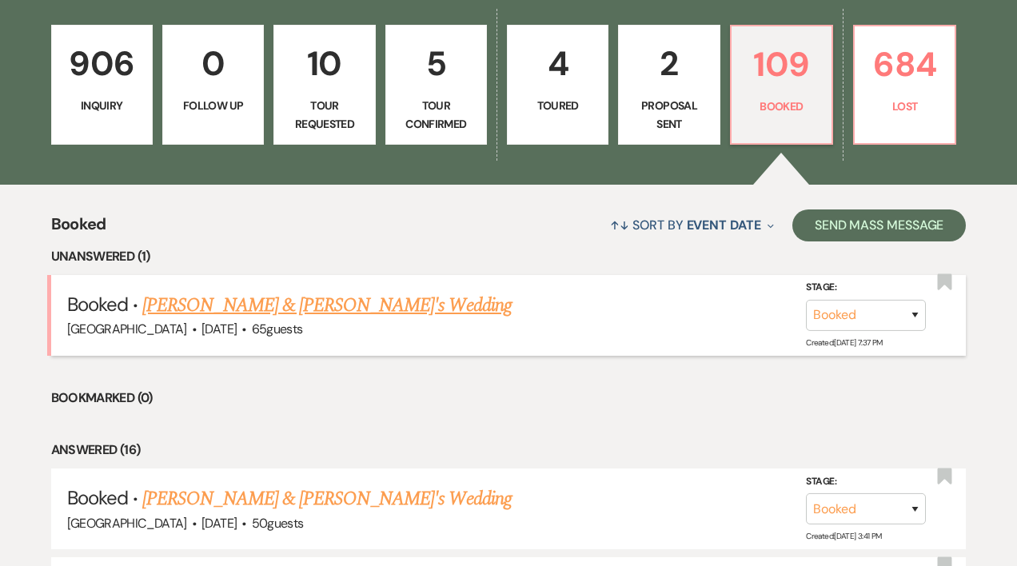
click at [273, 302] on link "[PERSON_NAME] & [PERSON_NAME]'s Wedding" at bounding box center [326, 305] width 369 height 29
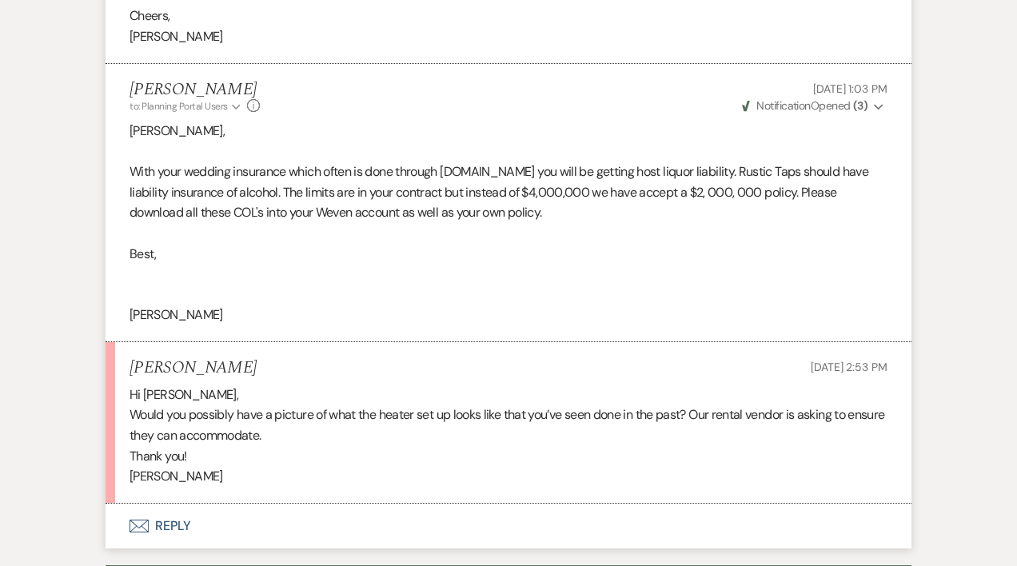
scroll to position [2034, 0]
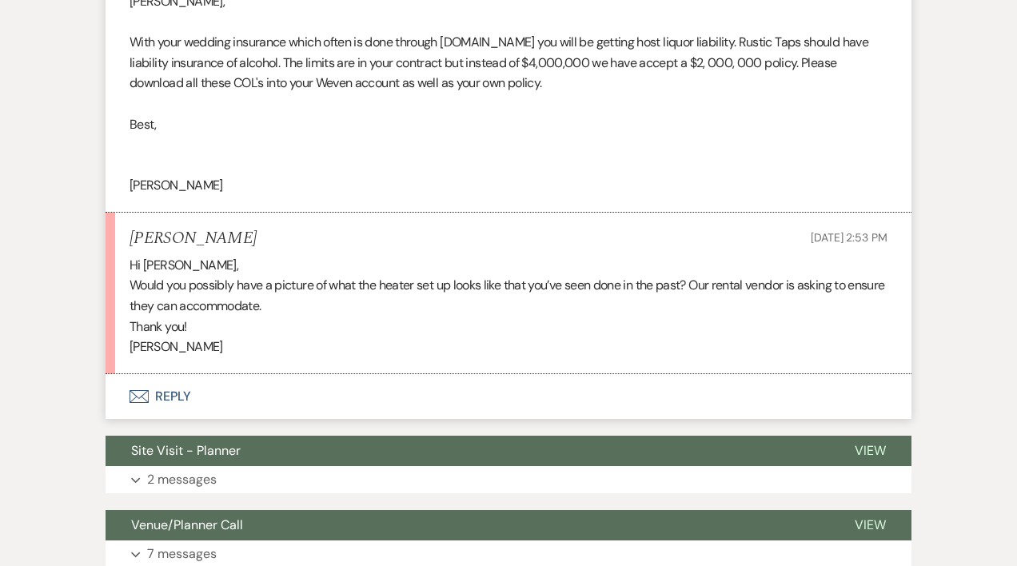
click at [182, 398] on button "Envelope Reply" at bounding box center [509, 396] width 806 height 45
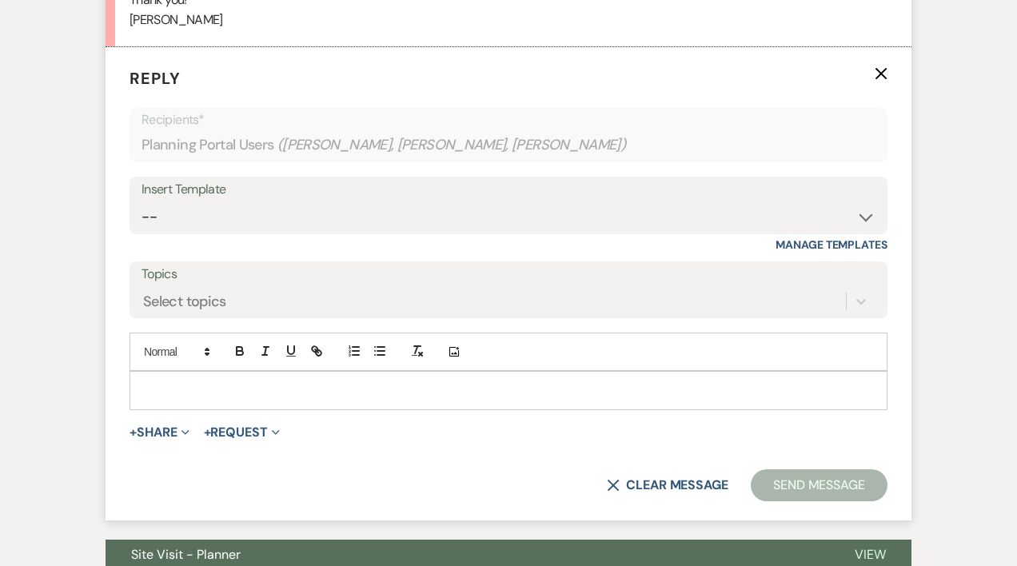
scroll to position [2362, 0]
click at [169, 389] on p at bounding box center [508, 390] width 733 height 18
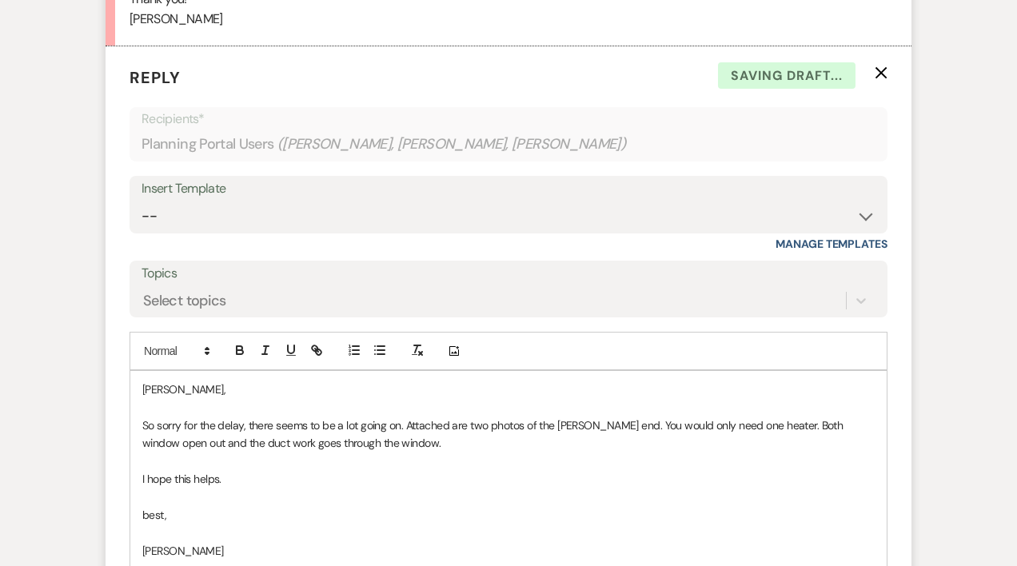
click at [150, 513] on p "best," at bounding box center [508, 515] width 733 height 18
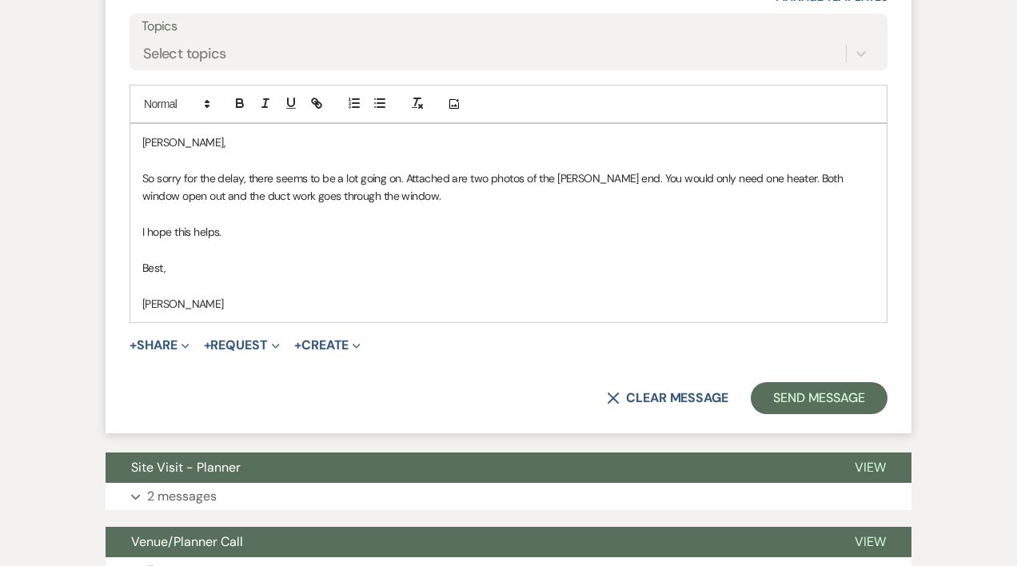
scroll to position [2611, 0]
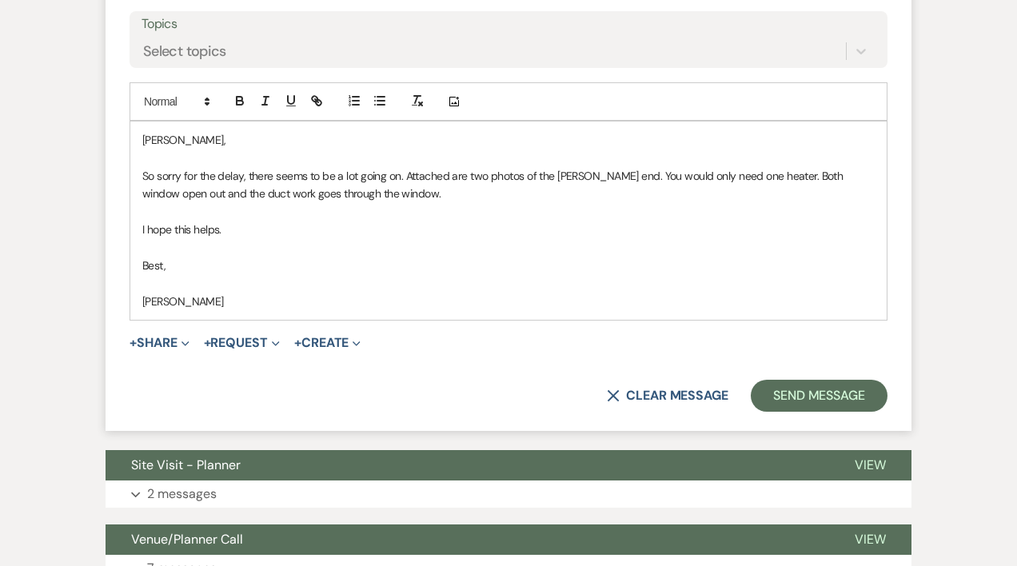
click at [210, 301] on p "[PERSON_NAME]" at bounding box center [508, 302] width 733 height 18
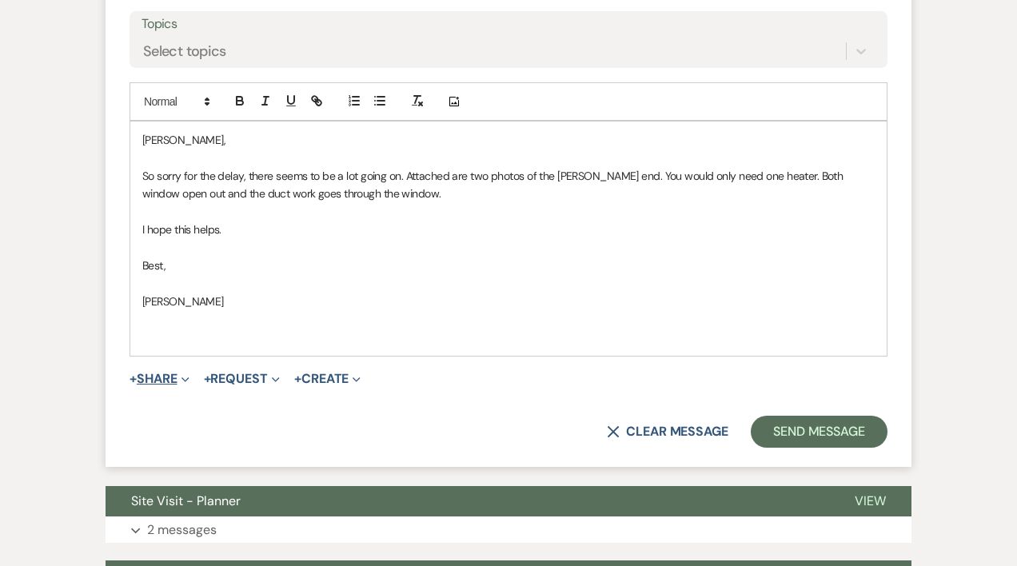
click at [189, 377] on icon "Expand" at bounding box center [186, 380] width 8 height 8
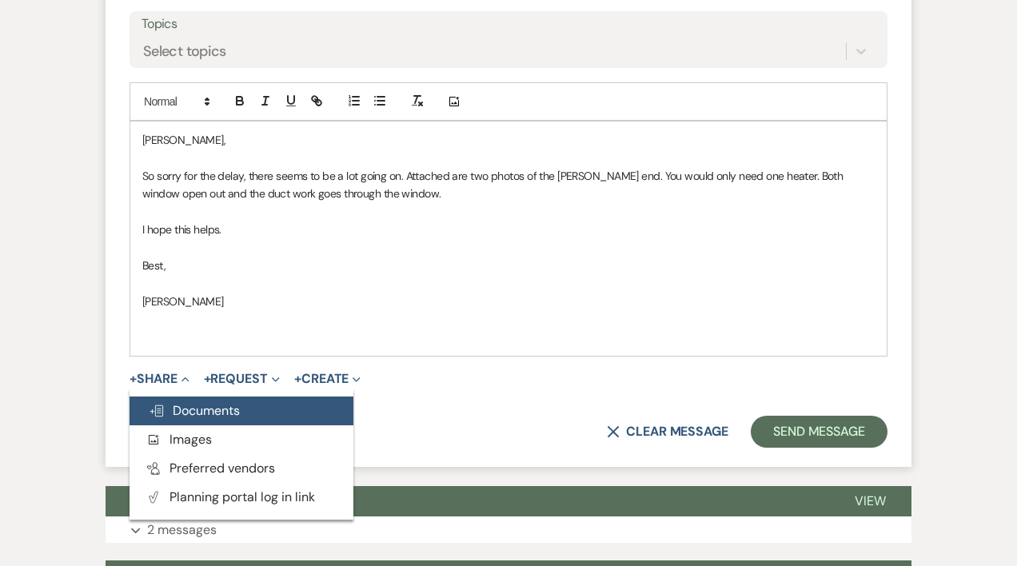
click at [191, 405] on span "Doc Upload Documents" at bounding box center [194, 410] width 91 height 17
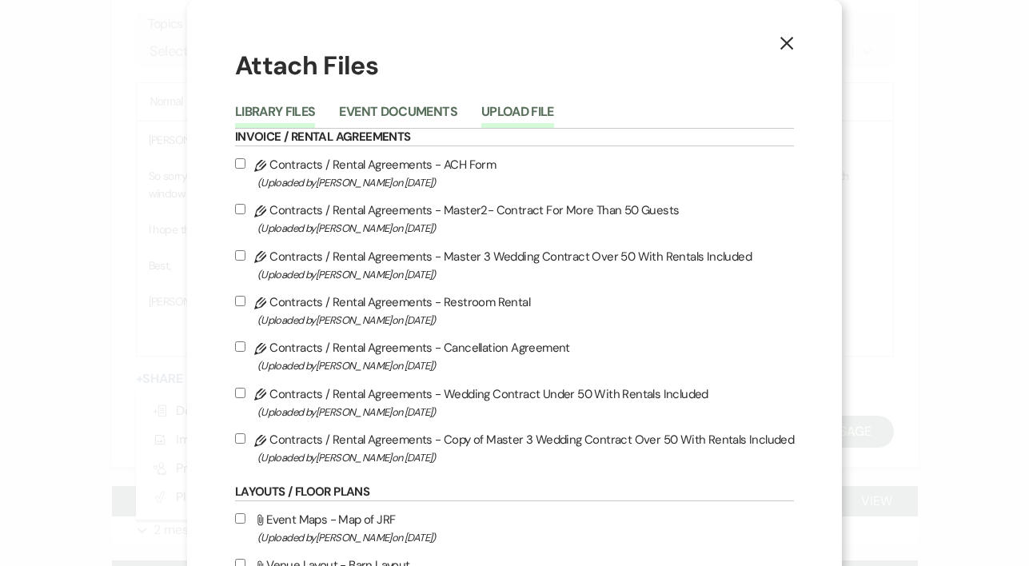
click at [523, 111] on button "Upload File" at bounding box center [517, 117] width 73 height 22
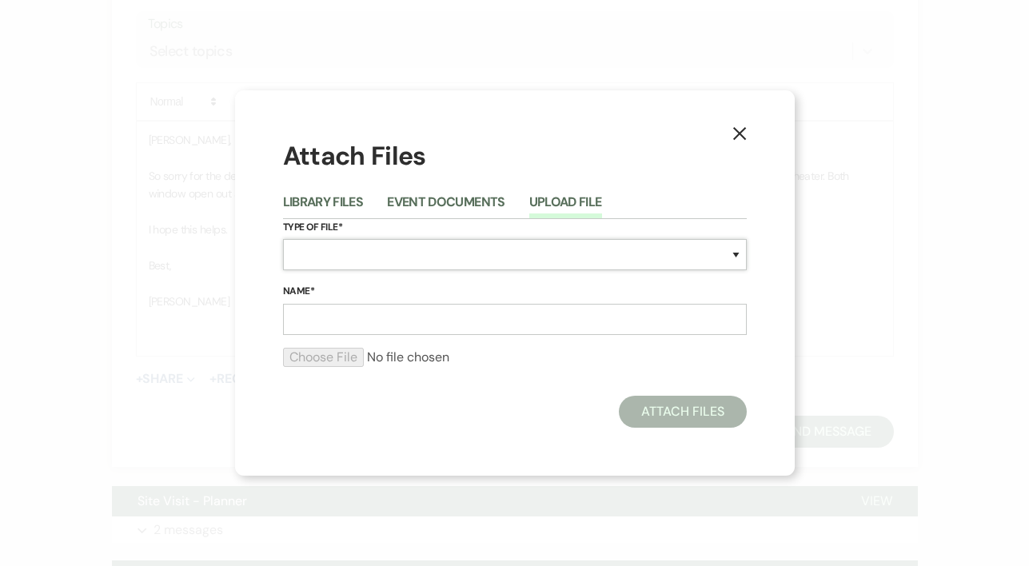
click at [427, 243] on select "Special Event Insurance Vendor Certificate of Insurance Contracts / Rental Agre…" at bounding box center [515, 254] width 464 height 31
click at [363, 259] on select "Special Event Insurance Vendor Certificate of Insurance Contracts / Rental Agre…" at bounding box center [515, 254] width 464 height 31
select select "0"
click at [283, 239] on select "Special Event Insurance Vendor Certificate of Insurance Contracts / Rental Agre…" at bounding box center [515, 254] width 464 height 31
click at [317, 319] on input "Name*" at bounding box center [515, 319] width 464 height 31
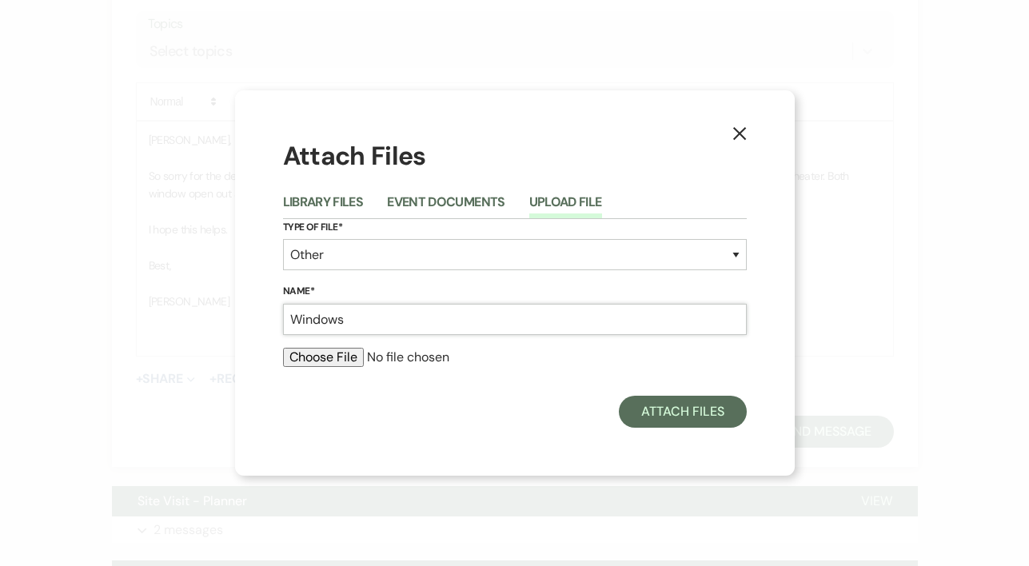
type input "Windows"
click at [347, 355] on input "file" at bounding box center [515, 357] width 464 height 19
type input "C:\fakepath\IMG_4736.jpeg"
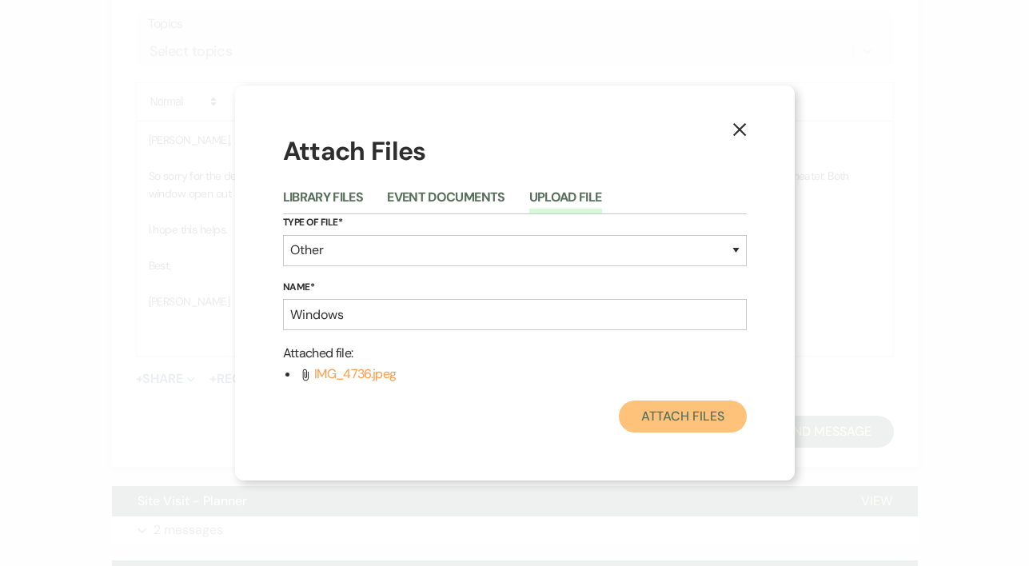
click at [687, 417] on button "Attach Files" at bounding box center [682, 417] width 127 height 32
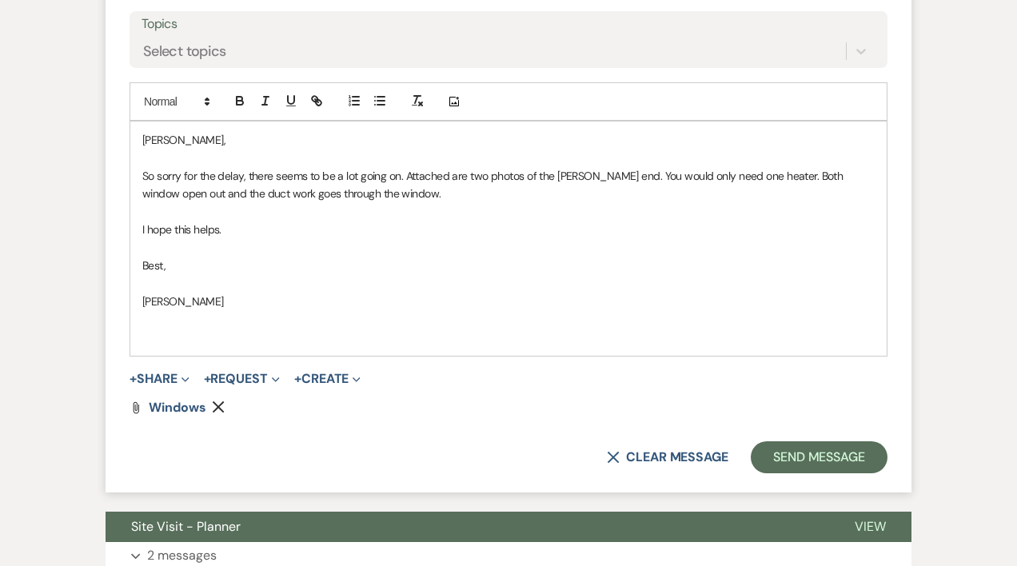
click at [489, 174] on p "So sorry for the delay, there seems to be a lot going on. Attached are two phot…" at bounding box center [508, 185] width 733 height 36
click at [505, 174] on p "So sorry for the delay, there seems to be a lot going on. Attached is a photos …" at bounding box center [508, 185] width 733 height 36
click at [585, 176] on p "So sorry for the delay, there seems to be a lot going on. Attached is a photos …" at bounding box center [508, 185] width 733 height 36
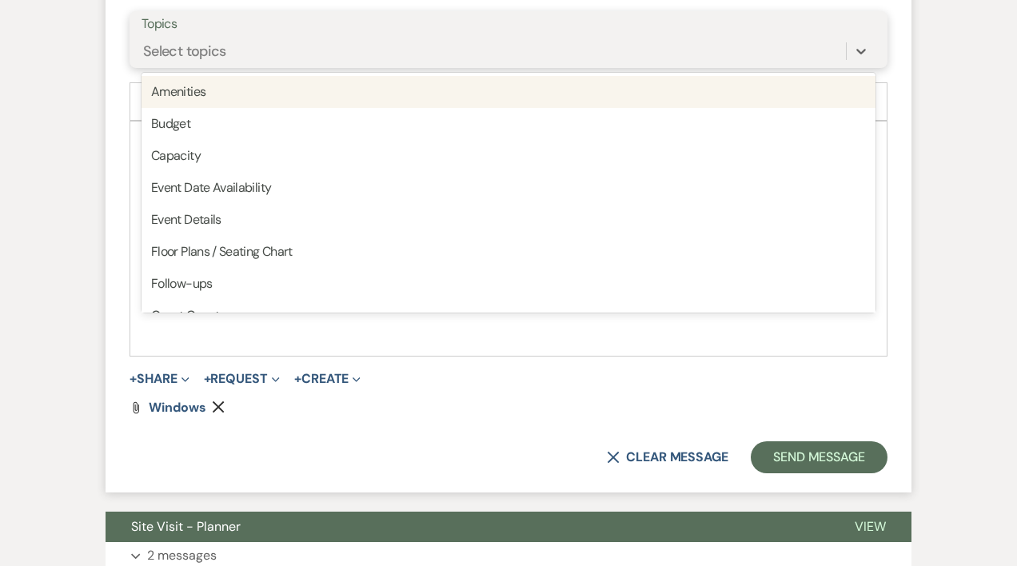
click at [202, 46] on div "Select topics" at bounding box center [184, 52] width 83 height 22
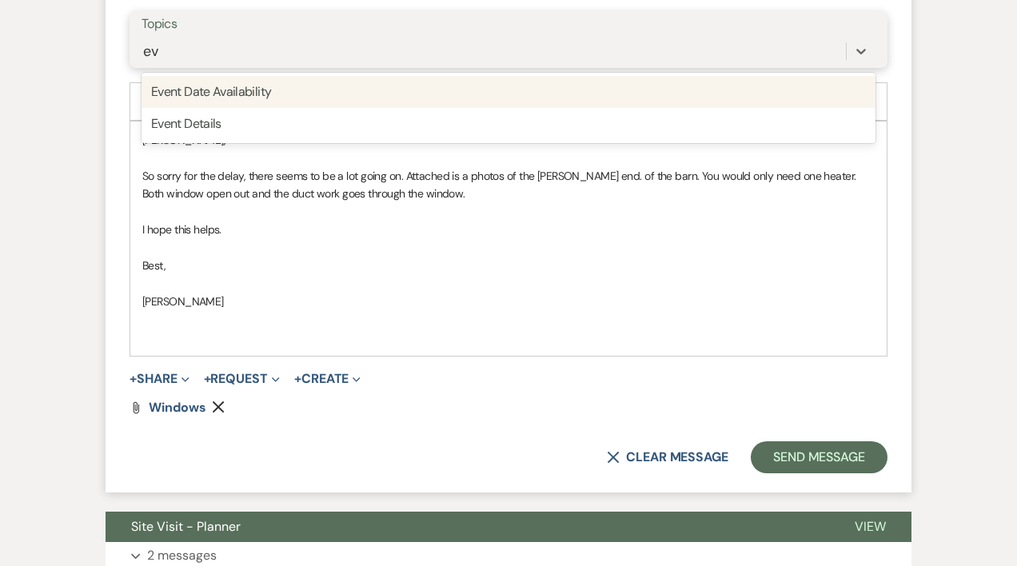
type input "eve"
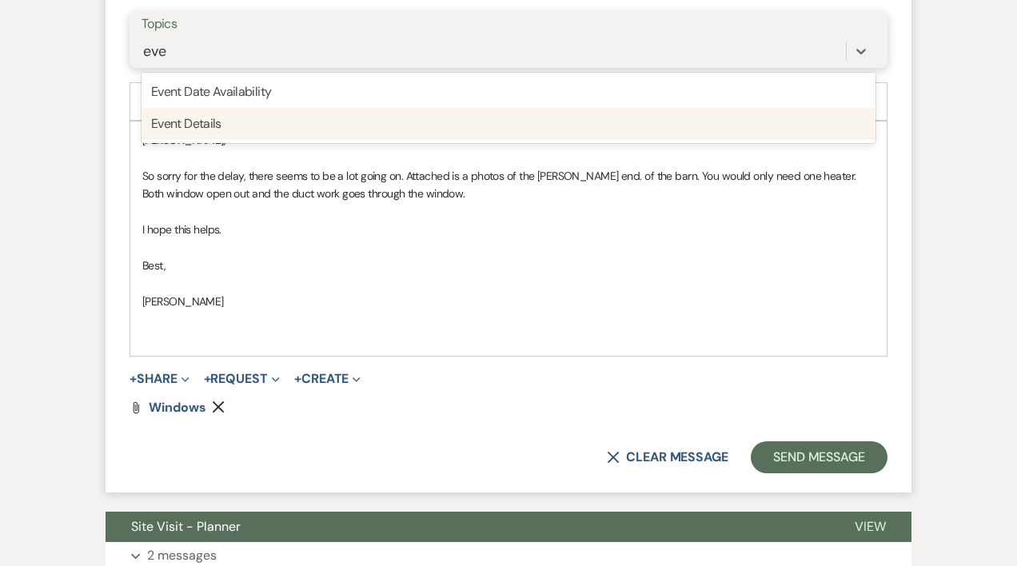
click at [212, 127] on div "Event Details" at bounding box center [509, 124] width 734 height 32
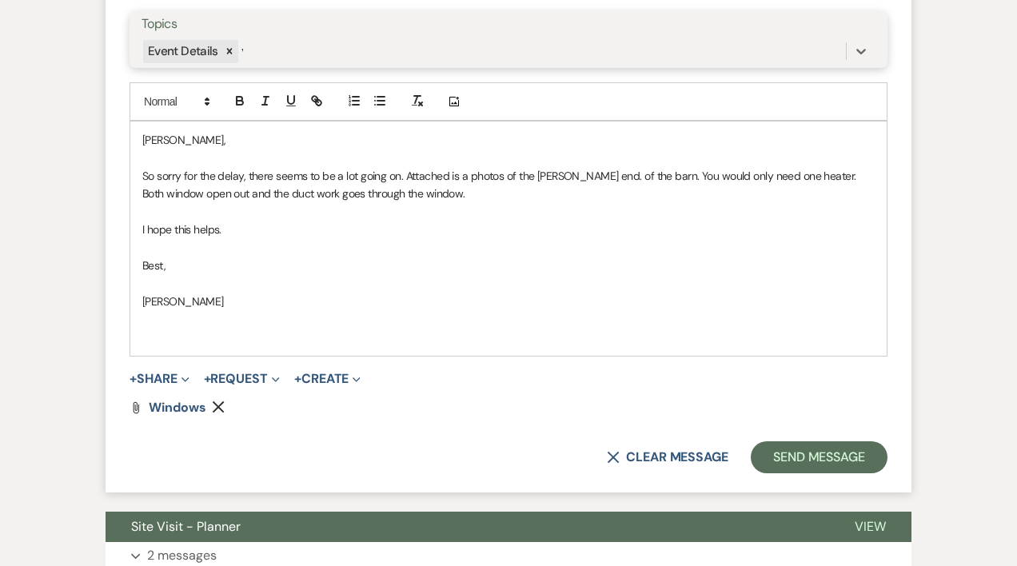
type input "ve"
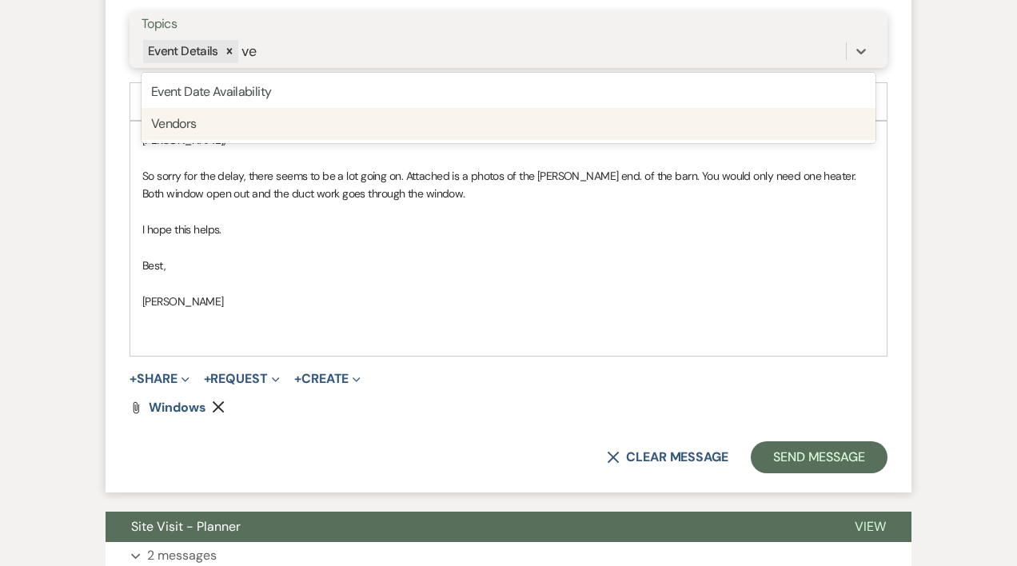
click at [193, 118] on div "Vendors" at bounding box center [509, 124] width 734 height 32
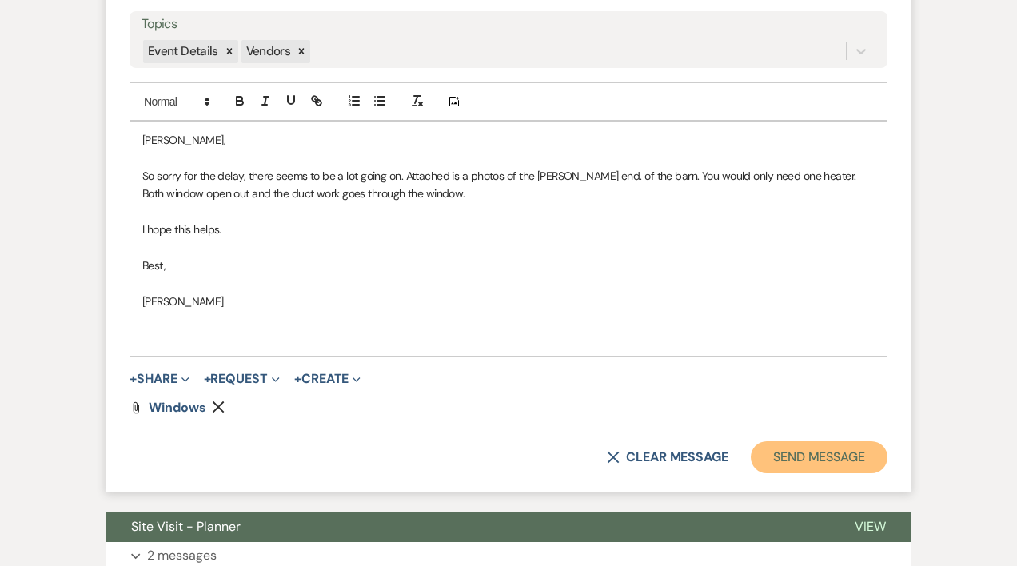
click at [794, 453] on button "Send Message" at bounding box center [819, 457] width 137 height 32
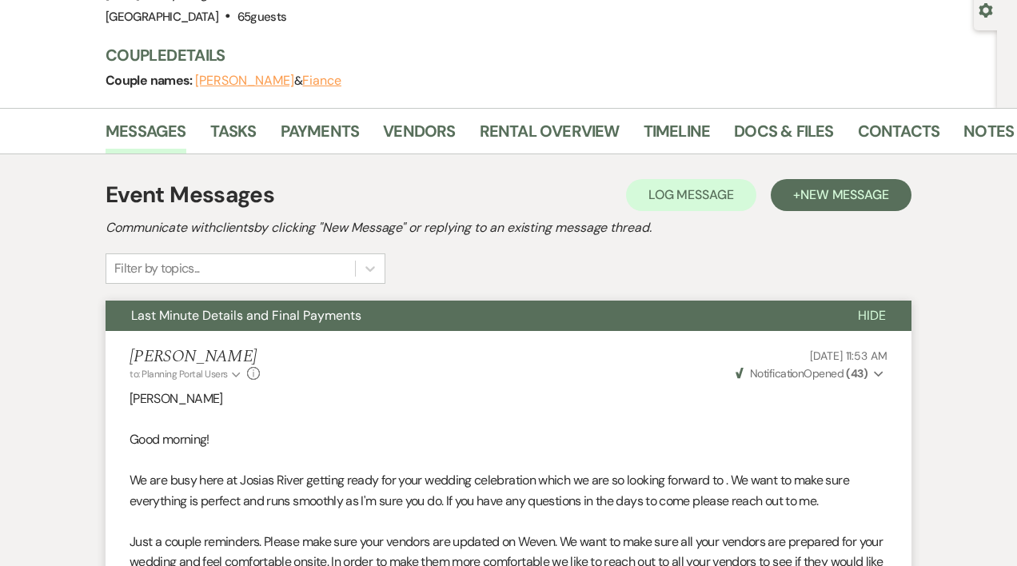
scroll to position [0, 0]
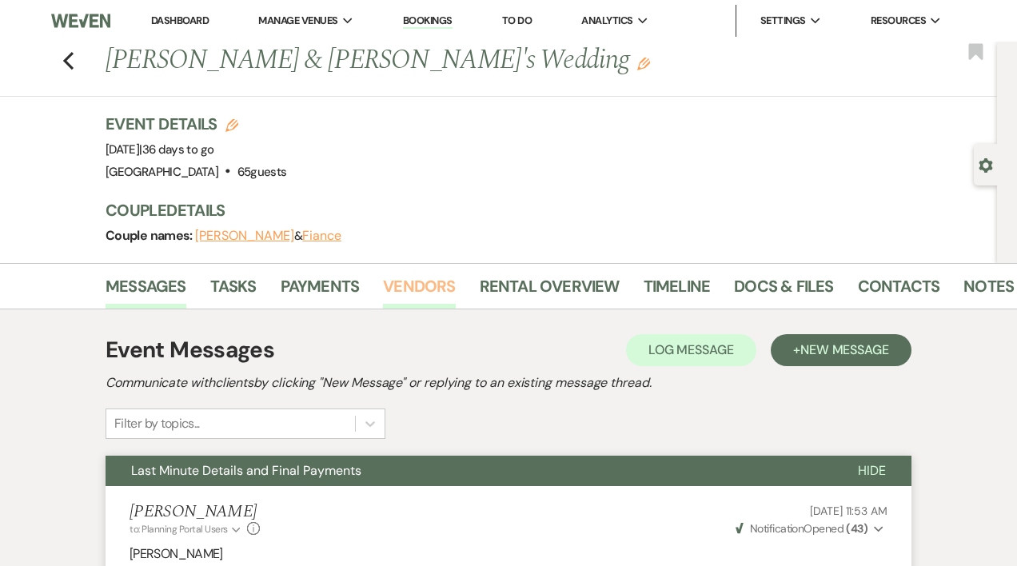
click at [409, 289] on link "Vendors" at bounding box center [419, 290] width 72 height 35
